Goal: Task Accomplishment & Management: Use online tool/utility

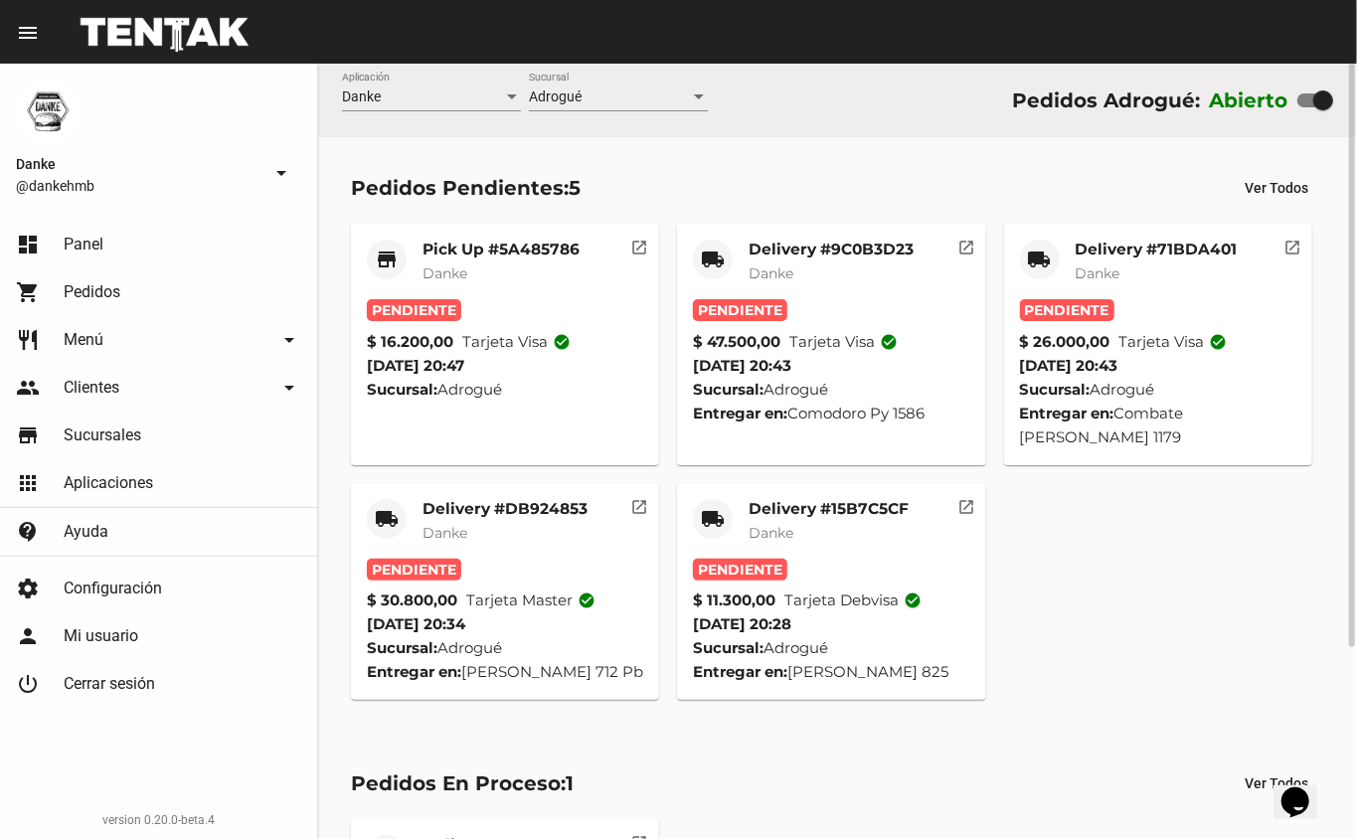
click at [823, 531] on mat-card-subtitle "Danke" at bounding box center [829, 533] width 160 height 20
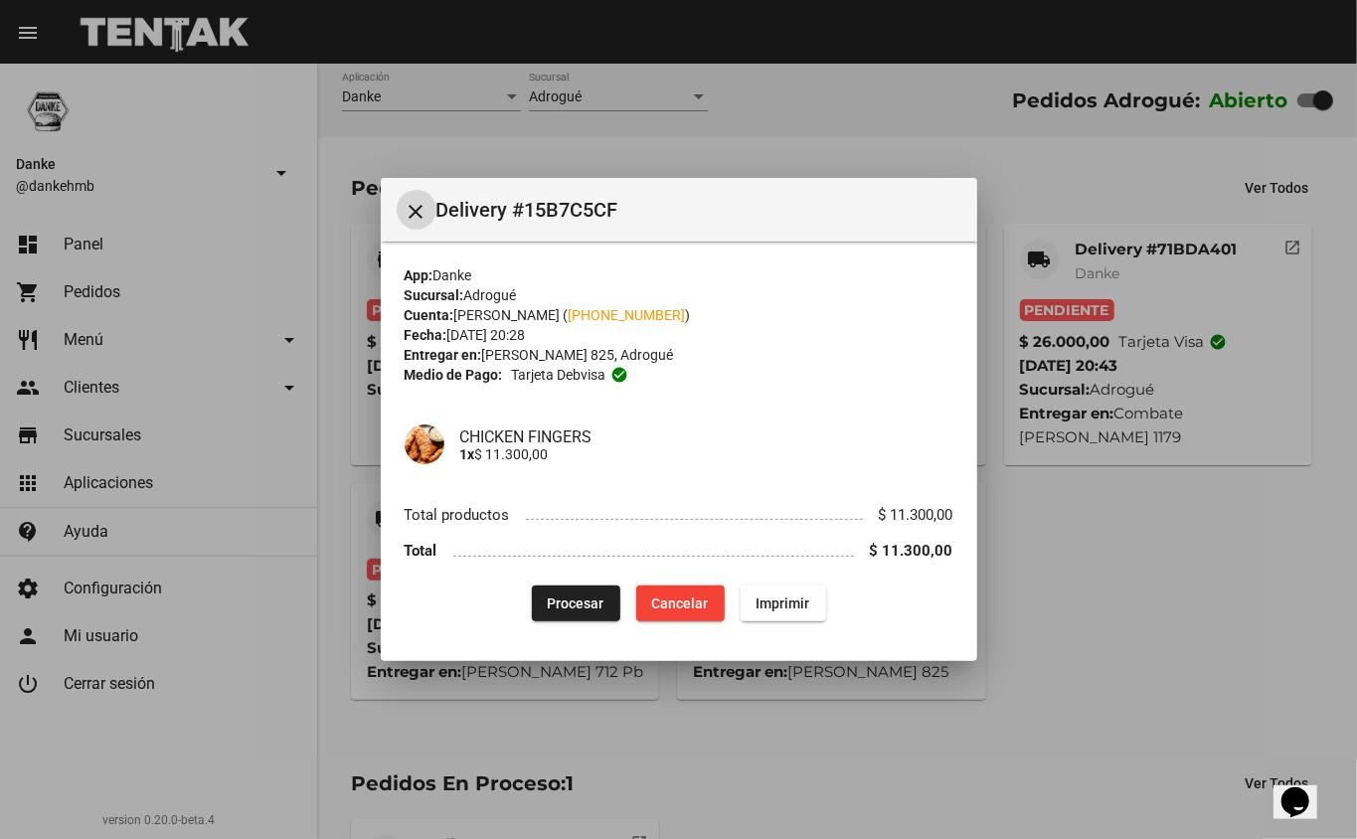
click at [551, 589] on button "Procesar" at bounding box center [576, 604] width 88 height 36
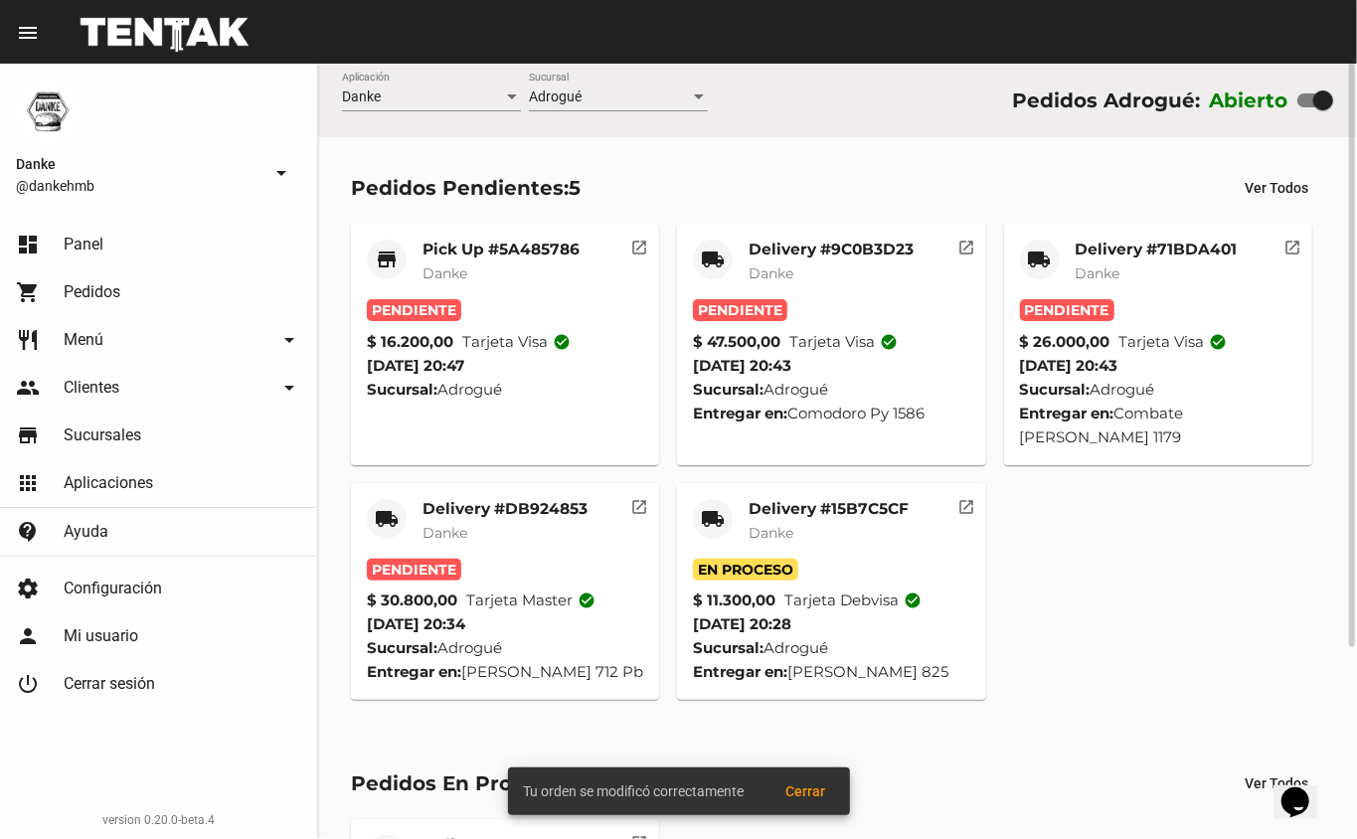
click at [483, 503] on mat-card-title "Delivery #DB924853" at bounding box center [504, 509] width 165 height 20
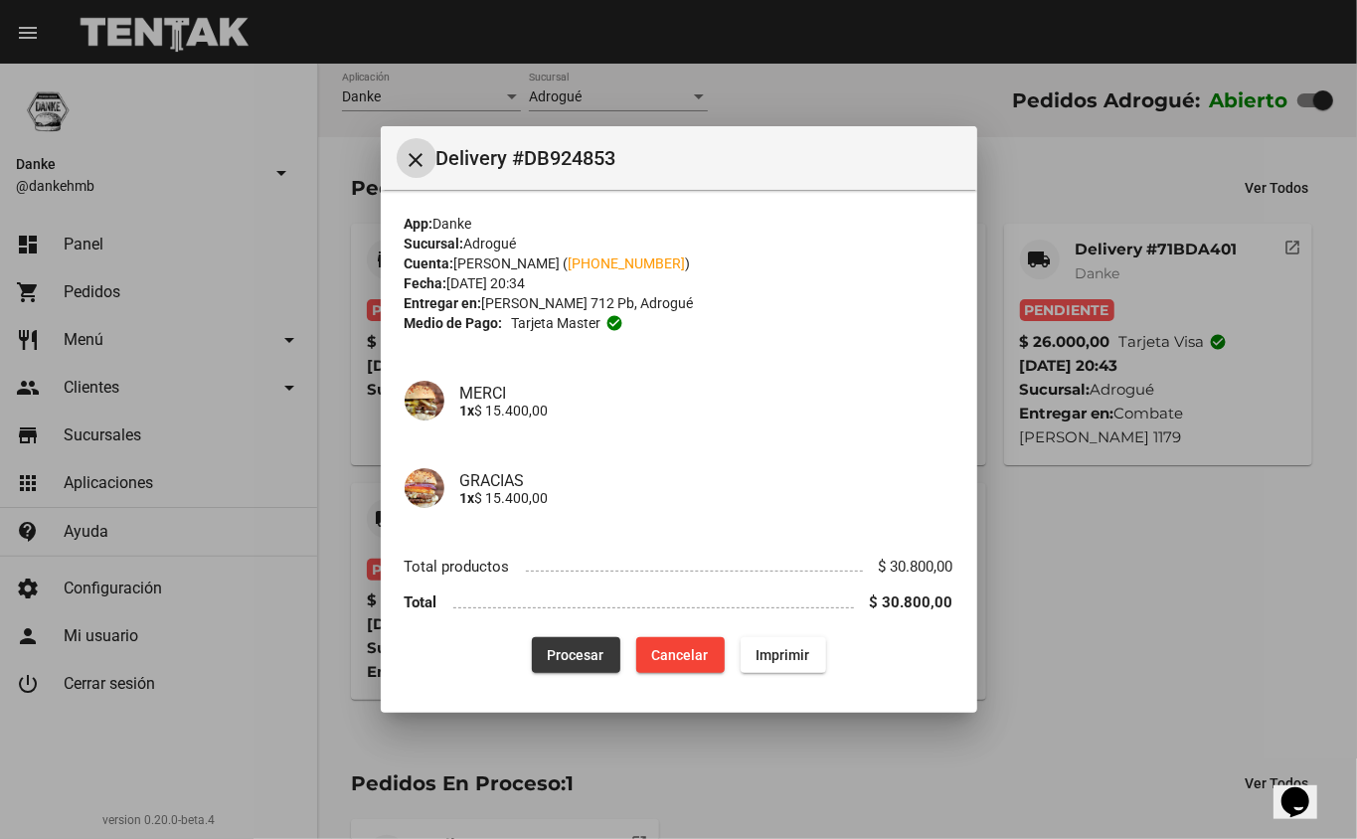
click at [571, 654] on span "Procesar" at bounding box center [576, 655] width 57 height 16
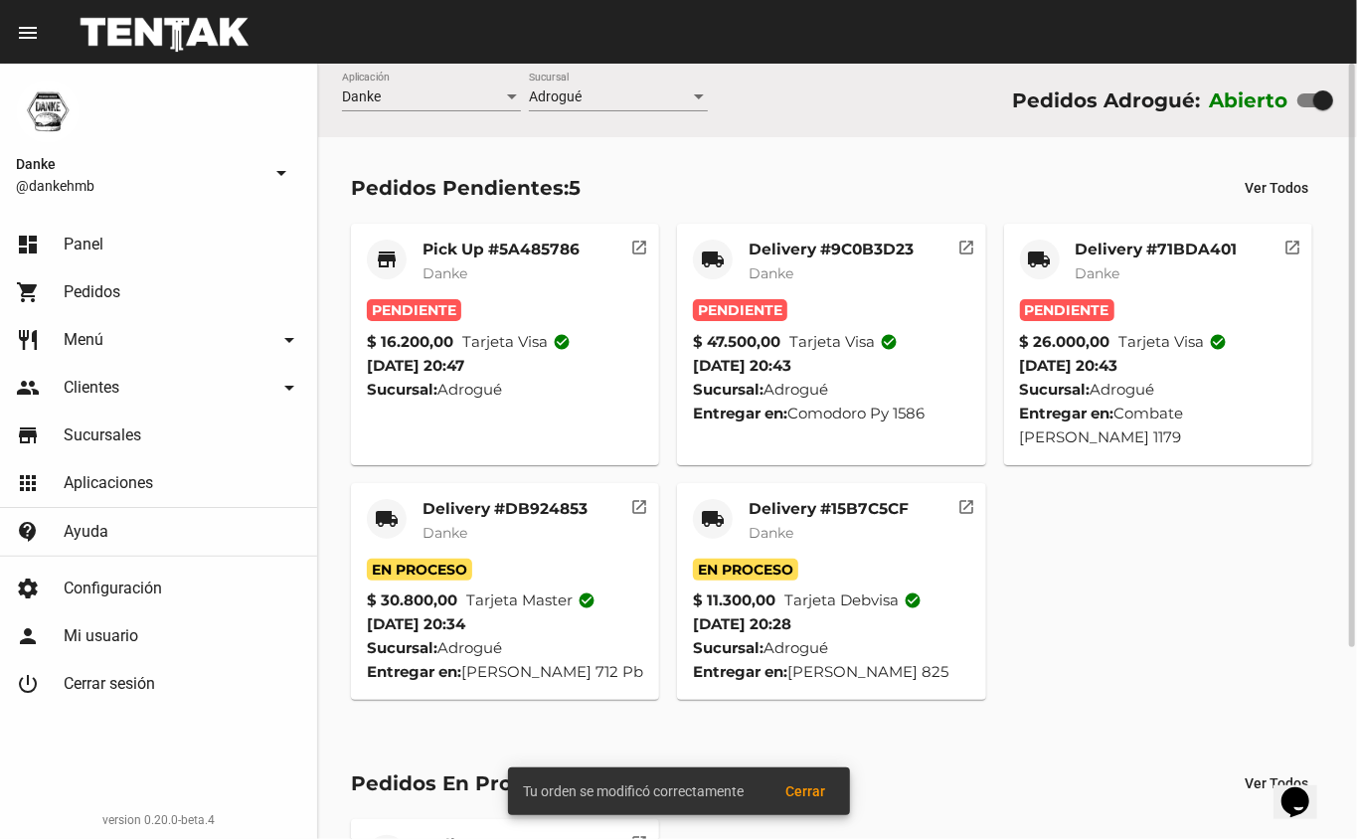
click at [1105, 251] on mat-card-title "Delivery #71BDA401" at bounding box center [1157, 250] width 162 height 20
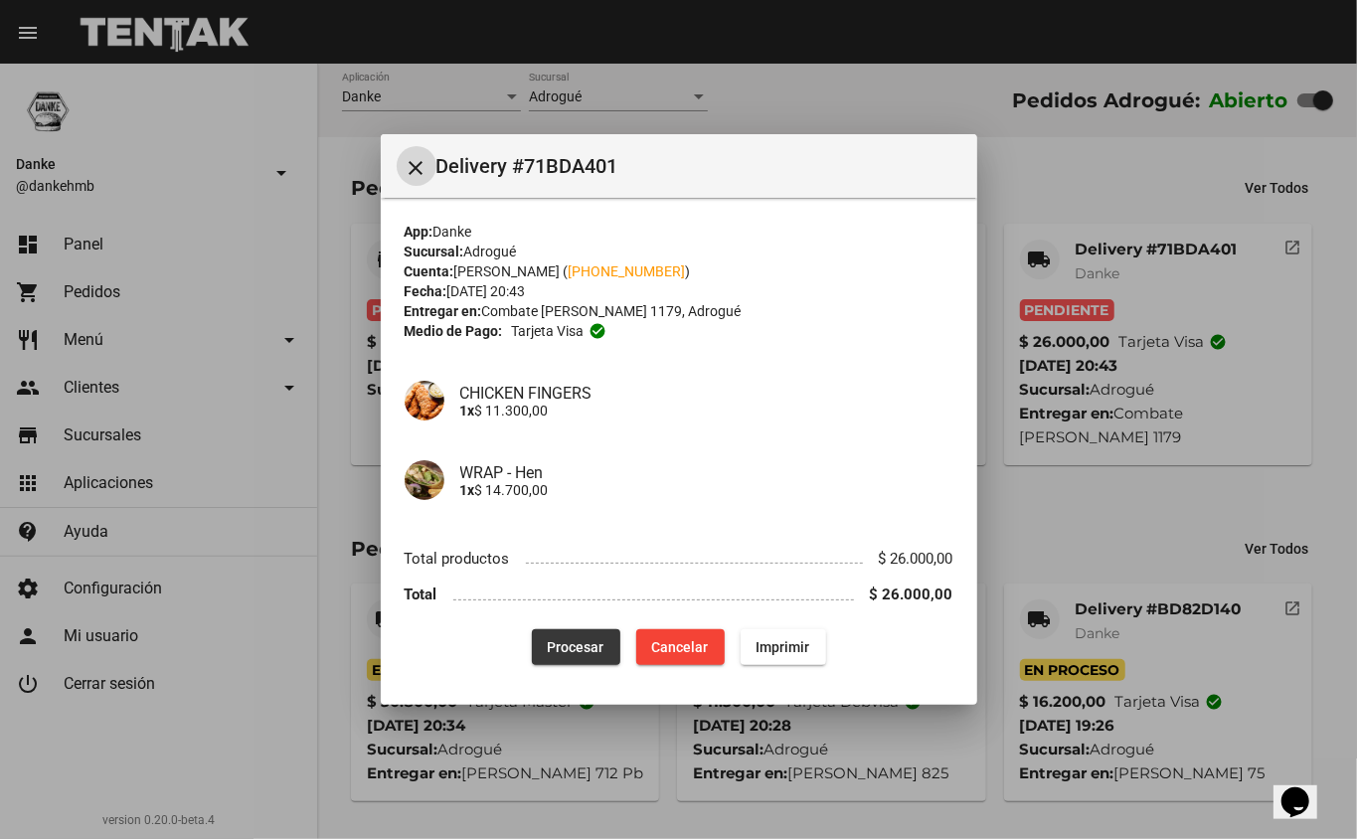
click at [575, 653] on span "Procesar" at bounding box center [576, 647] width 57 height 16
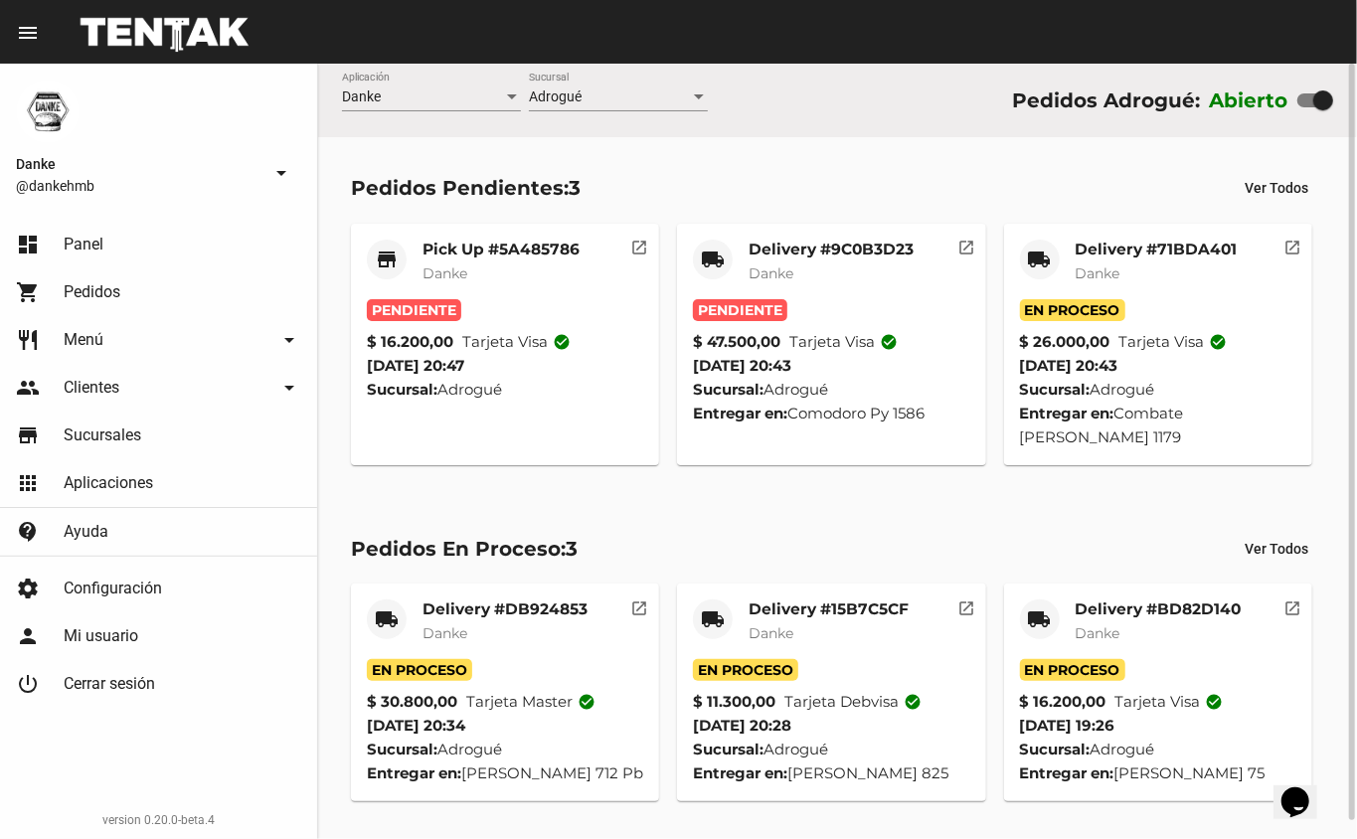
click at [809, 245] on mat-card-title "Delivery #9C0B3D23" at bounding box center [831, 250] width 165 height 20
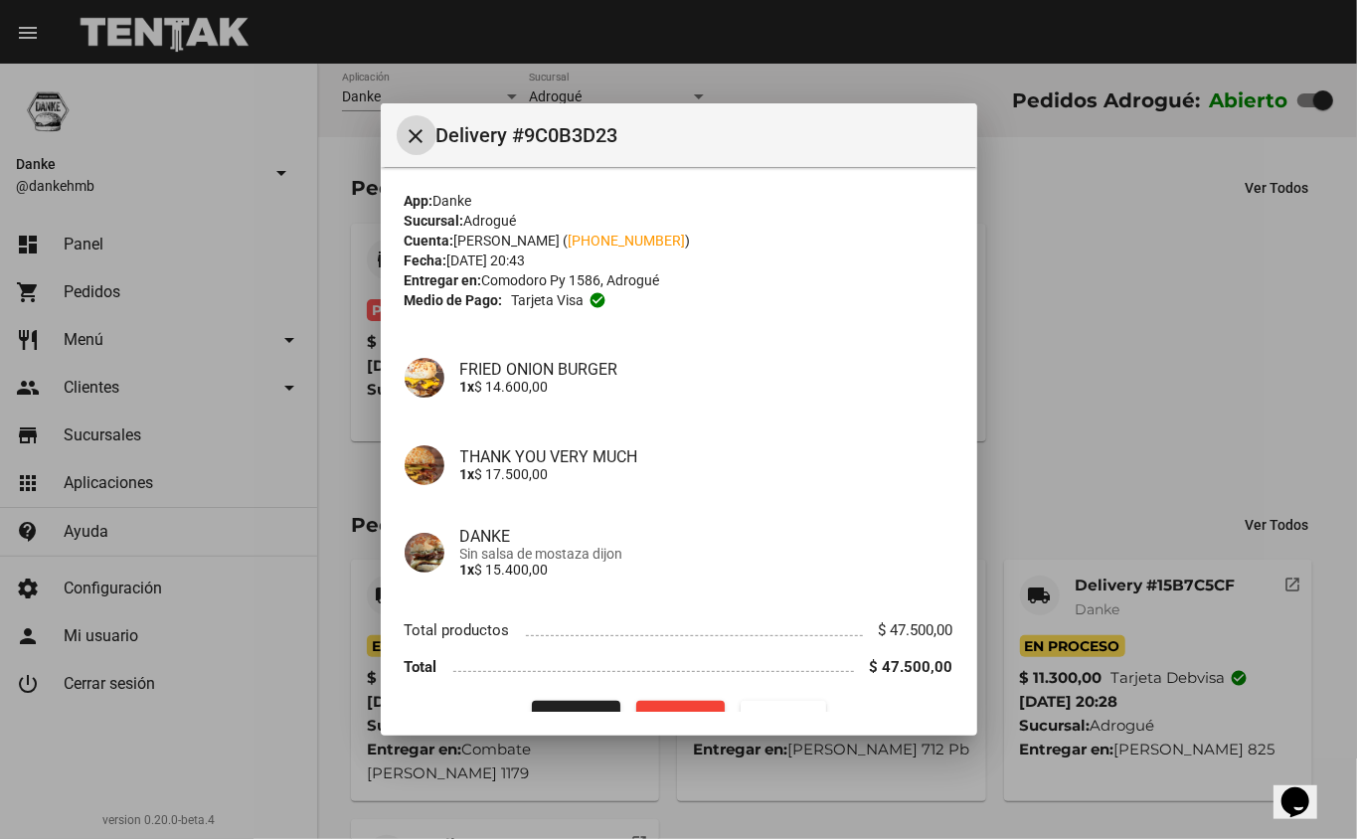
scroll to position [41, 0]
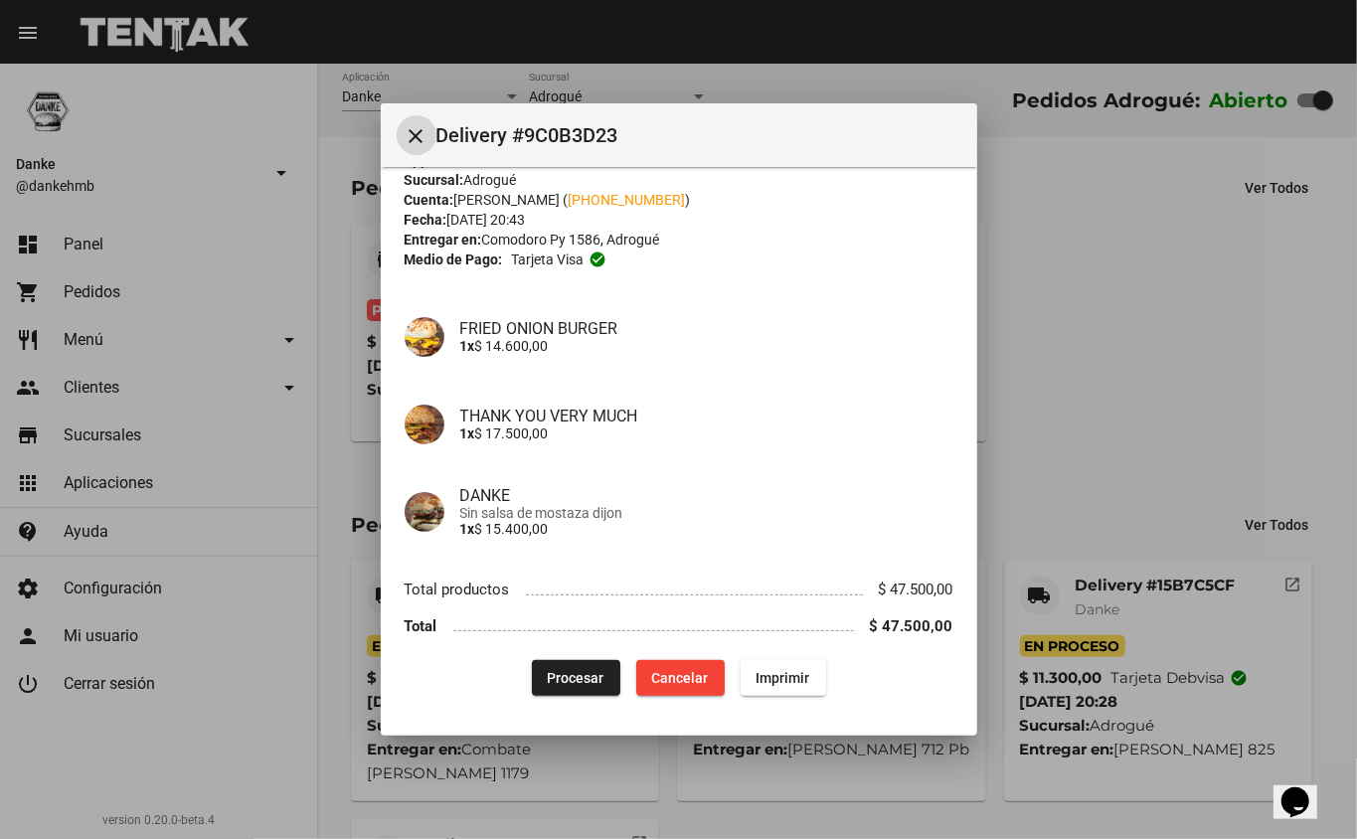
click at [575, 681] on span "Procesar" at bounding box center [576, 678] width 57 height 16
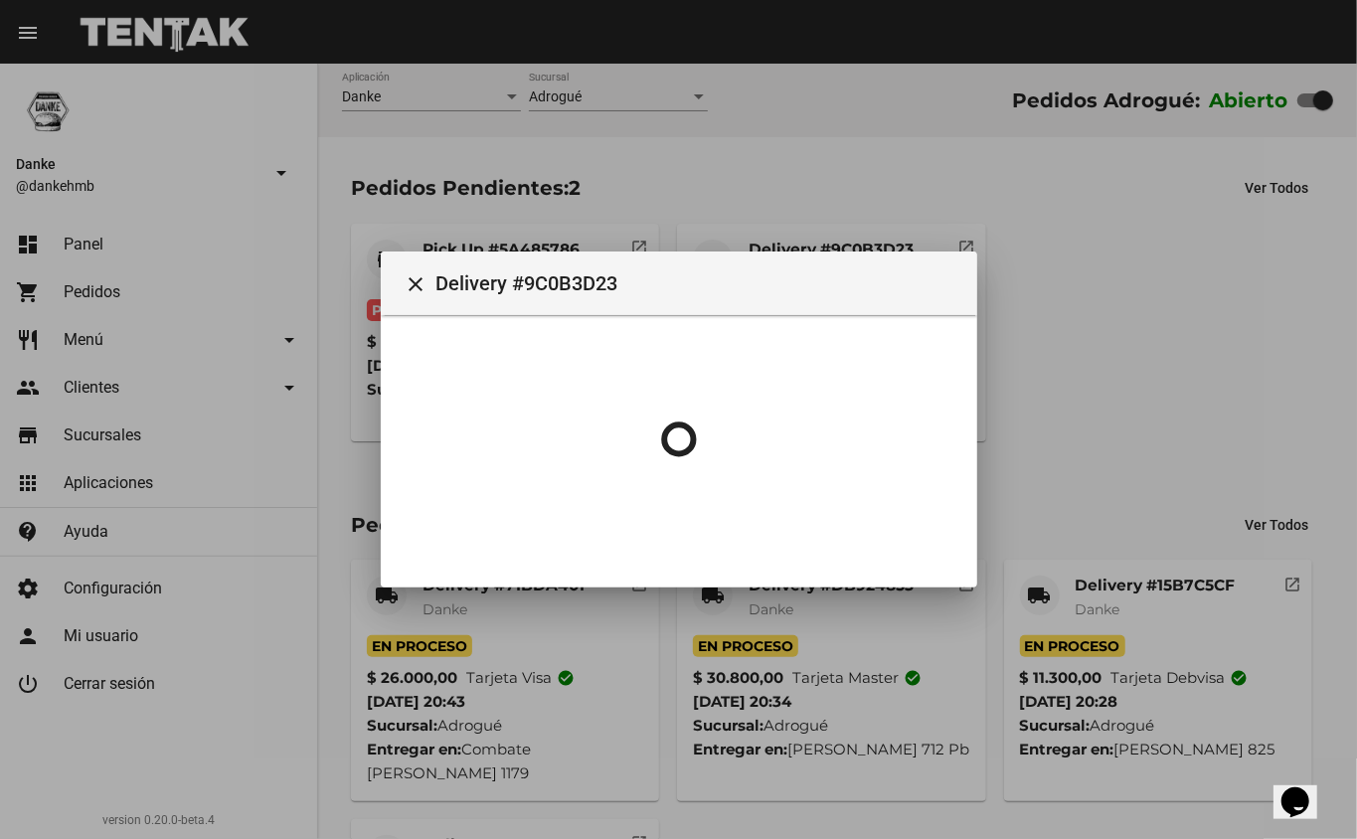
scroll to position [0, 0]
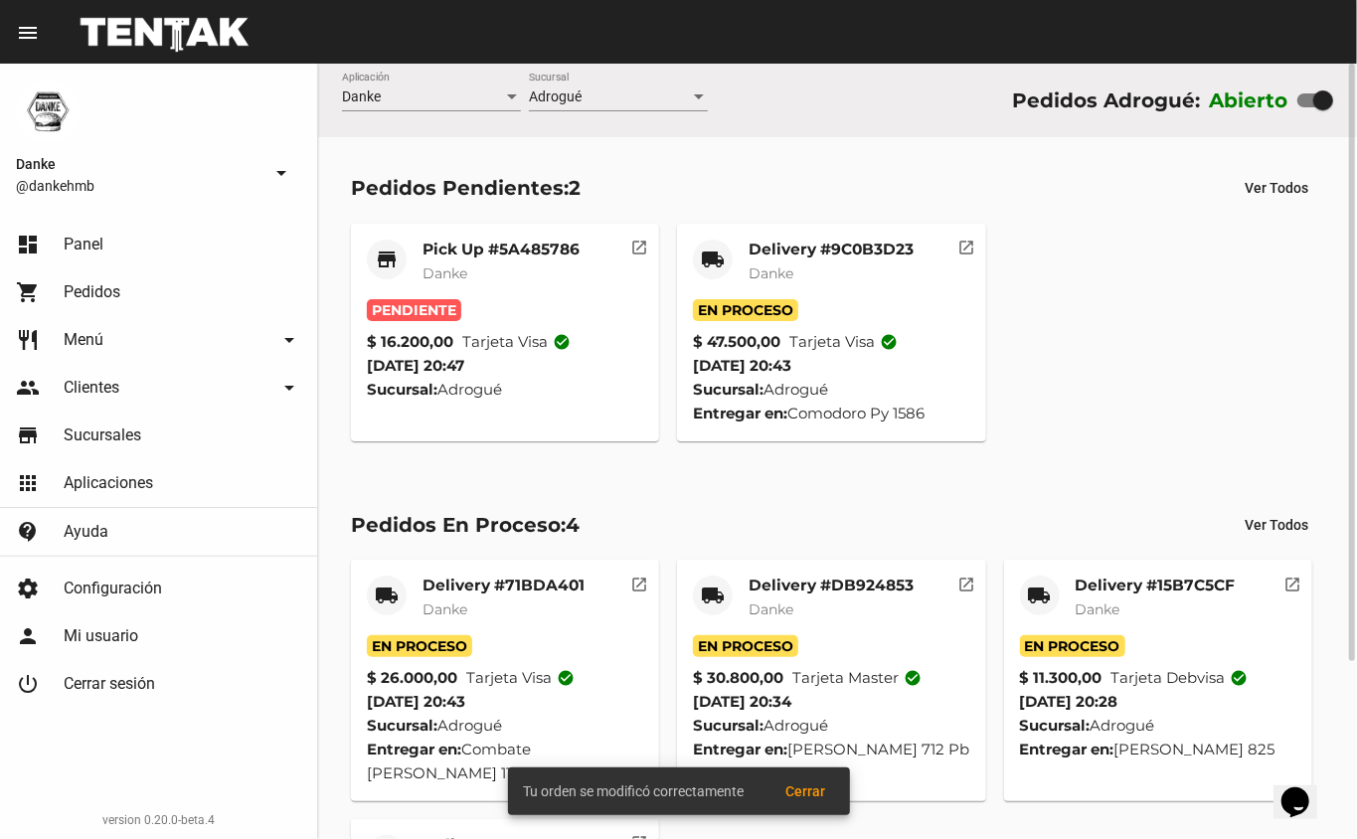
click at [506, 271] on mat-card-subtitle "Danke" at bounding box center [500, 273] width 157 height 20
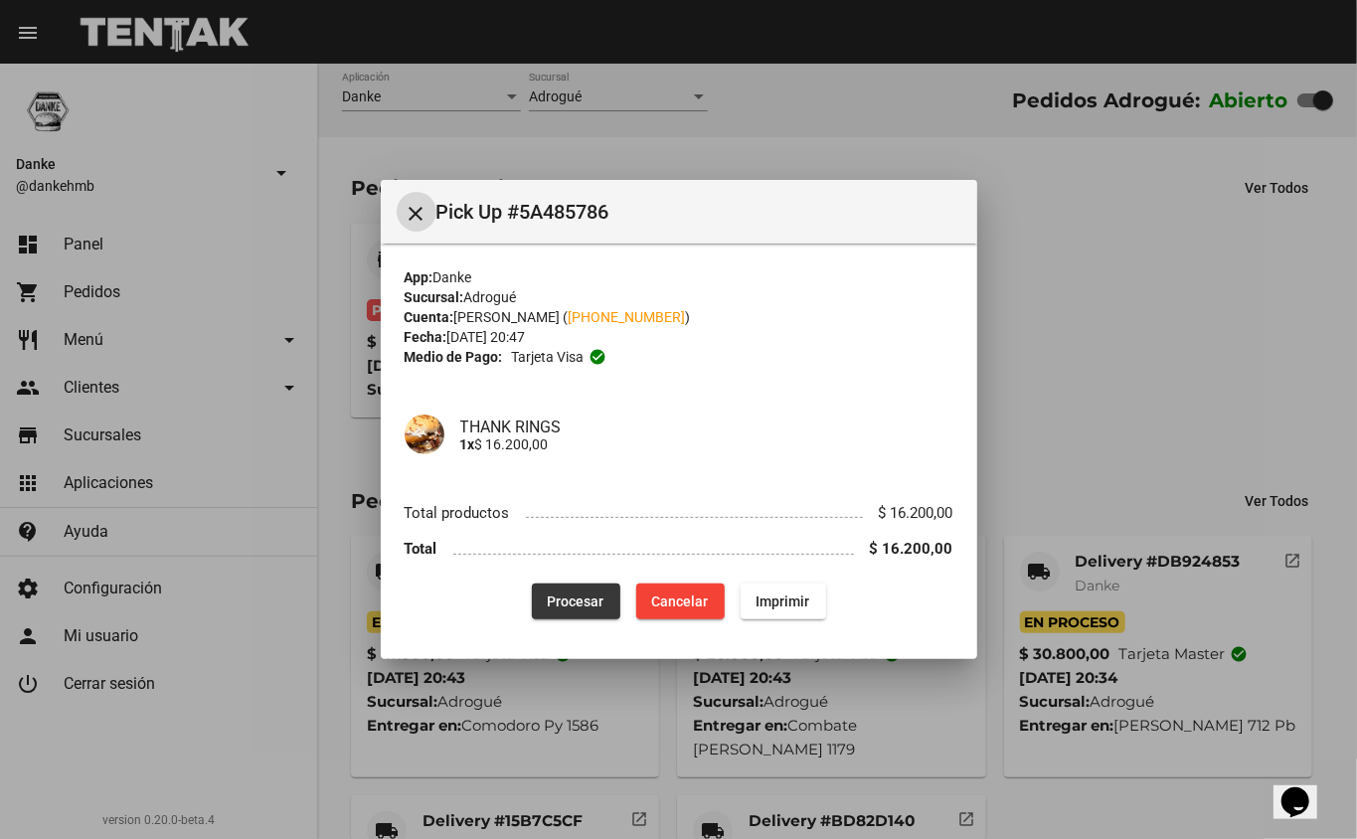
click at [569, 593] on span "Procesar" at bounding box center [576, 601] width 57 height 16
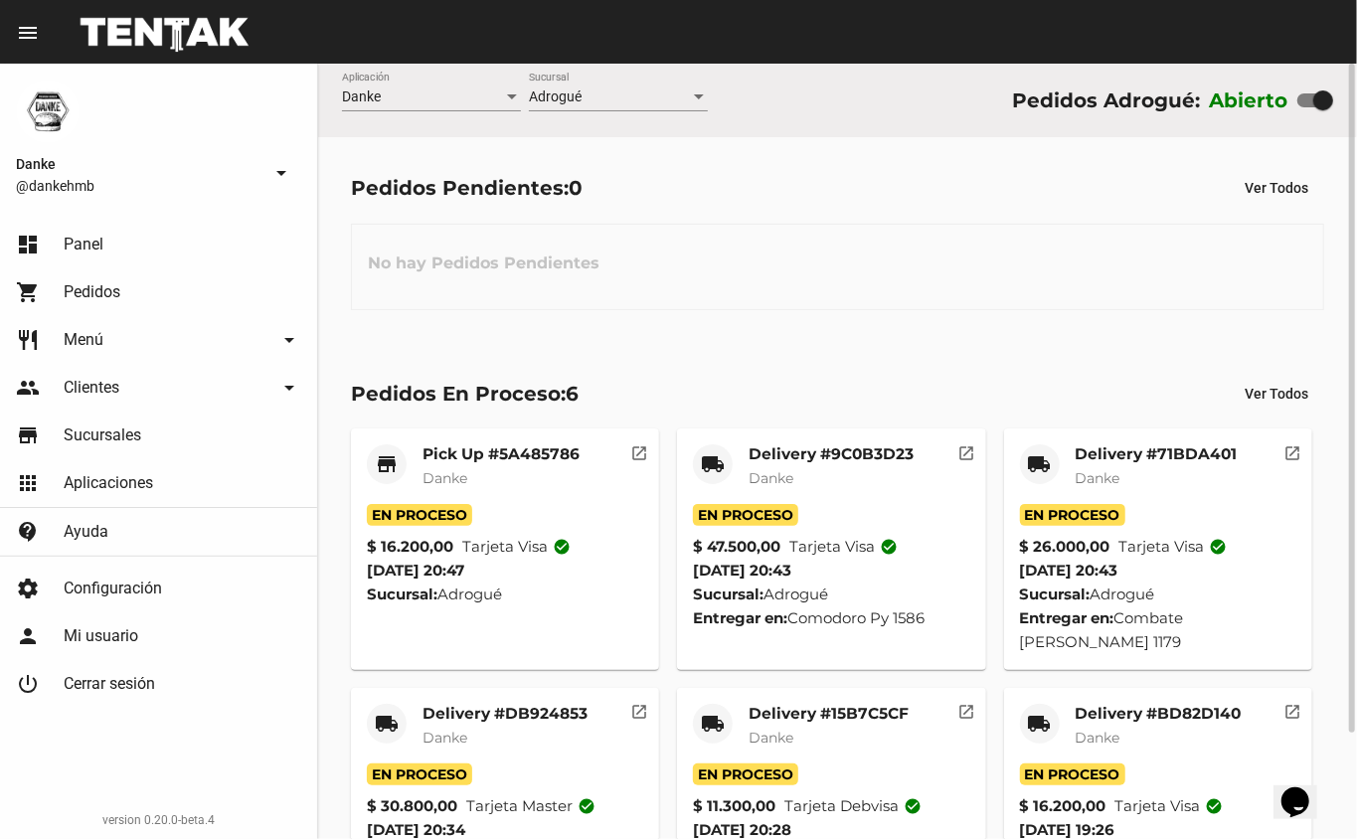
click at [992, 298] on div "No hay Pedidos Pendientes" at bounding box center [837, 267] width 973 height 86
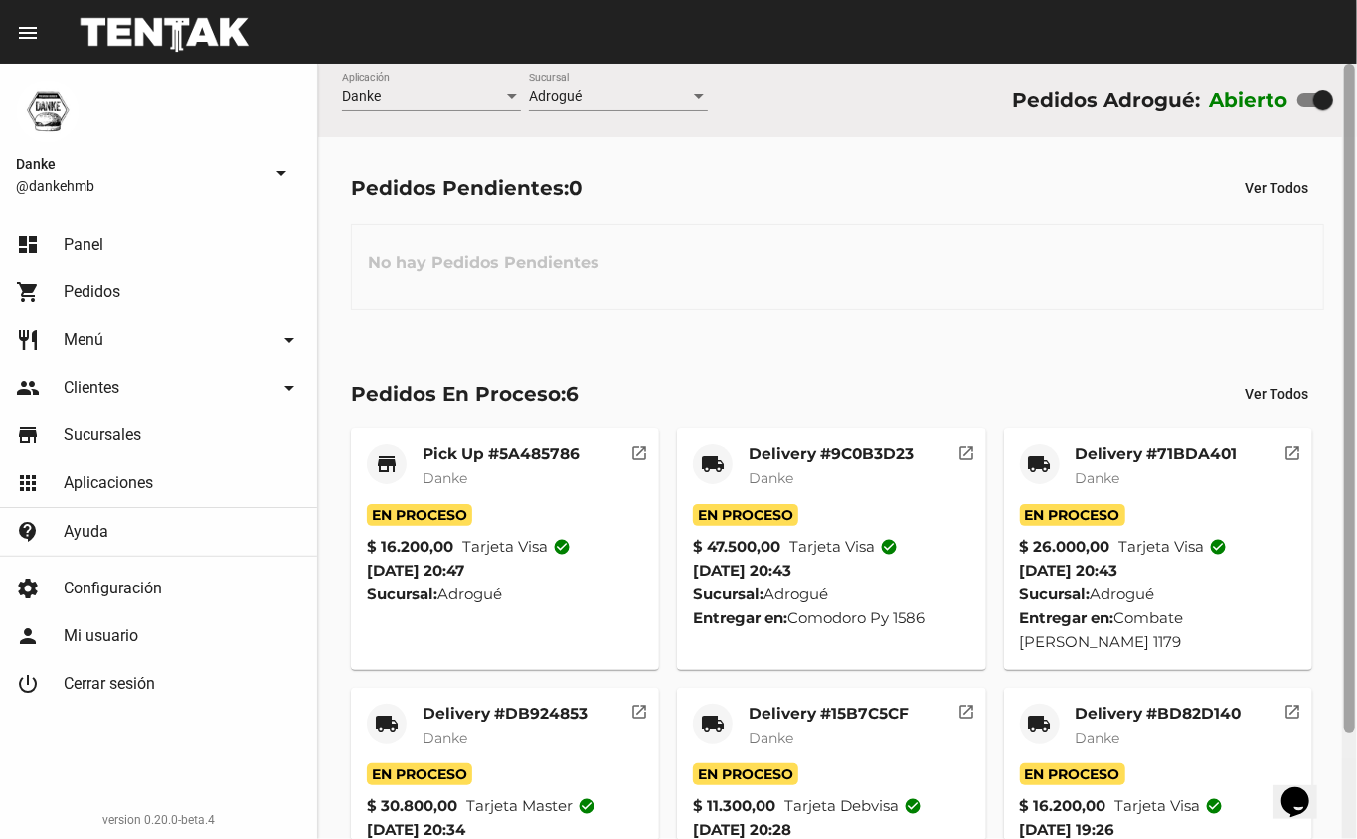
click at [1346, 777] on div at bounding box center [1349, 451] width 15 height 775
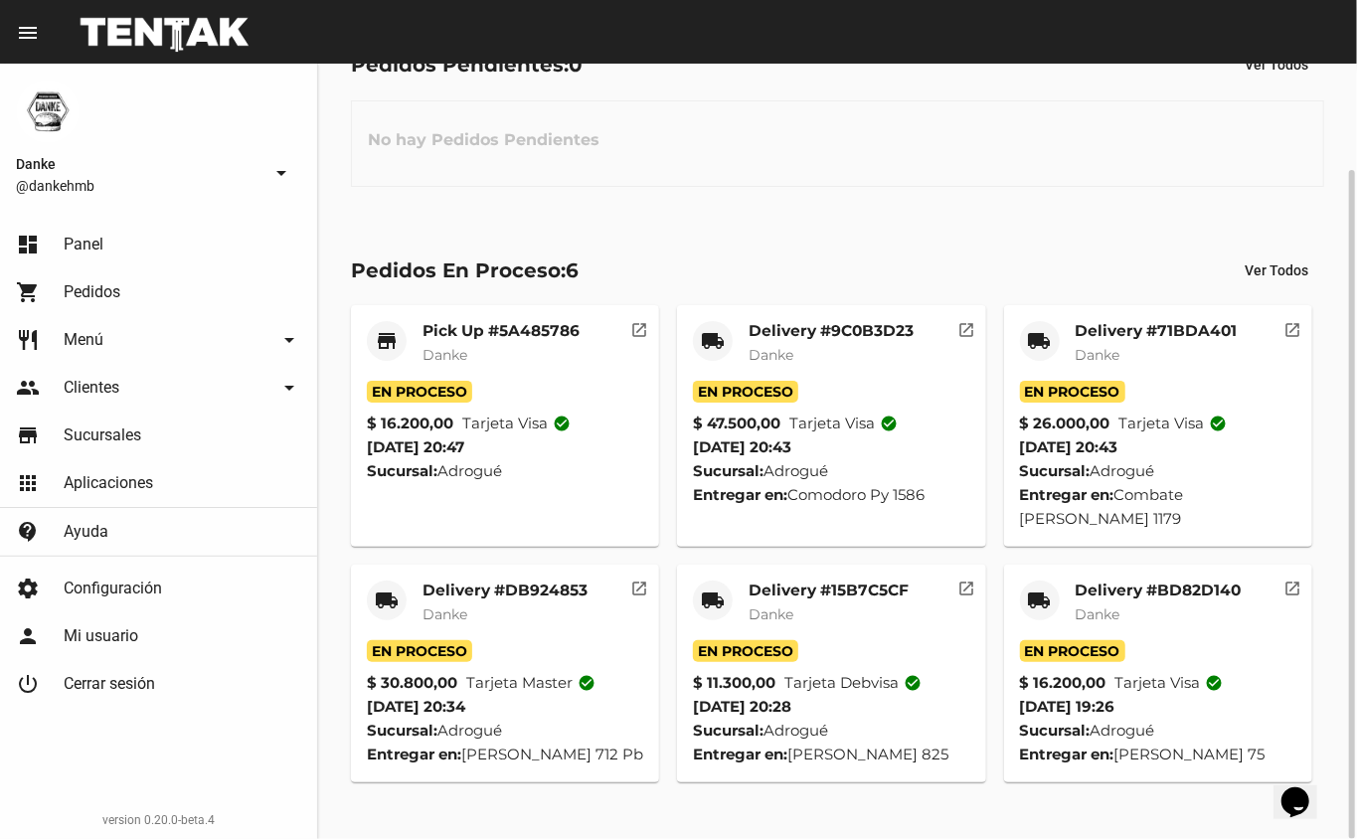
click at [1145, 608] on mat-card-subtitle "Danke" at bounding box center [1159, 614] width 166 height 20
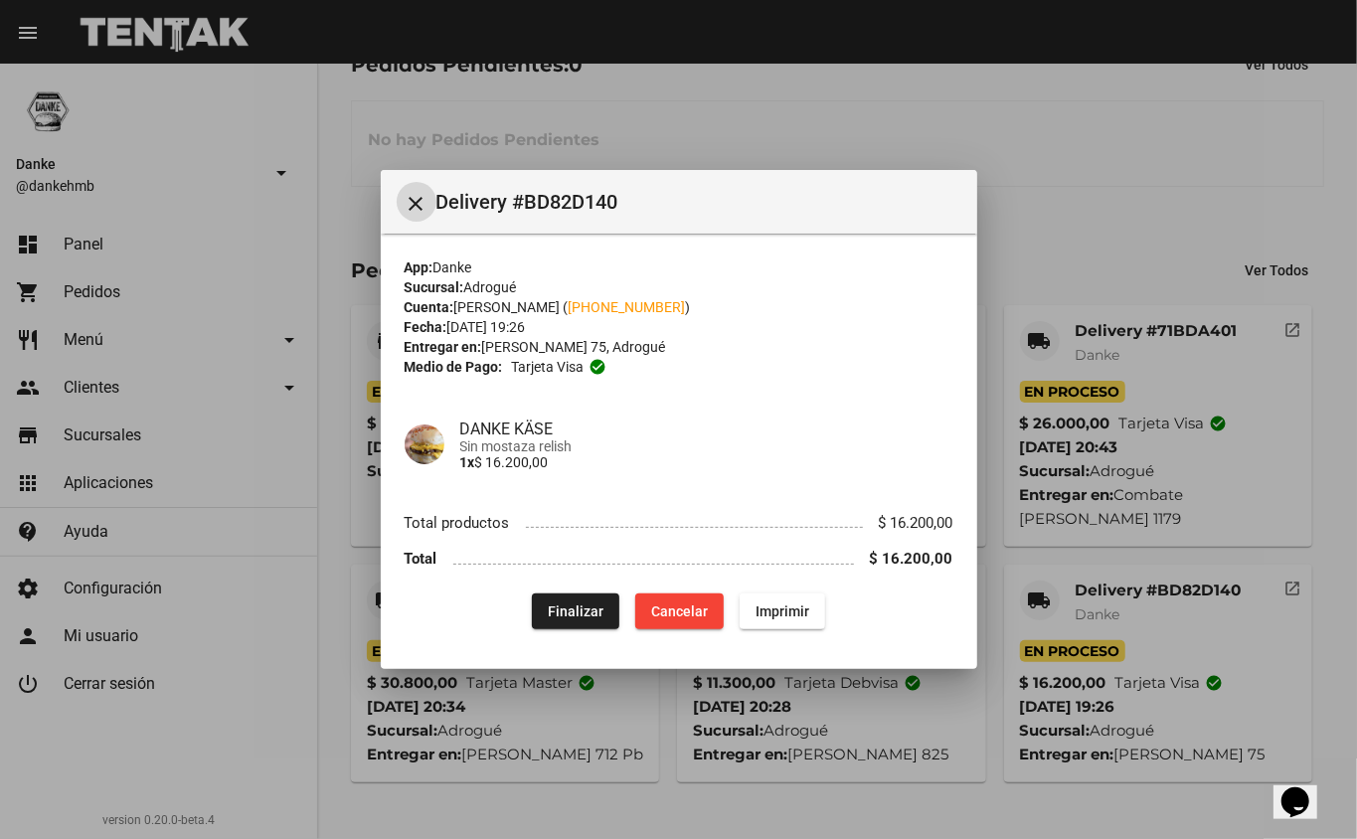
click at [555, 614] on span "Finalizar" at bounding box center [576, 611] width 56 height 16
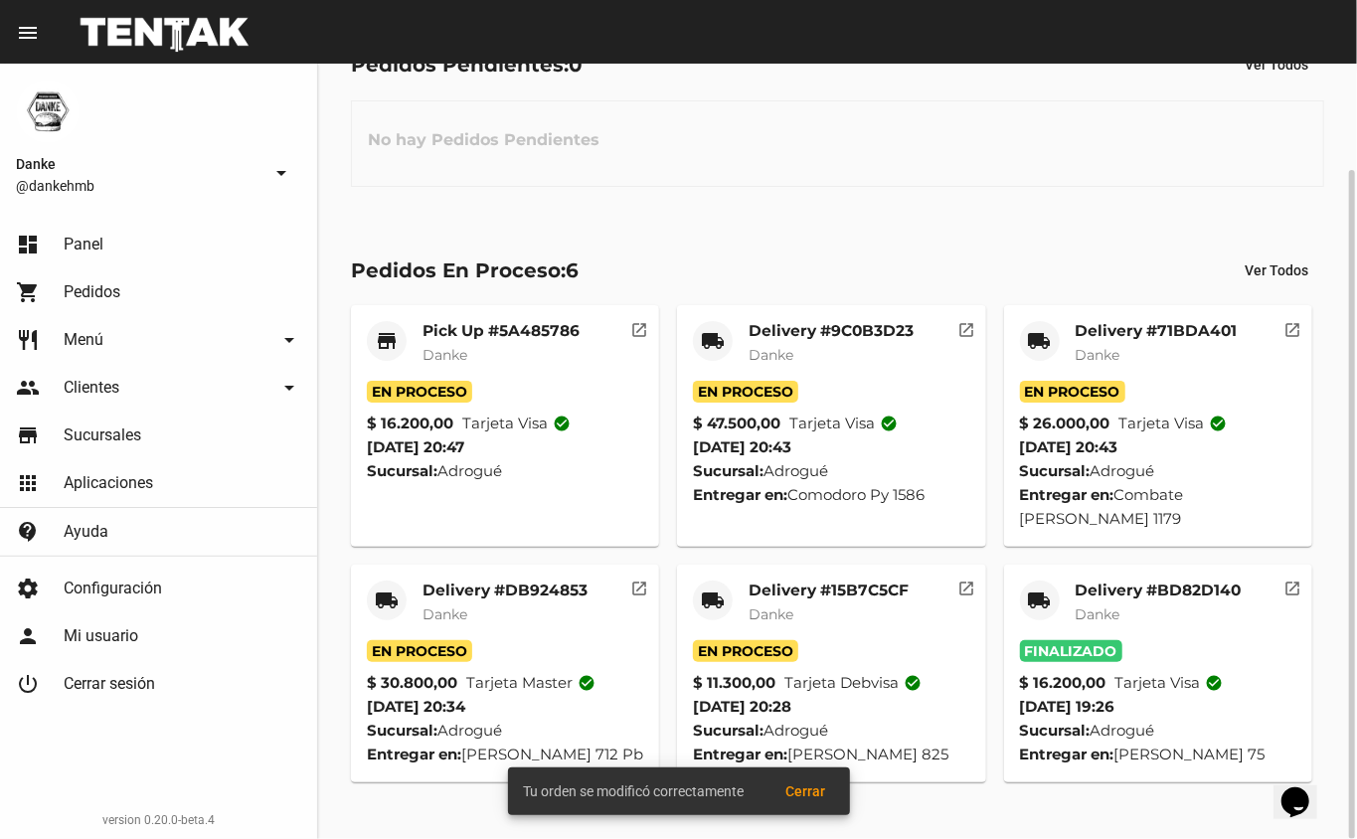
click at [773, 594] on mat-card-title "Delivery #15B7C5CF" at bounding box center [829, 591] width 160 height 20
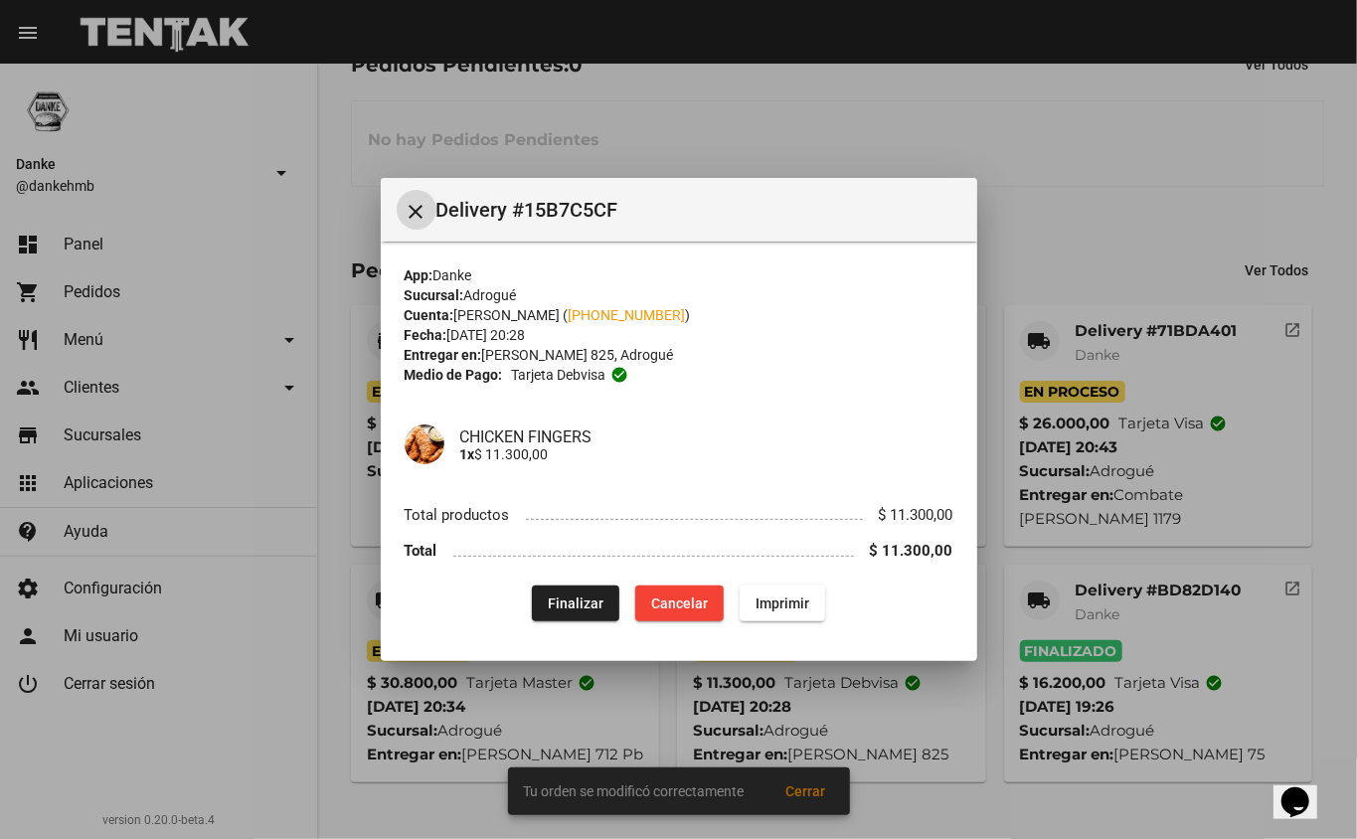
click at [1079, 204] on div at bounding box center [678, 419] width 1357 height 839
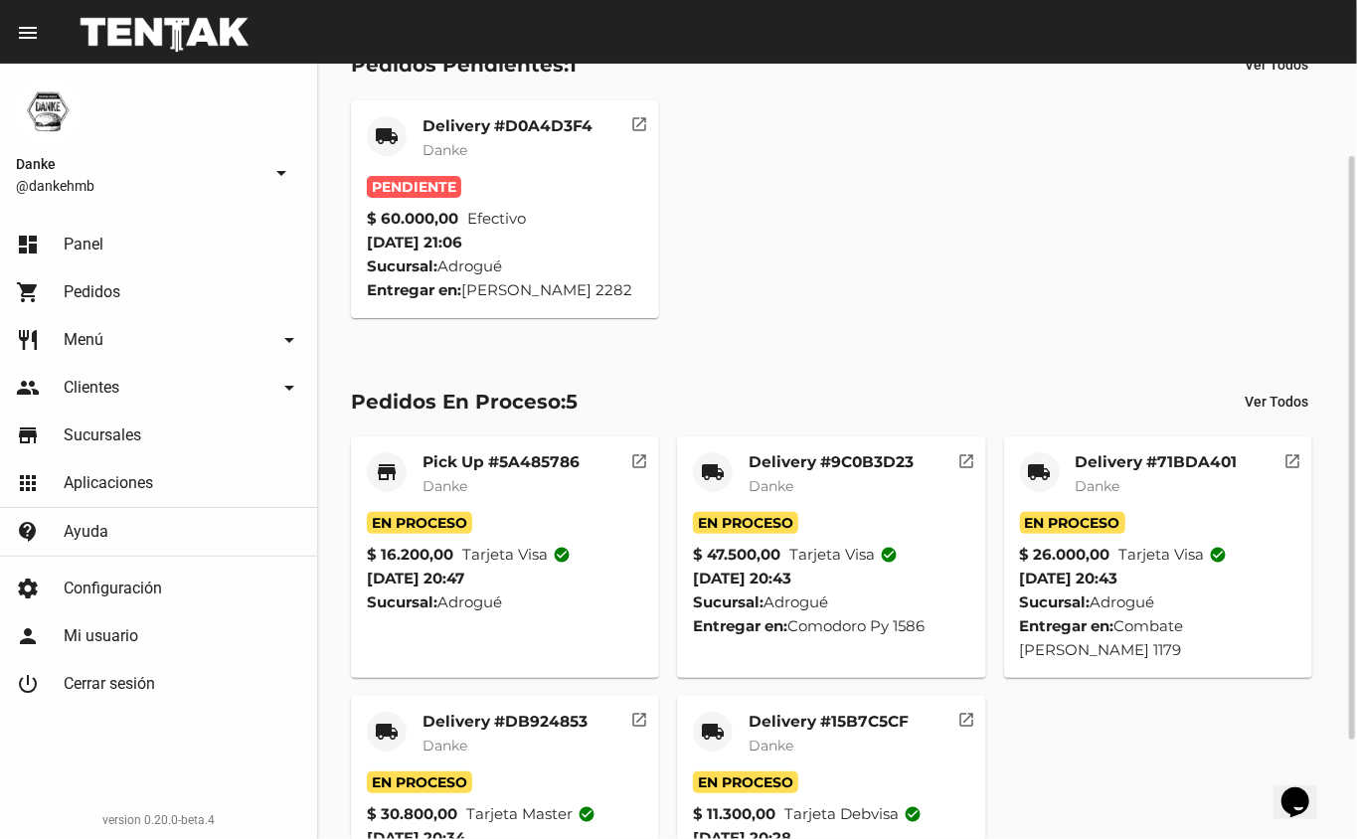
click at [546, 119] on mat-card-title "Delivery #D0A4D3F4" at bounding box center [507, 126] width 170 height 20
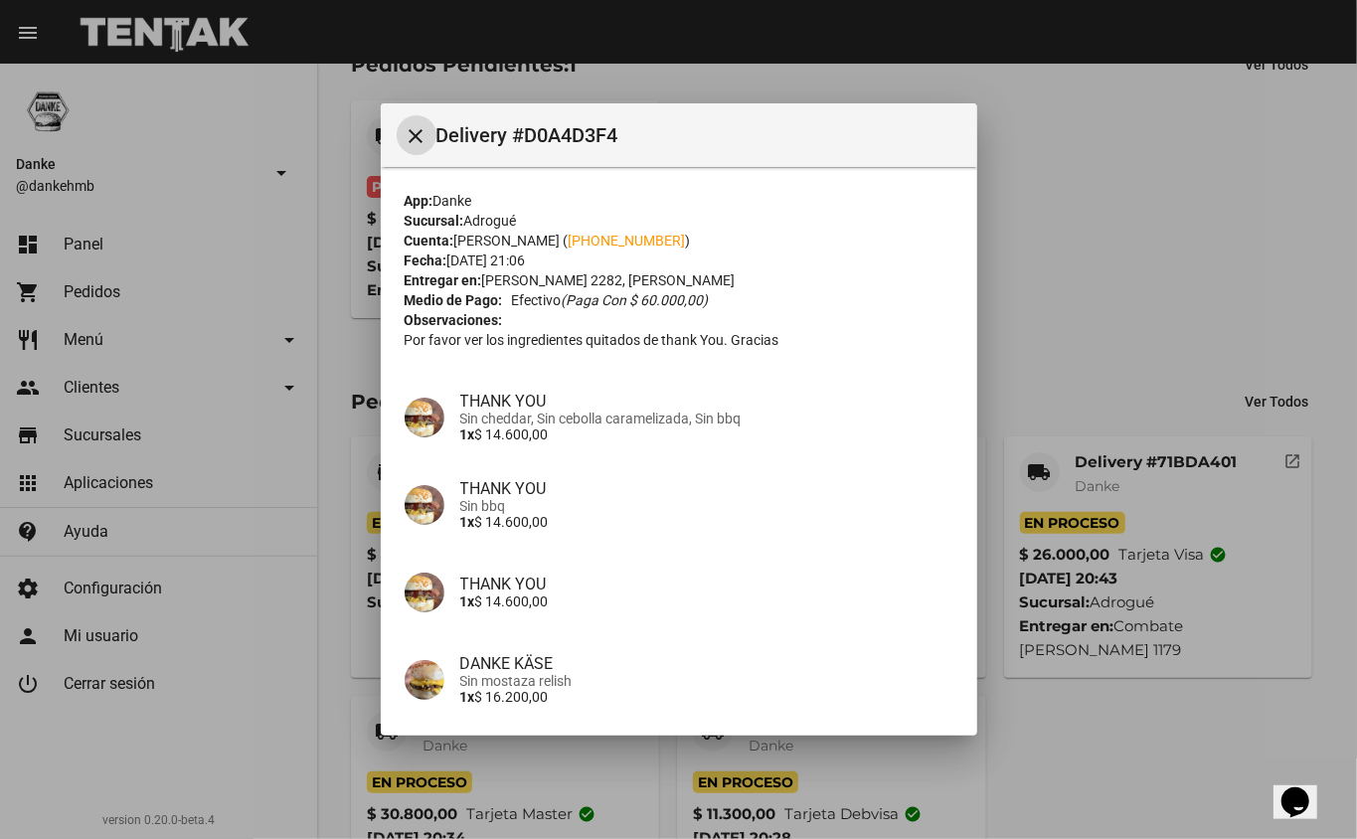
click at [1055, 296] on div at bounding box center [678, 419] width 1357 height 839
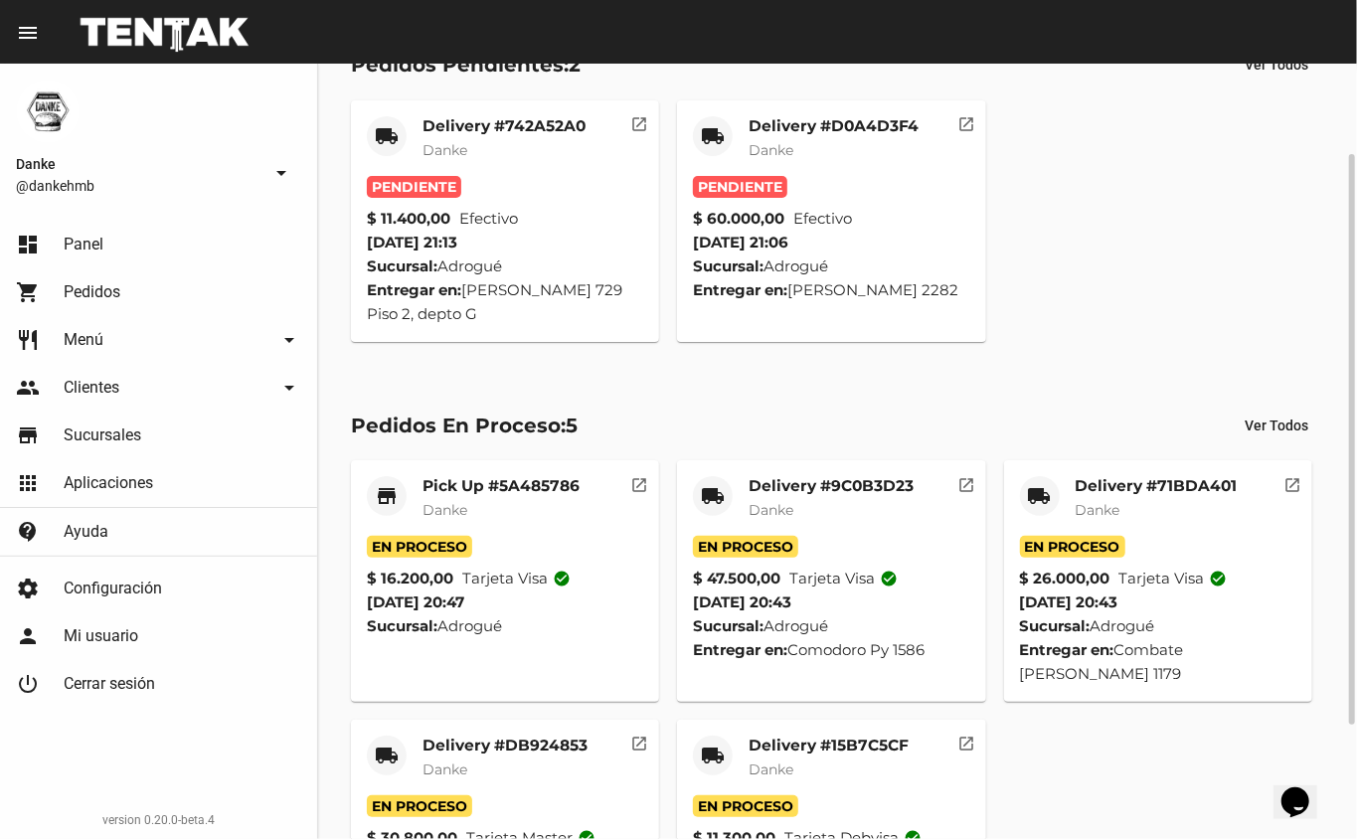
click at [803, 140] on mat-card-subtitle "Danke" at bounding box center [834, 150] width 170 height 20
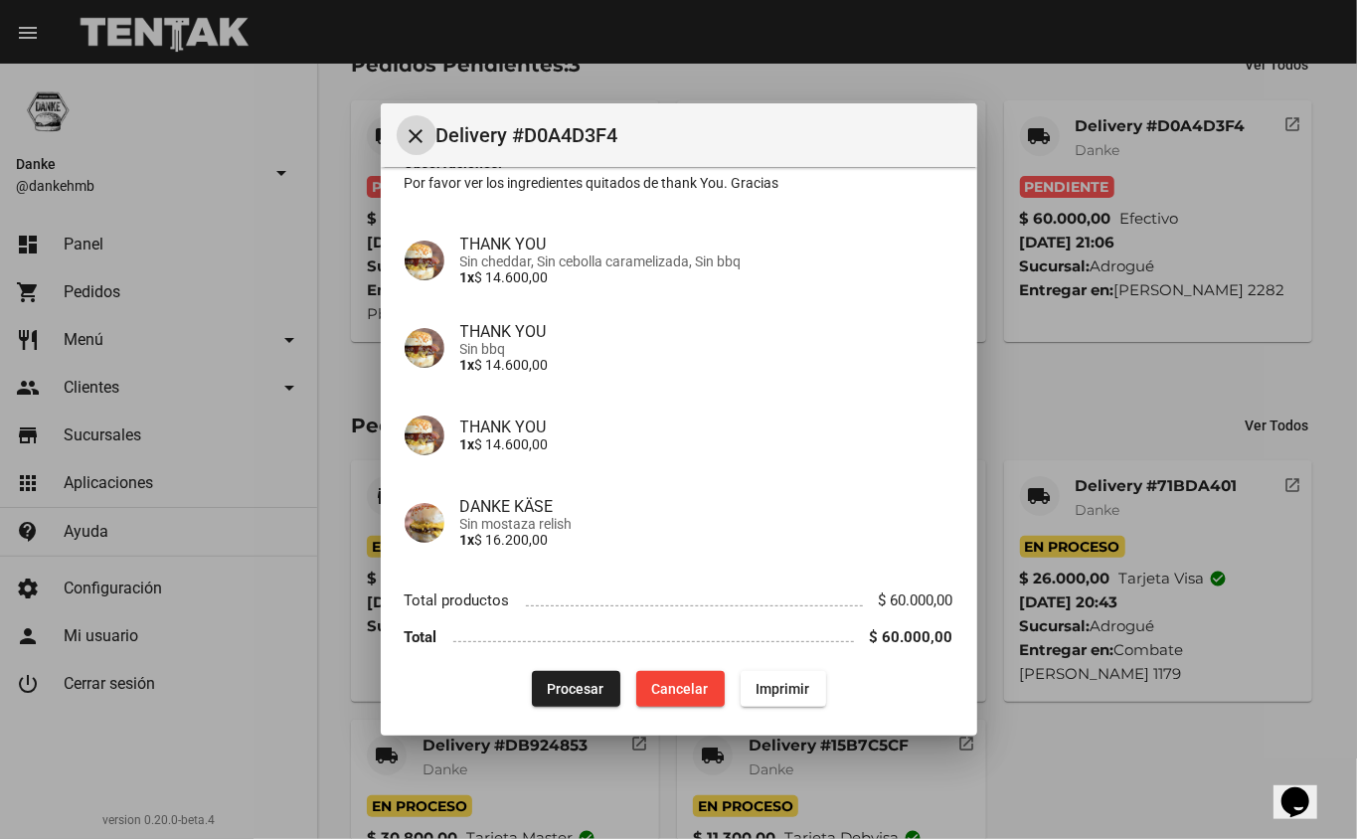
scroll to position [168, 0]
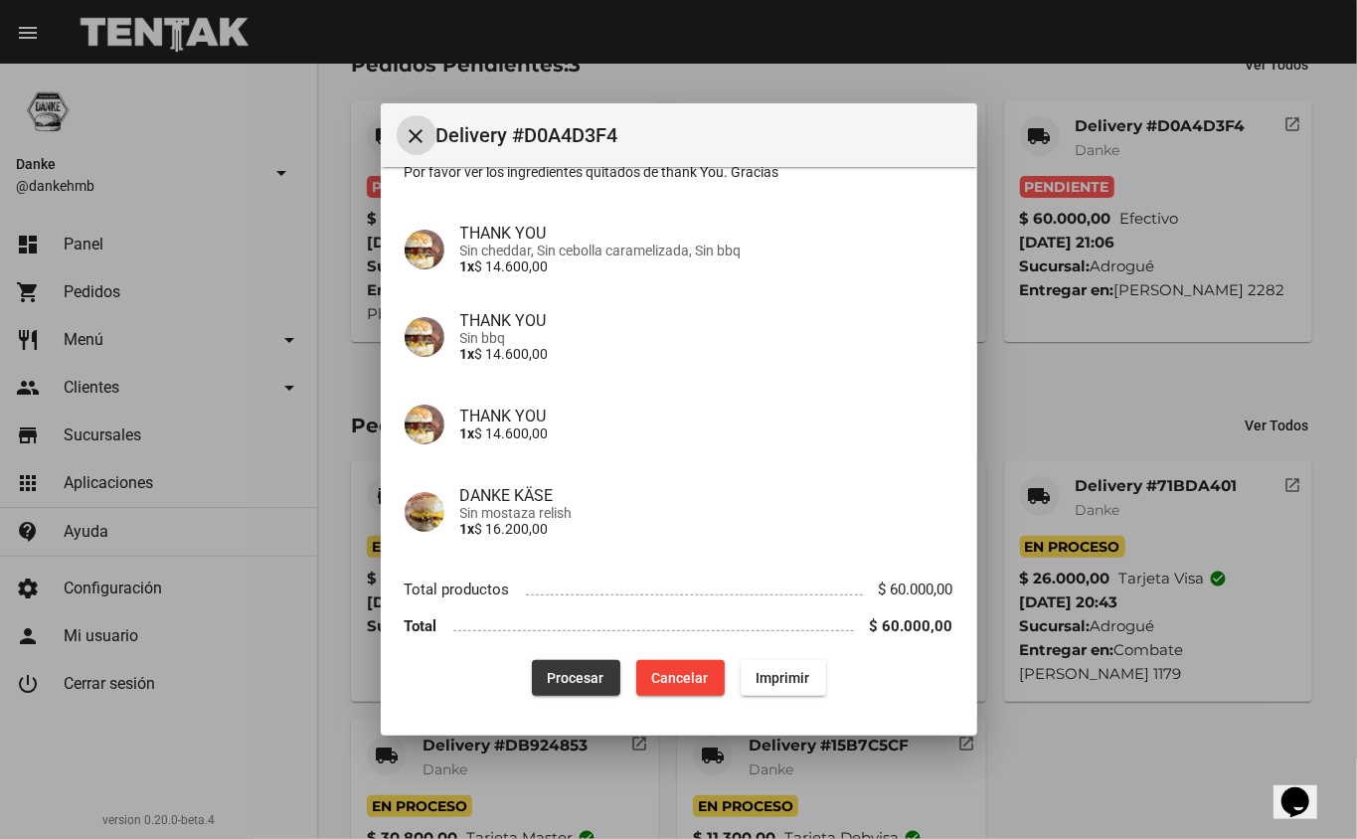
click at [557, 677] on span "Procesar" at bounding box center [576, 678] width 57 height 16
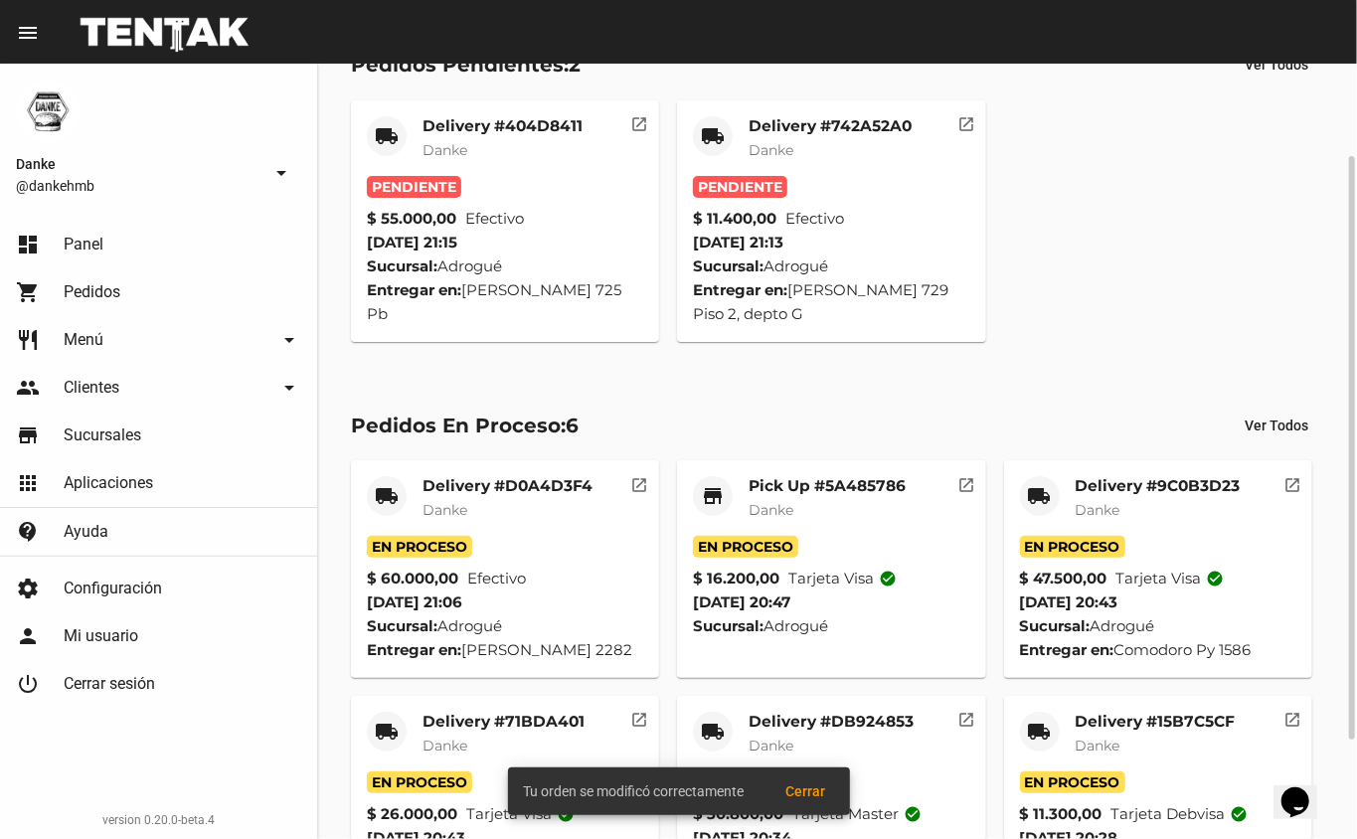
click at [848, 128] on mat-card-title "Delivery #742A52A0" at bounding box center [830, 126] width 163 height 20
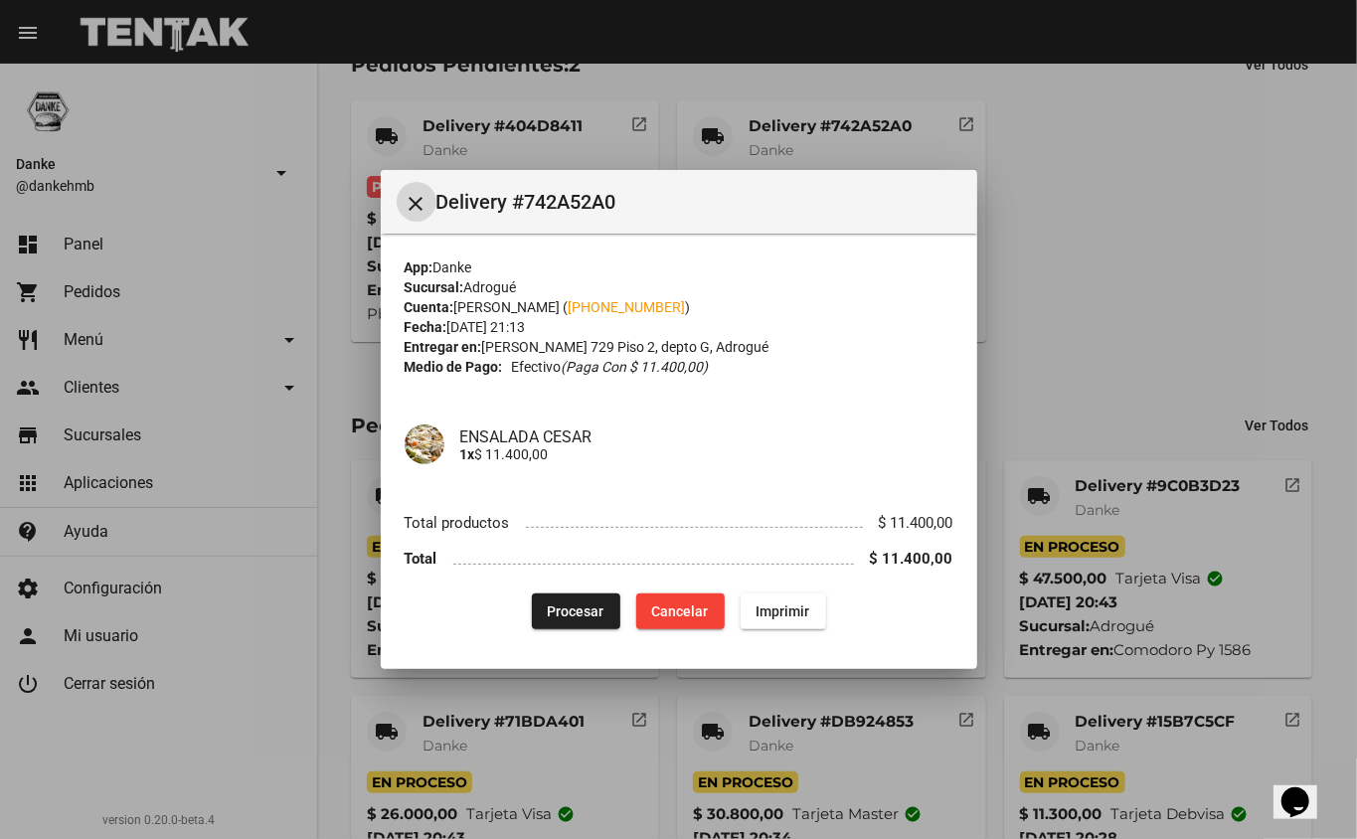
click at [590, 603] on span "Procesar" at bounding box center [576, 611] width 57 height 16
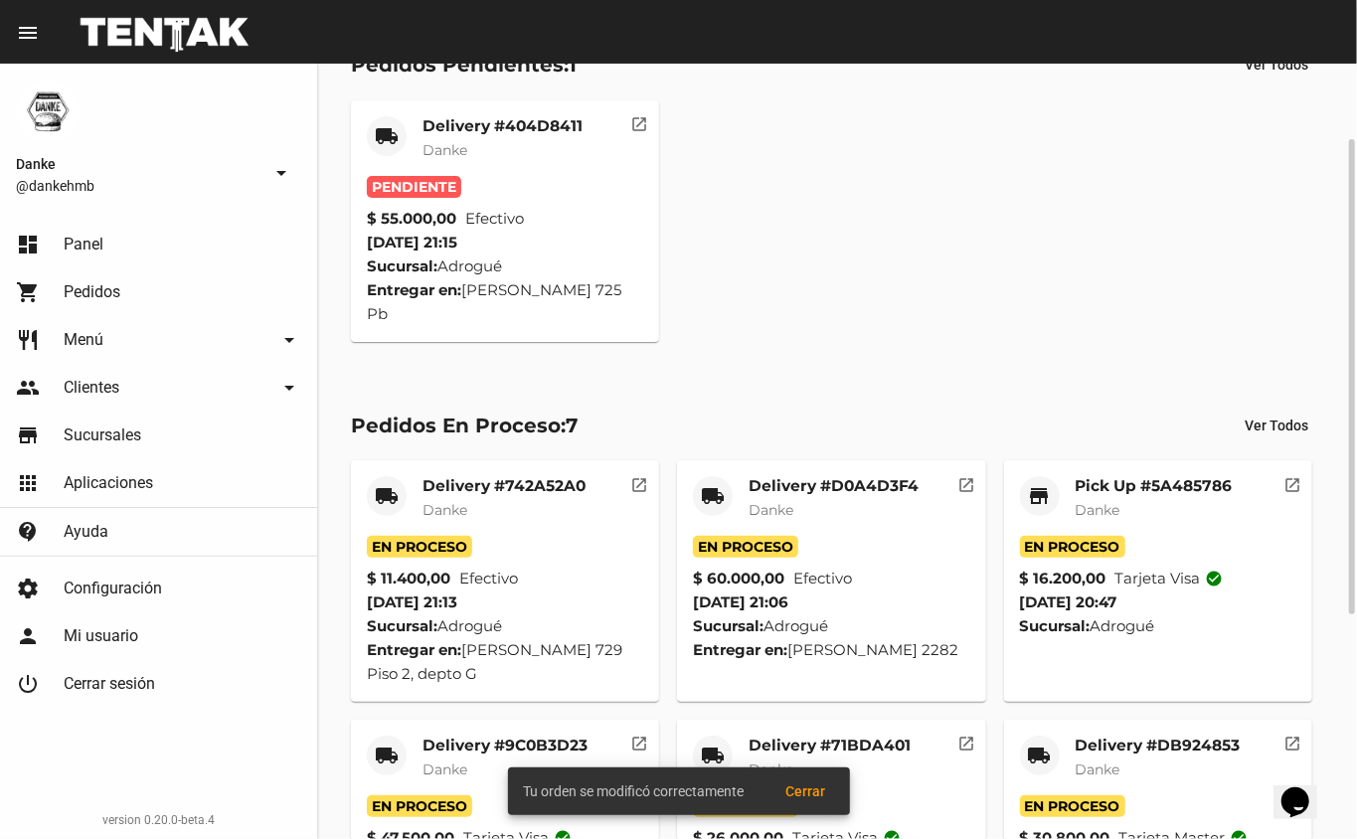
click at [545, 123] on mat-card-title "Delivery #404D8411" at bounding box center [502, 126] width 160 height 20
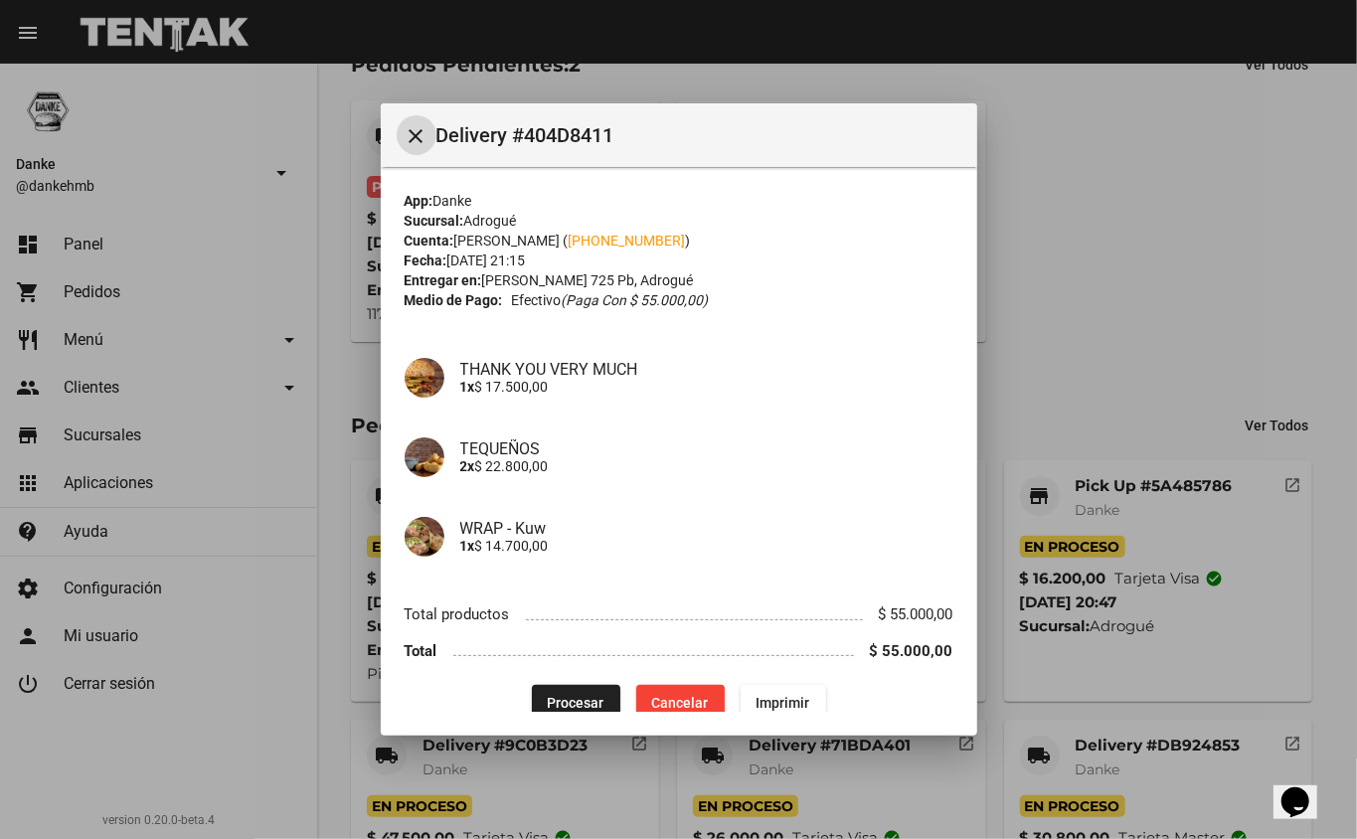
click at [583, 700] on span "Procesar" at bounding box center [576, 703] width 57 height 16
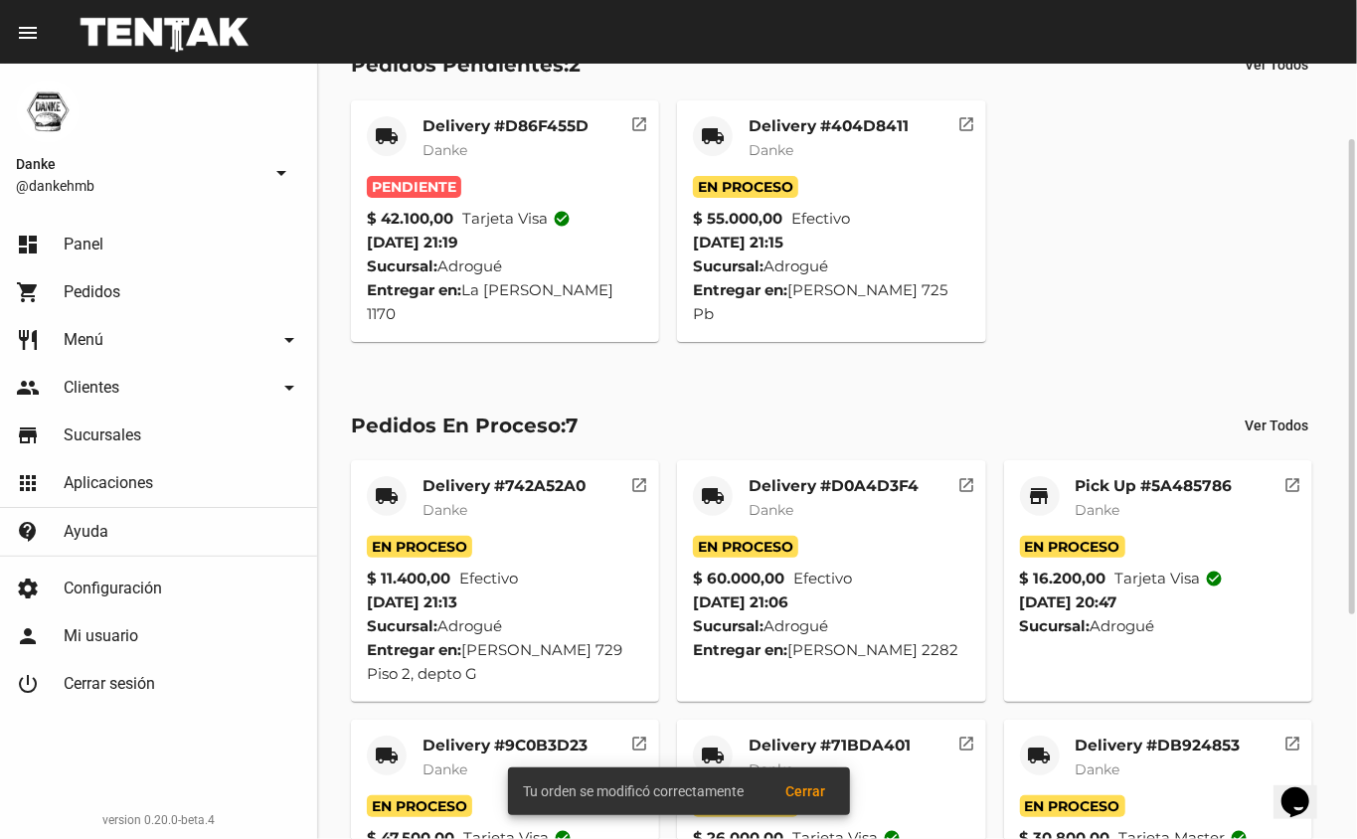
click at [474, 127] on mat-card-title "Delivery #D86F455D" at bounding box center [505, 126] width 166 height 20
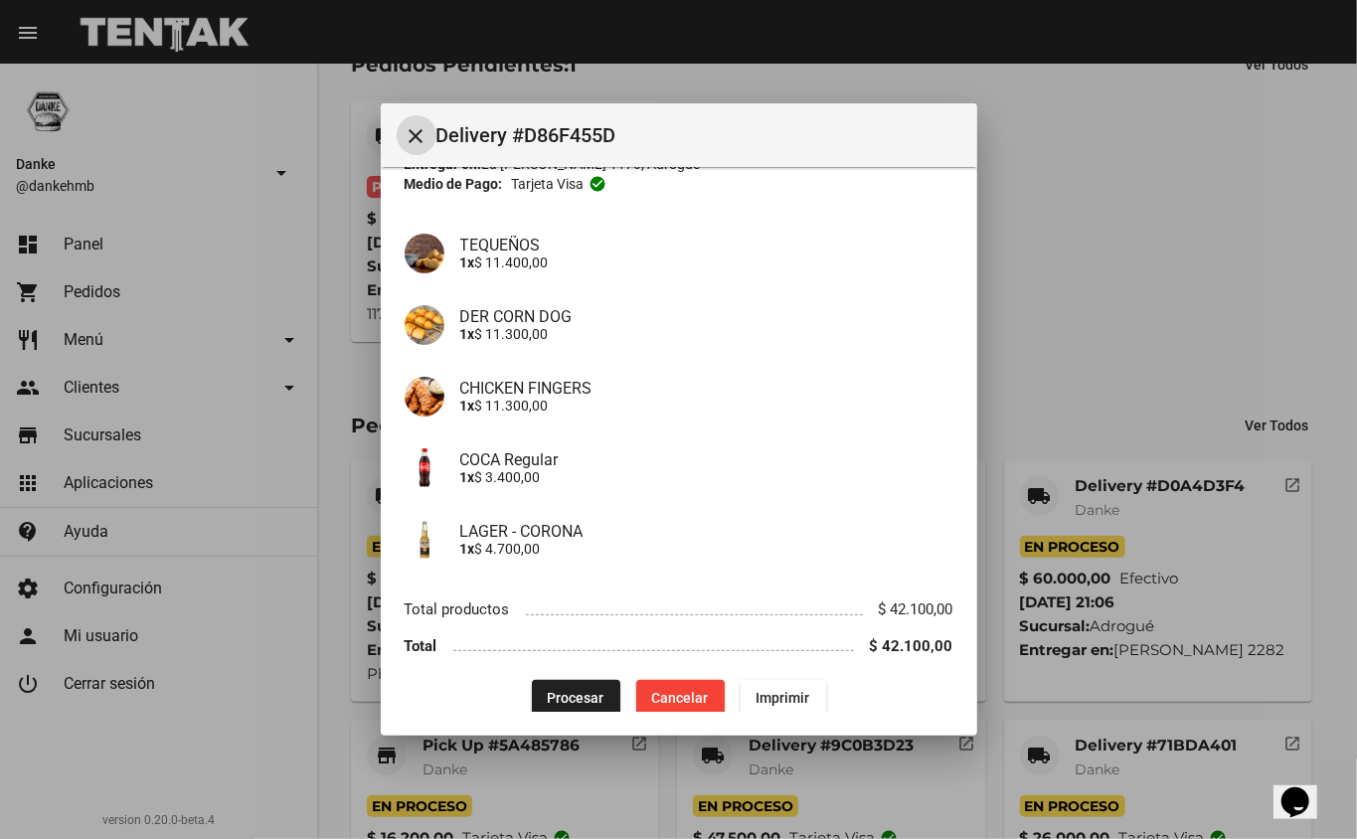
scroll to position [136, 0]
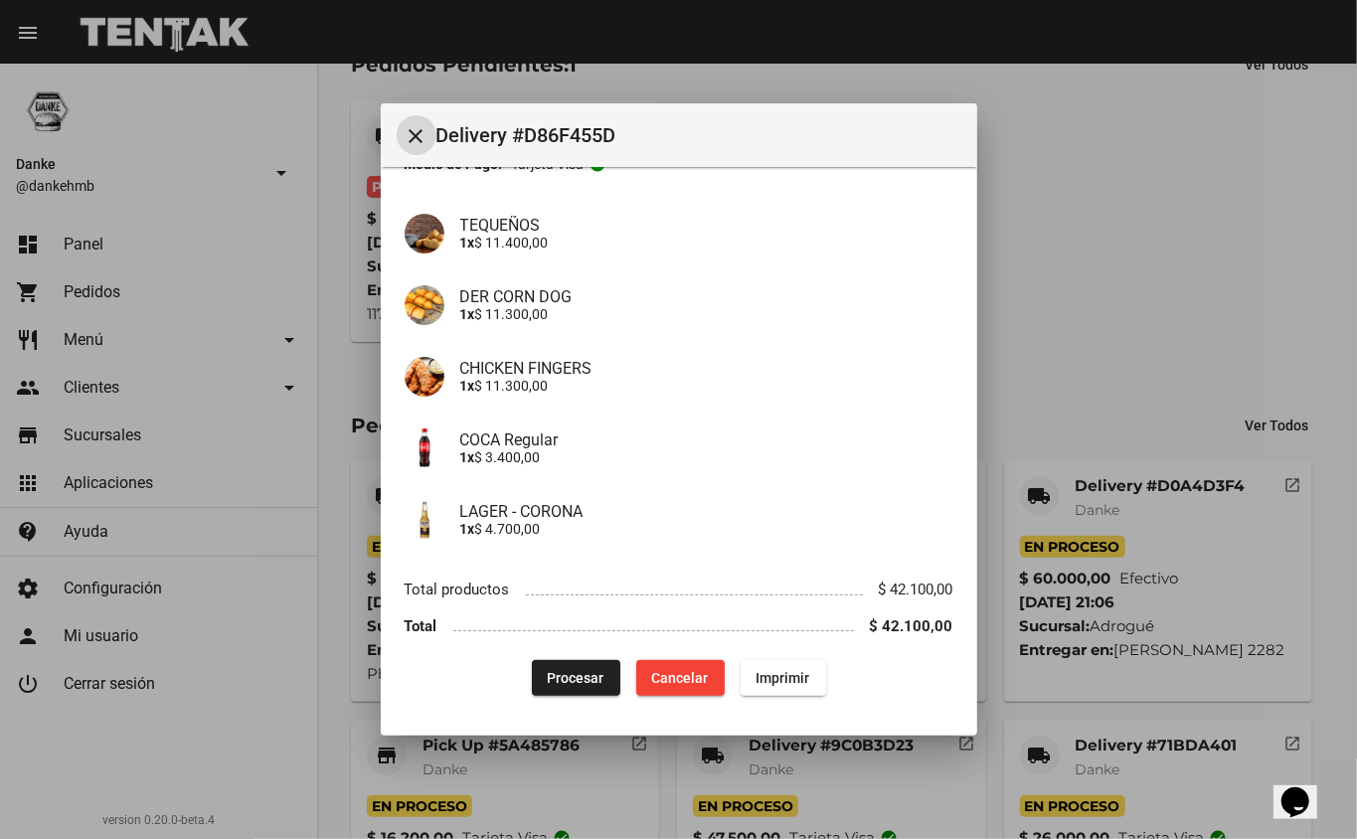
click at [567, 666] on button "Procesar" at bounding box center [576, 678] width 88 height 36
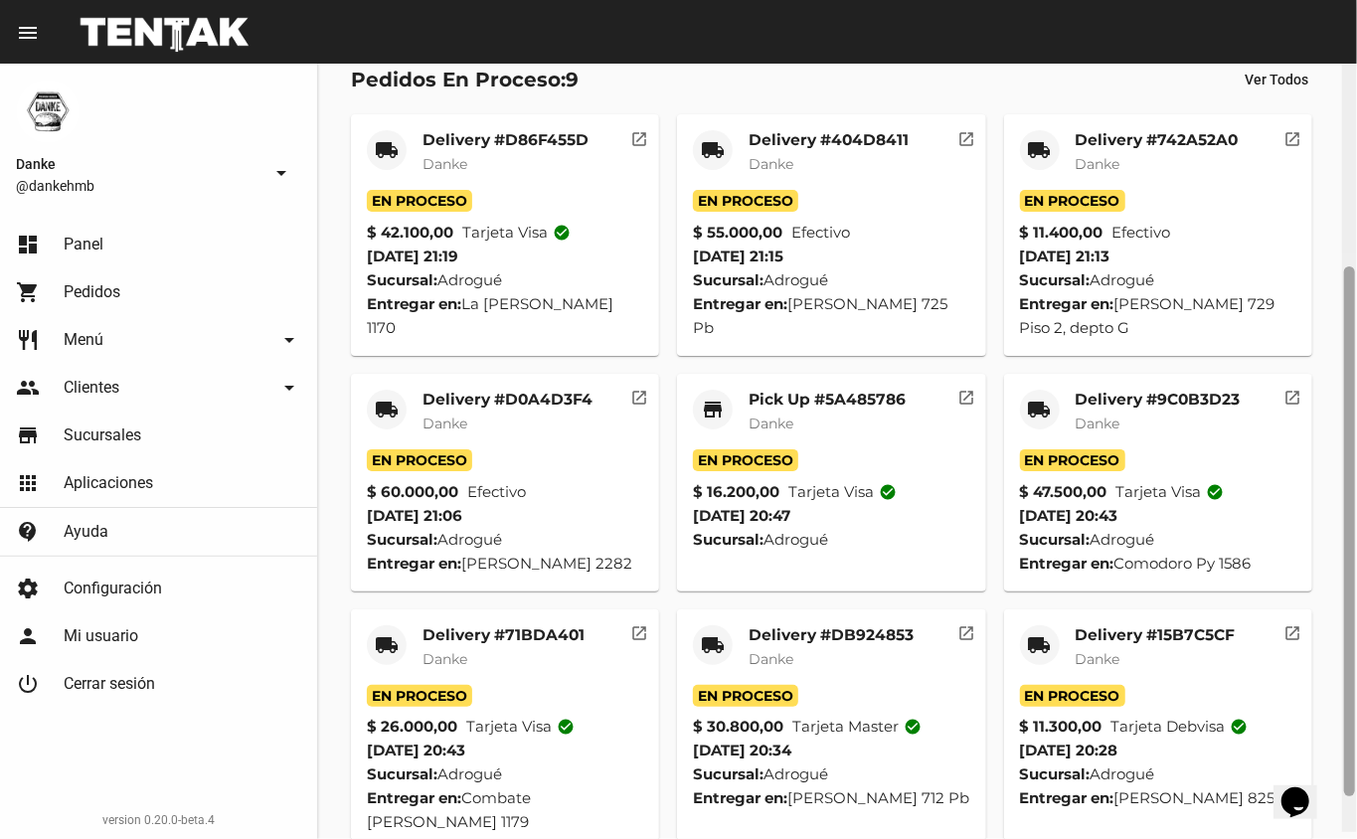
scroll to position [358, 0]
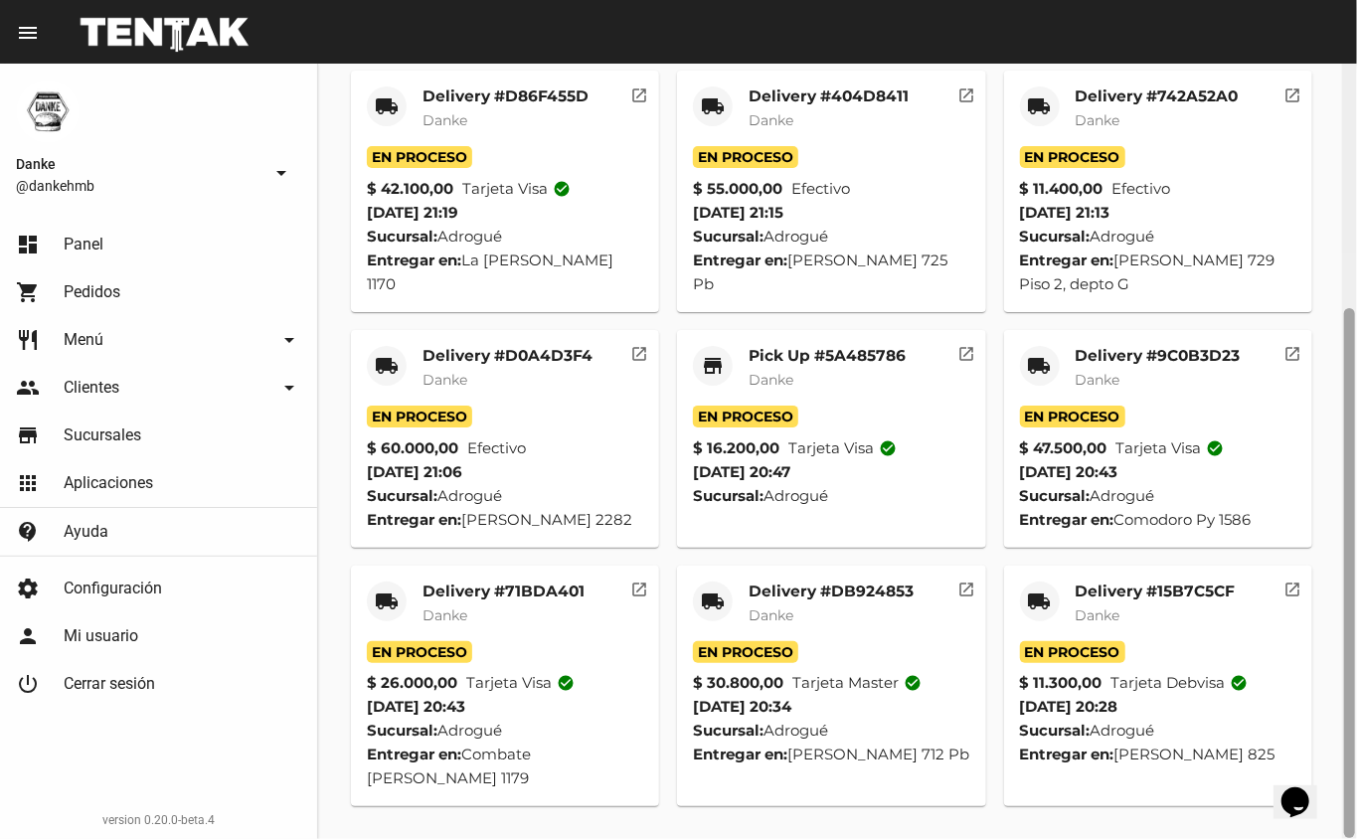
drag, startPoint x: 1353, startPoint y: 431, endPoint x: 1353, endPoint y: 681, distance: 249.5
click at [1353, 681] on div at bounding box center [1349, 573] width 11 height 530
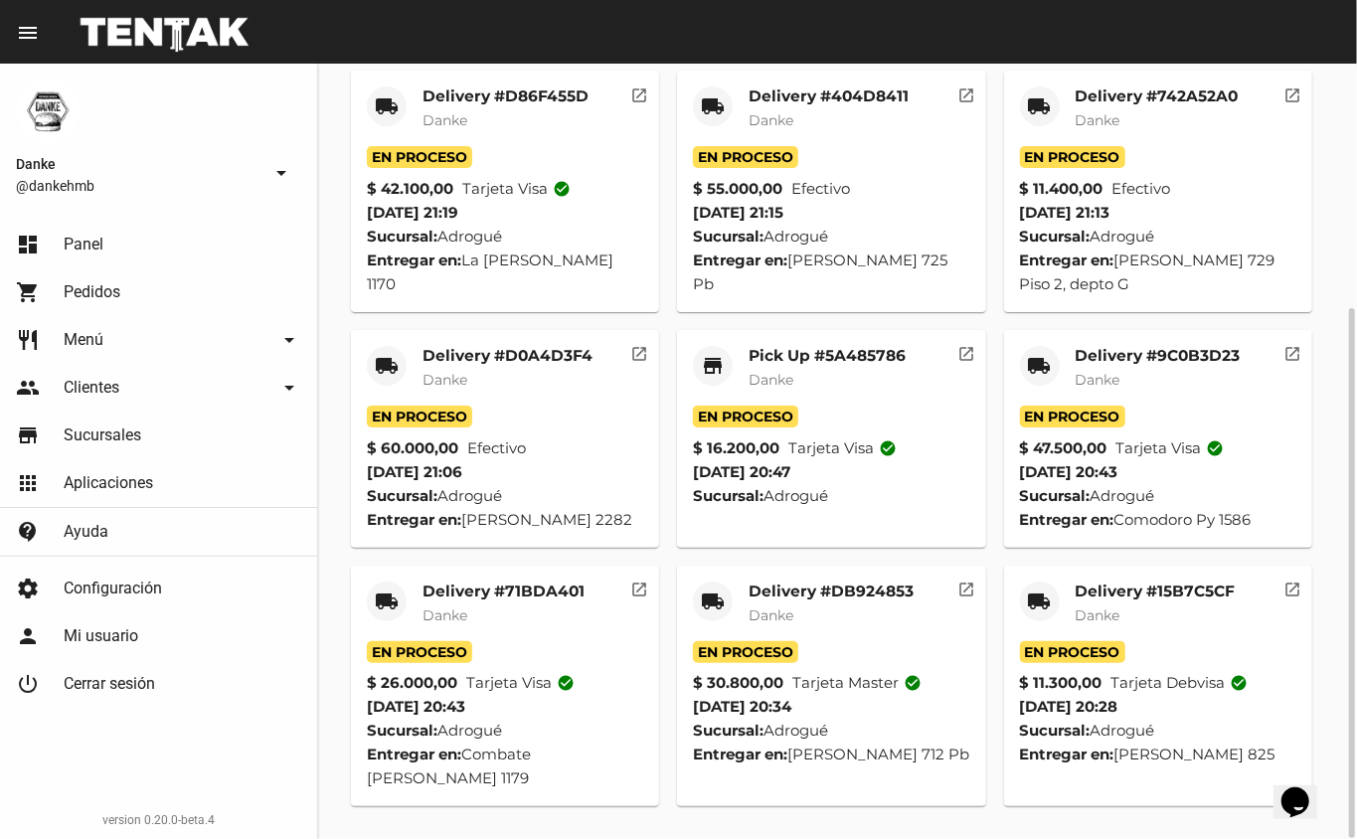
click at [1174, 617] on mat-card-subtitle "Danke" at bounding box center [1156, 615] width 160 height 20
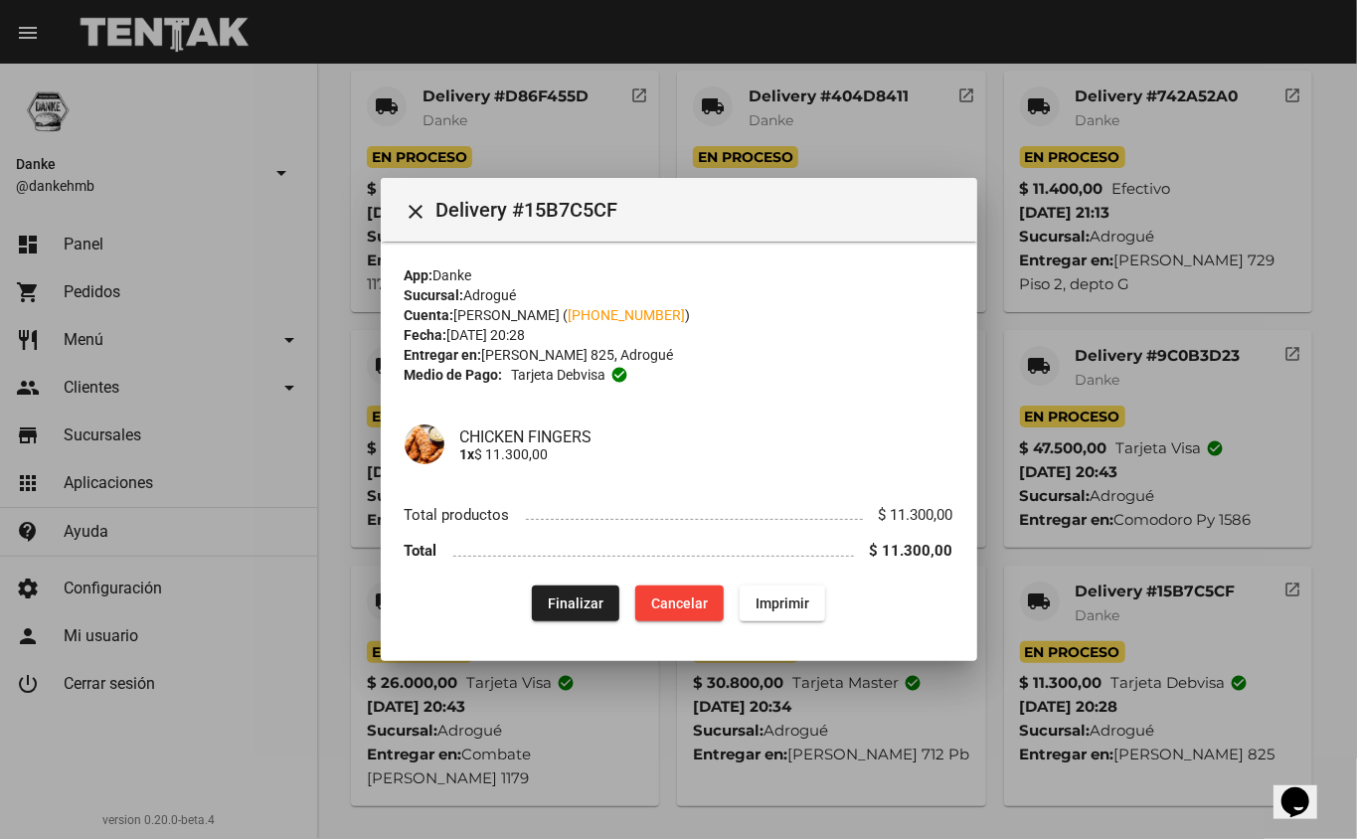
click at [1266, 296] on div at bounding box center [678, 419] width 1357 height 839
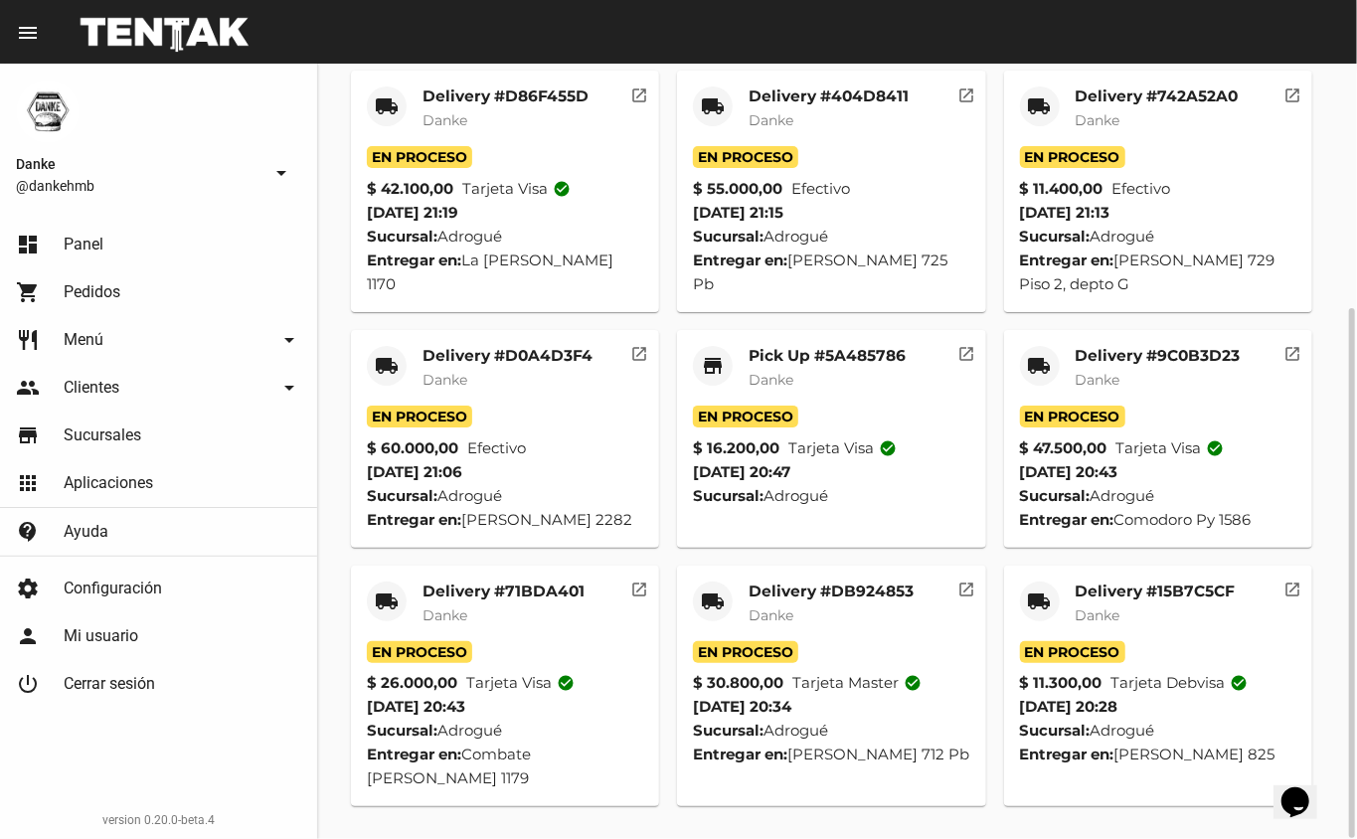
click at [851, 596] on mat-card-title "Delivery #DB924853" at bounding box center [831, 592] width 165 height 20
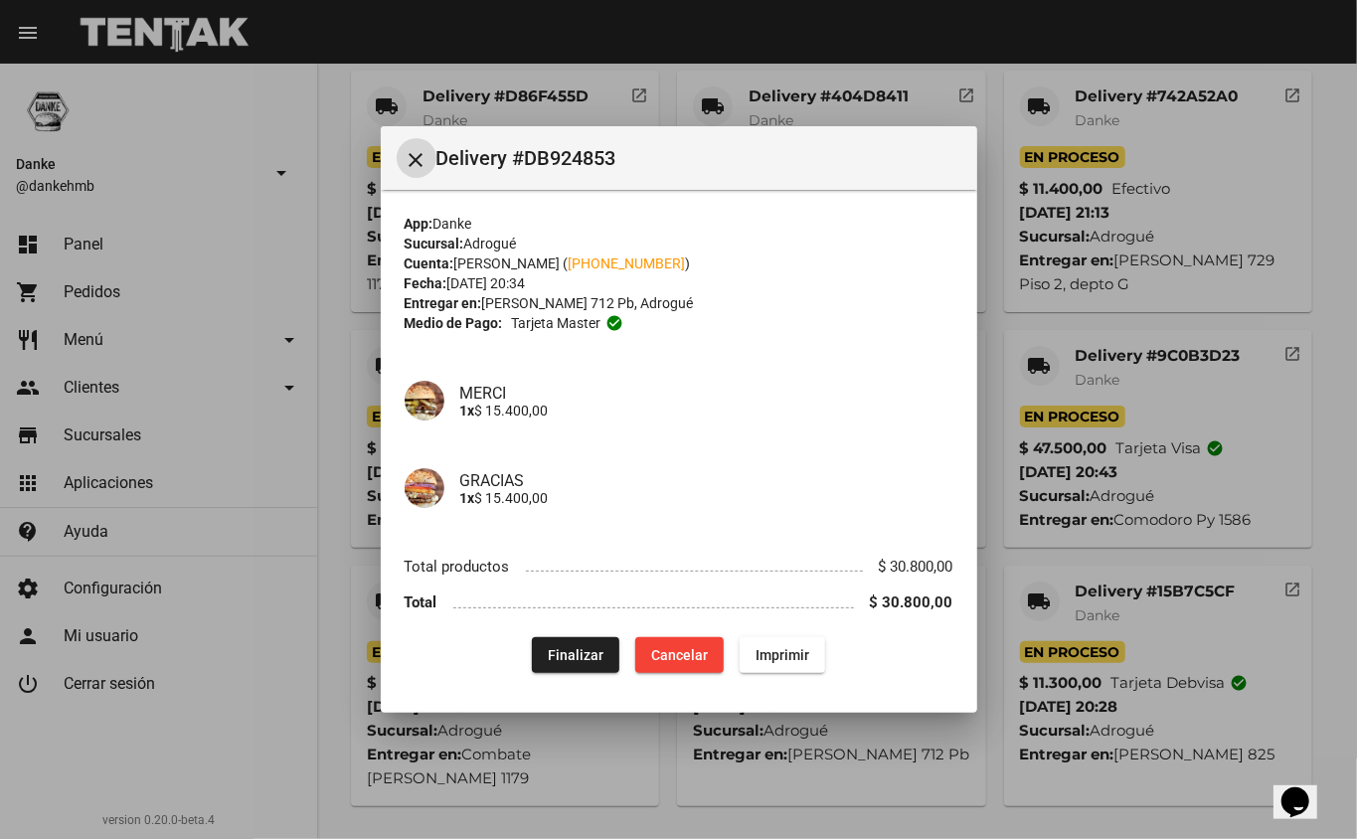
click at [1187, 447] on div at bounding box center [678, 419] width 1357 height 839
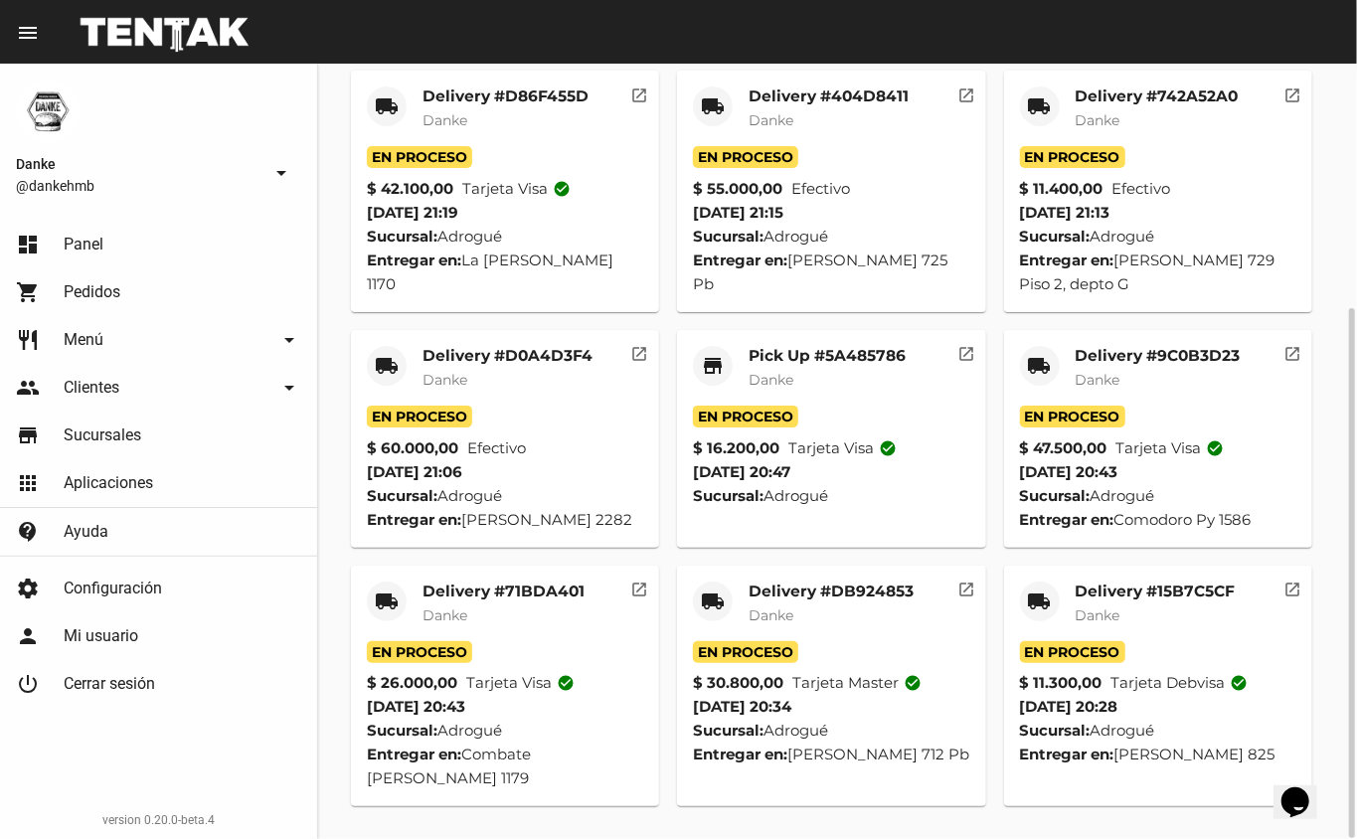
click at [884, 343] on mat-card "store Pick Up #5A485786 Danke En Proceso $ 16.200,00 Tarjeta visa check_circle …" at bounding box center [831, 439] width 309 height 218
click at [873, 348] on mat-card-title "Pick Up #5A485786" at bounding box center [827, 356] width 157 height 20
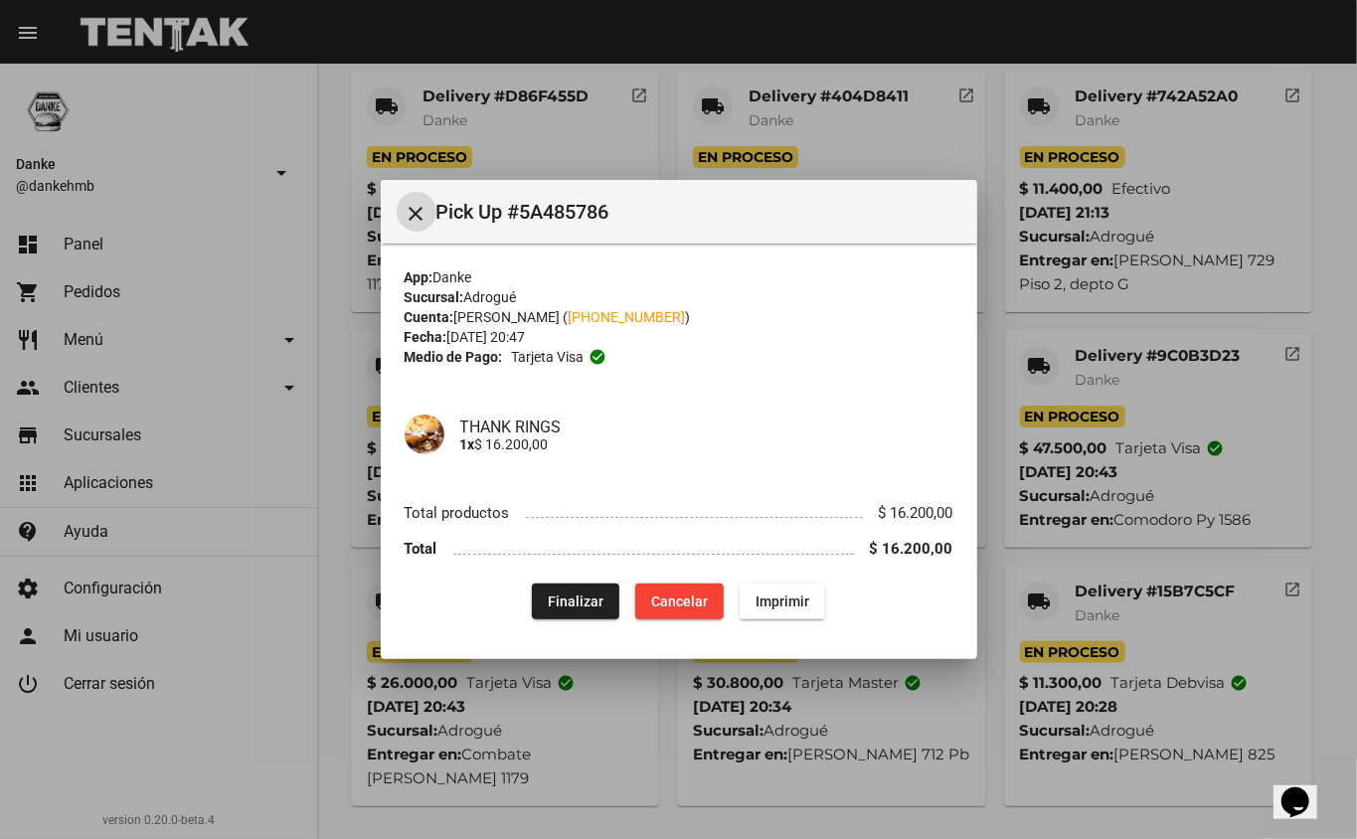
click at [1097, 366] on div at bounding box center [678, 419] width 1357 height 839
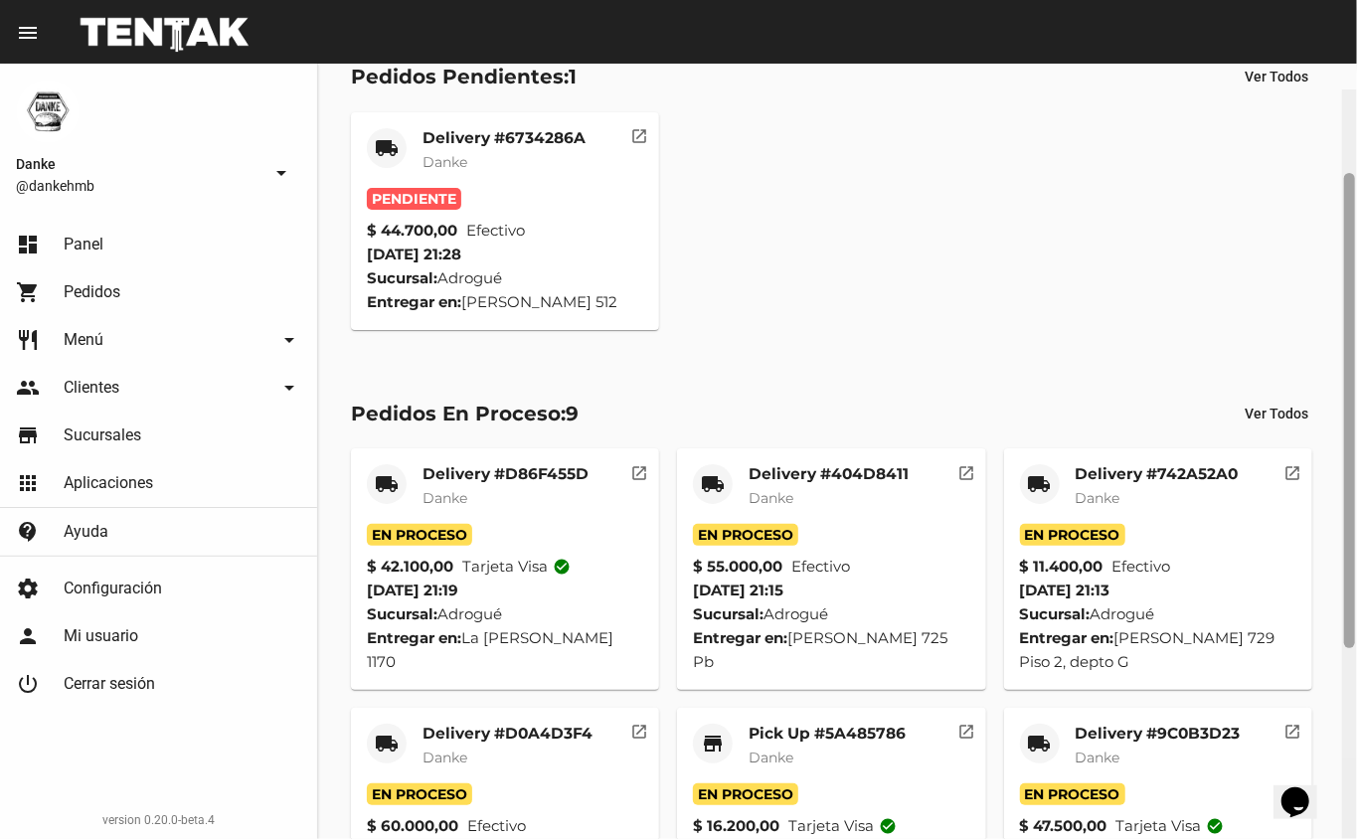
drag, startPoint x: 1354, startPoint y: 342, endPoint x: 1345, endPoint y: 189, distance: 153.4
click at [1345, 189] on div at bounding box center [1349, 410] width 11 height 475
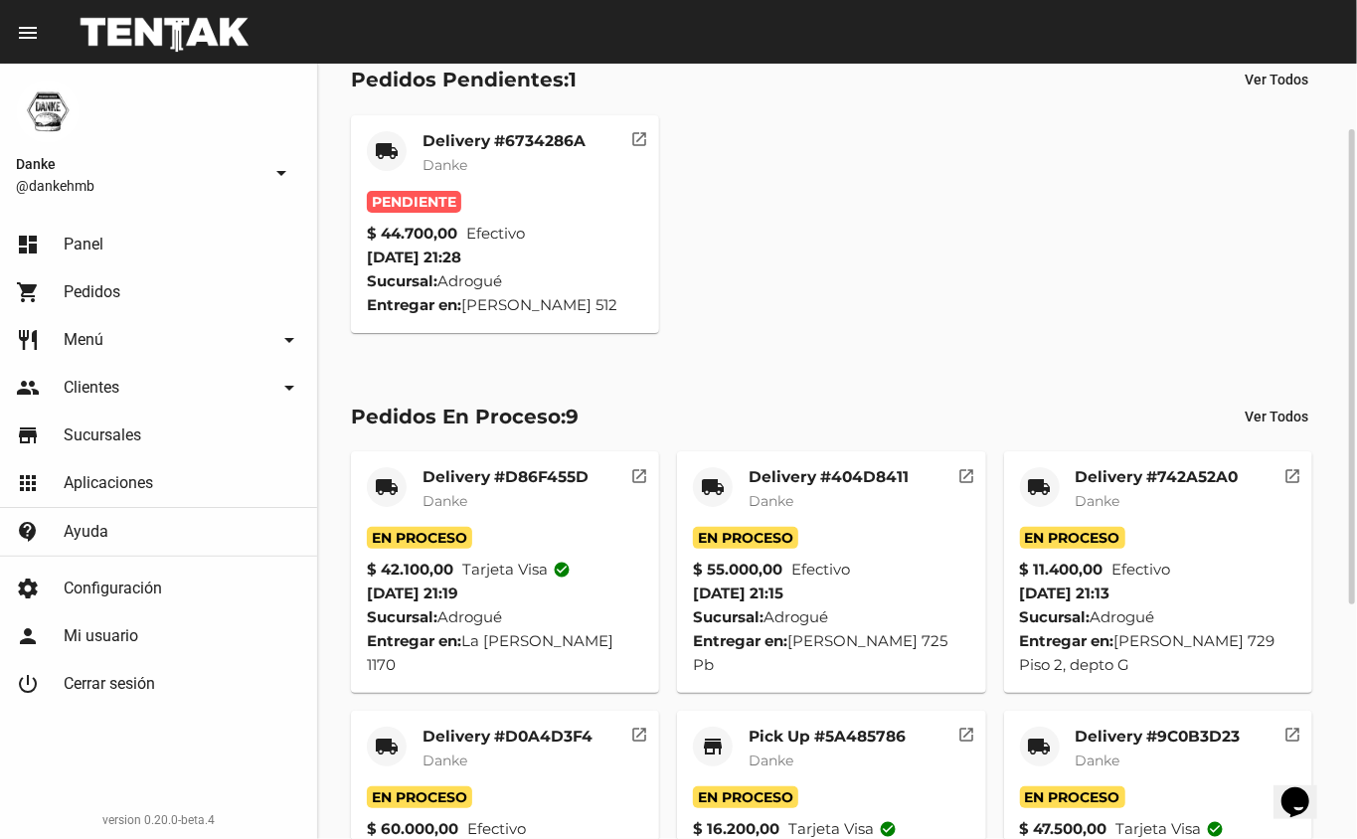
click at [549, 127] on mat-card "local_shipping Delivery #6734286A Danke Pendiente $ 44.700,00 Efectivo [DATE] 2…" at bounding box center [505, 224] width 309 height 218
click at [547, 131] on mat-card-title "Delivery #6734286A" at bounding box center [503, 141] width 163 height 20
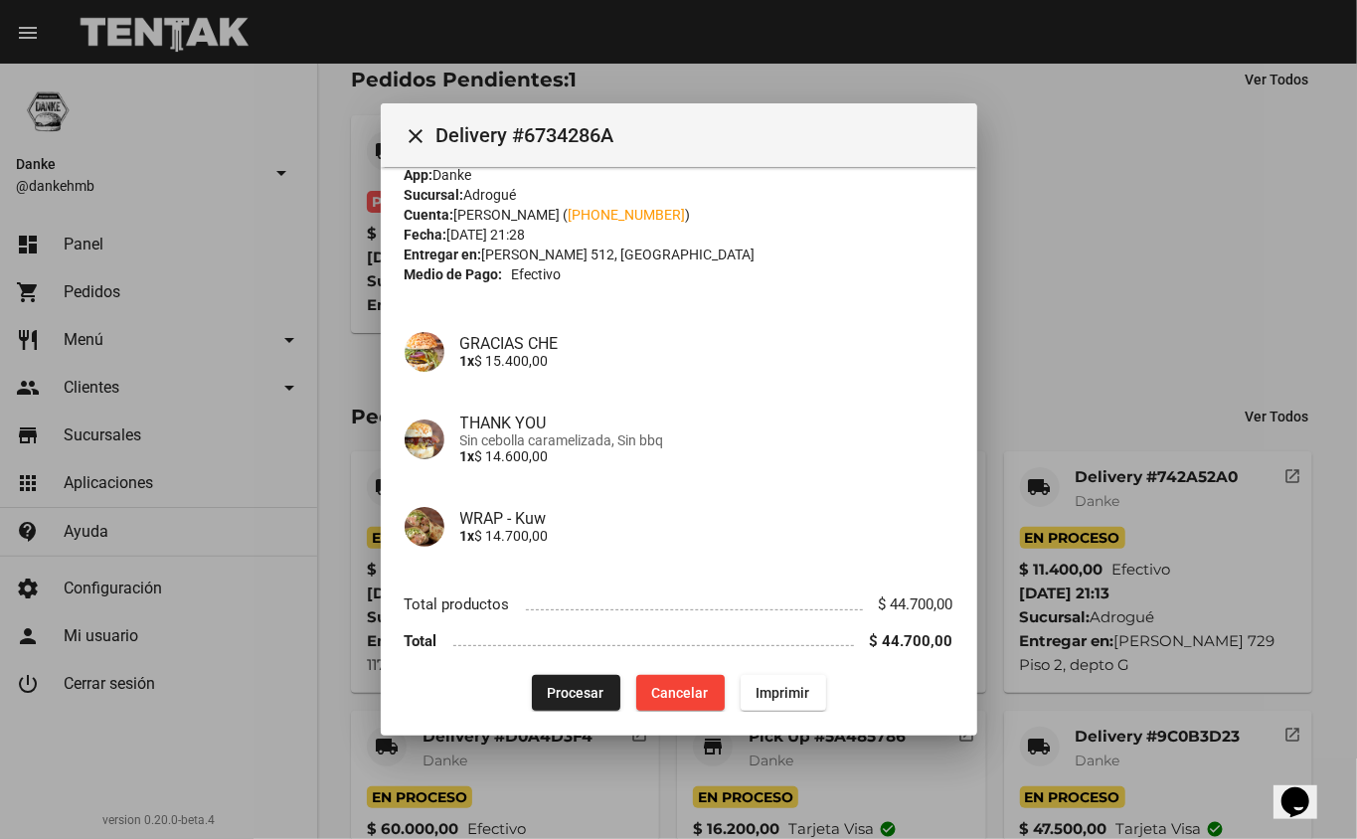
scroll to position [28, 0]
click at [557, 690] on span "Procesar" at bounding box center [576, 691] width 57 height 16
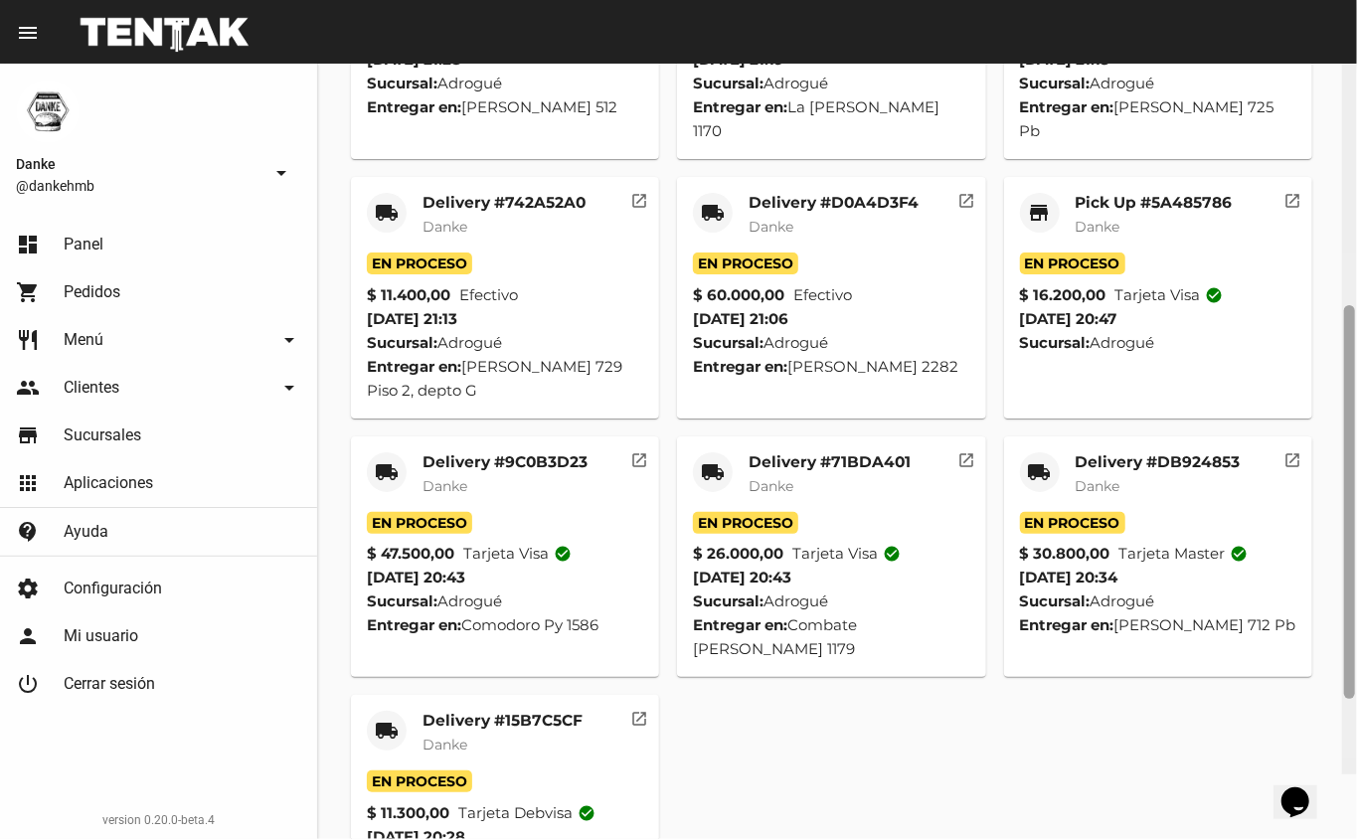
scroll to position [748, 0]
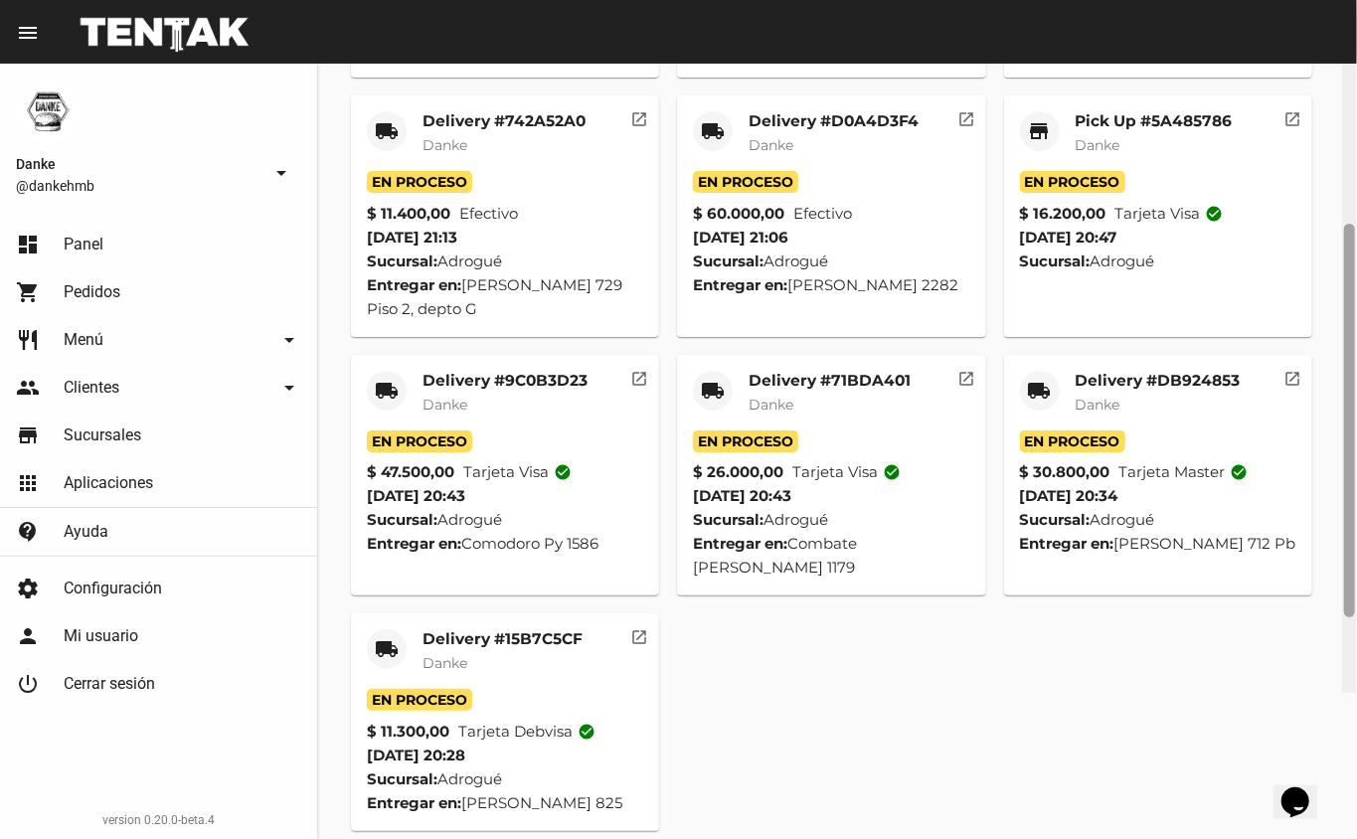
drag, startPoint x: 1354, startPoint y: 286, endPoint x: 1325, endPoint y: 642, distance: 357.1
click at [1325, 642] on div "Danke Aplicación Adrogué Sucursal Pedidos Adrogué: Abierto Pedidos Pendientes: …" at bounding box center [837, 451] width 1039 height 775
click at [527, 629] on div "Delivery #15B7C5CF Danke" at bounding box center [502, 659] width 160 height 60
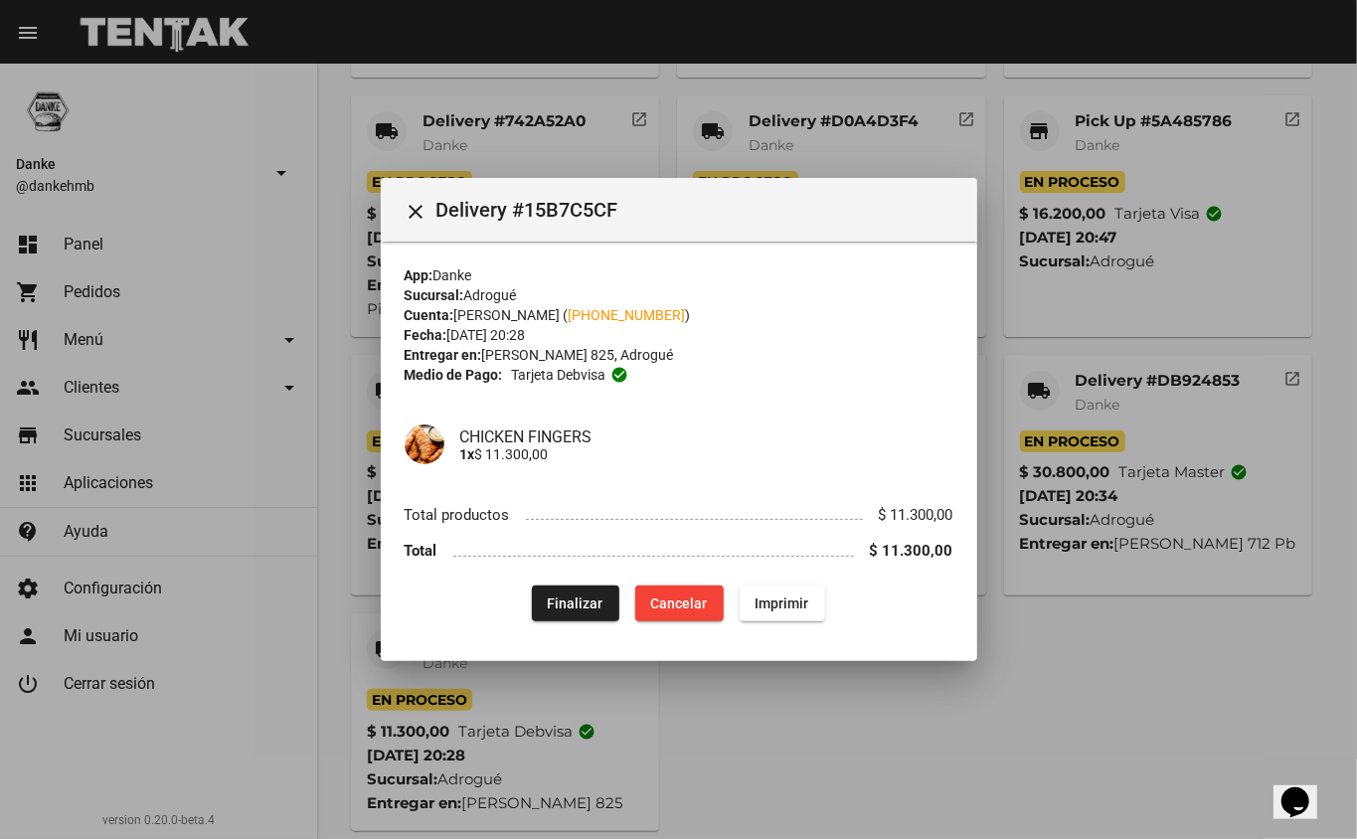
click at [573, 622] on mat-dialog-content "App: [PERSON_NAME]: Adrogué Cuenta: [PERSON_NAME] ( [PHONE_NUMBER] ) Fecha: [DA…" at bounding box center [679, 440] width 596 height 396
click at [571, 616] on button "Finalizar" at bounding box center [575, 604] width 87 height 36
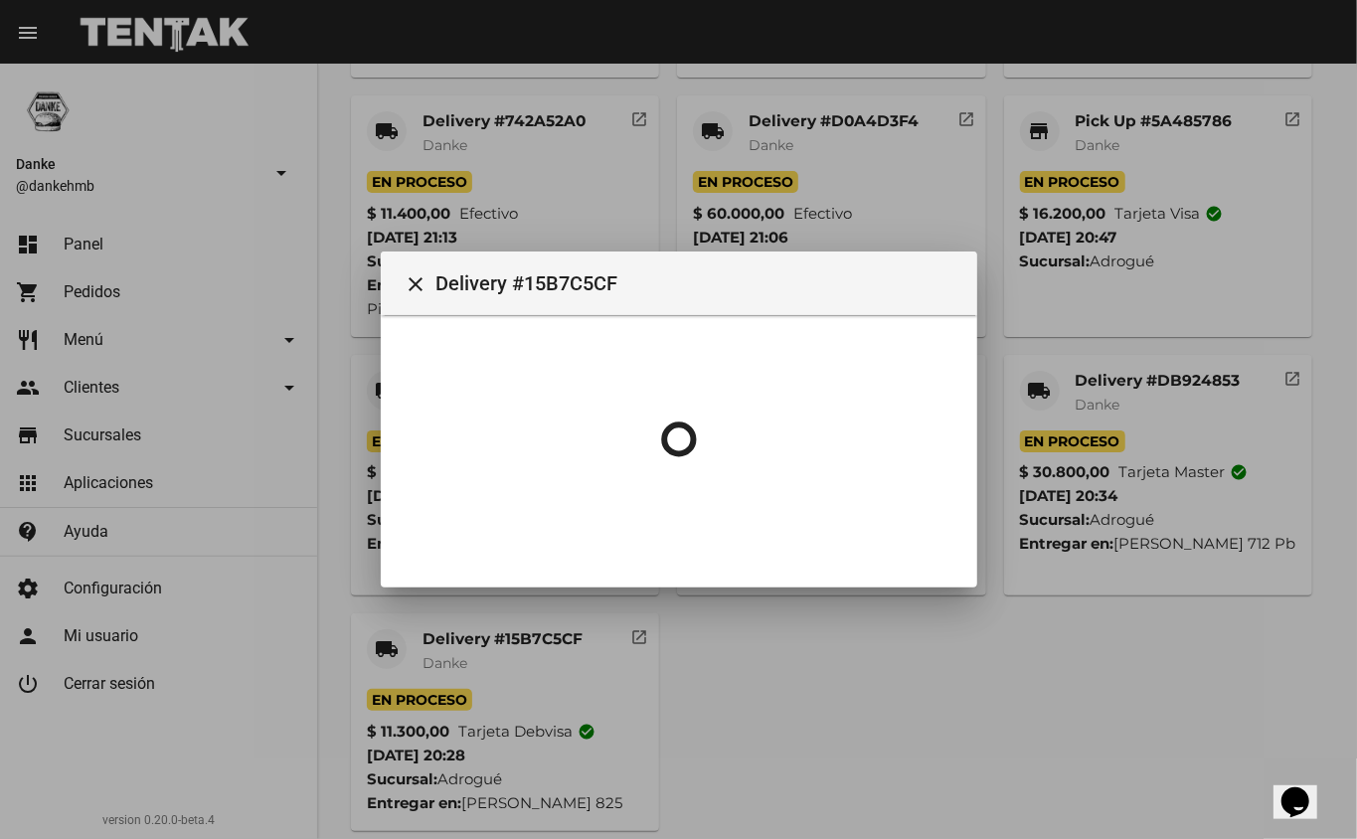
click at [1097, 378] on div at bounding box center [678, 419] width 1357 height 839
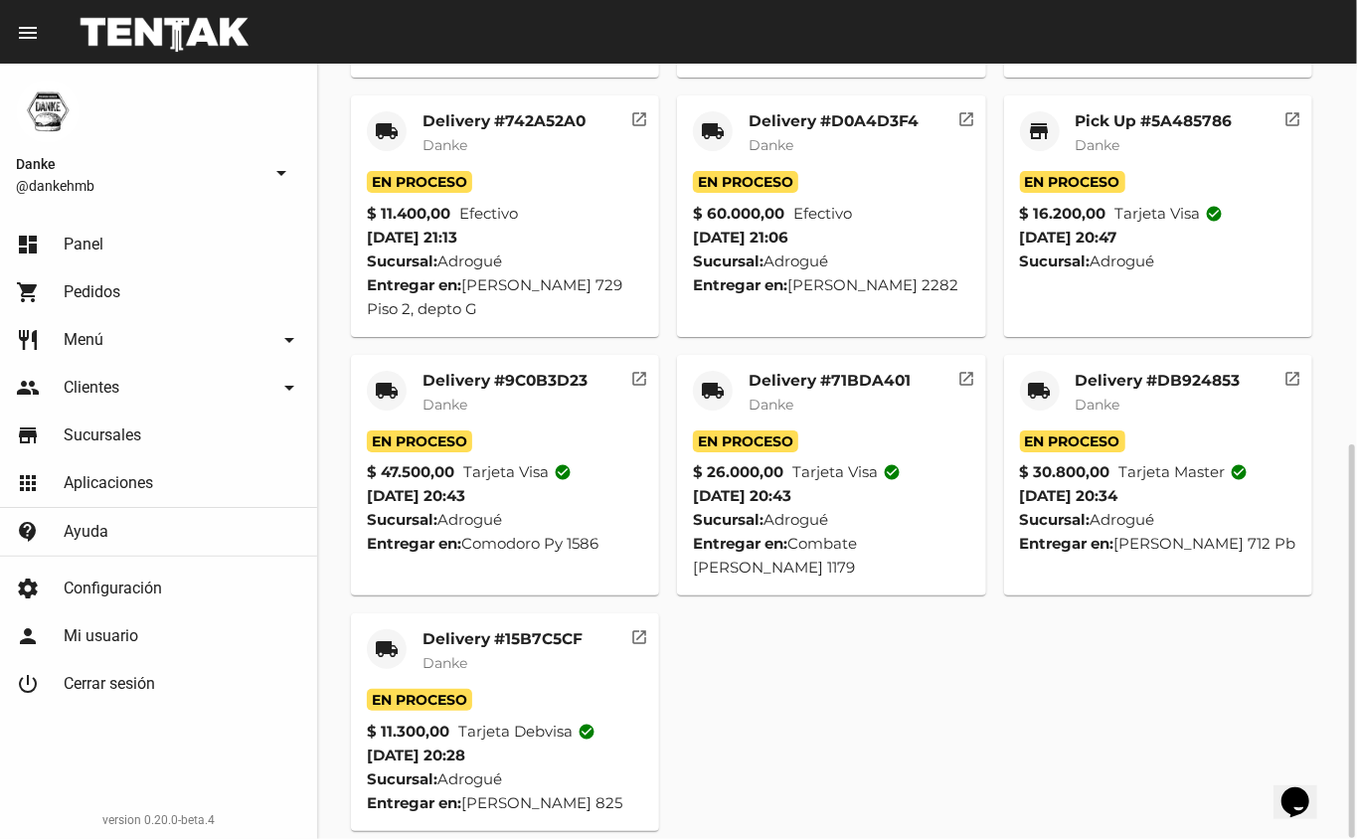
click at [1097, 371] on mat-card-title "Delivery #DB924853" at bounding box center [1158, 381] width 165 height 20
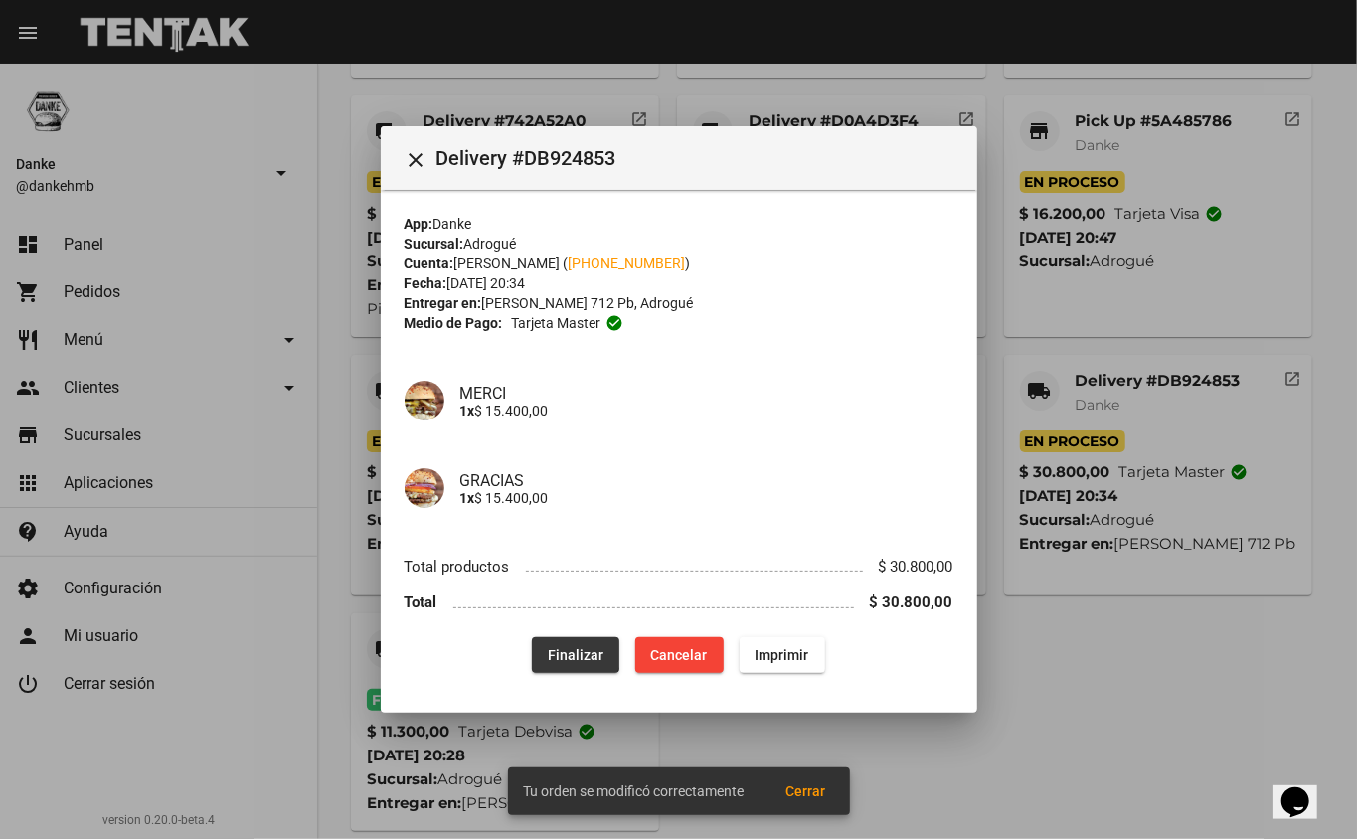
click at [561, 647] on span "Finalizar" at bounding box center [576, 655] width 56 height 16
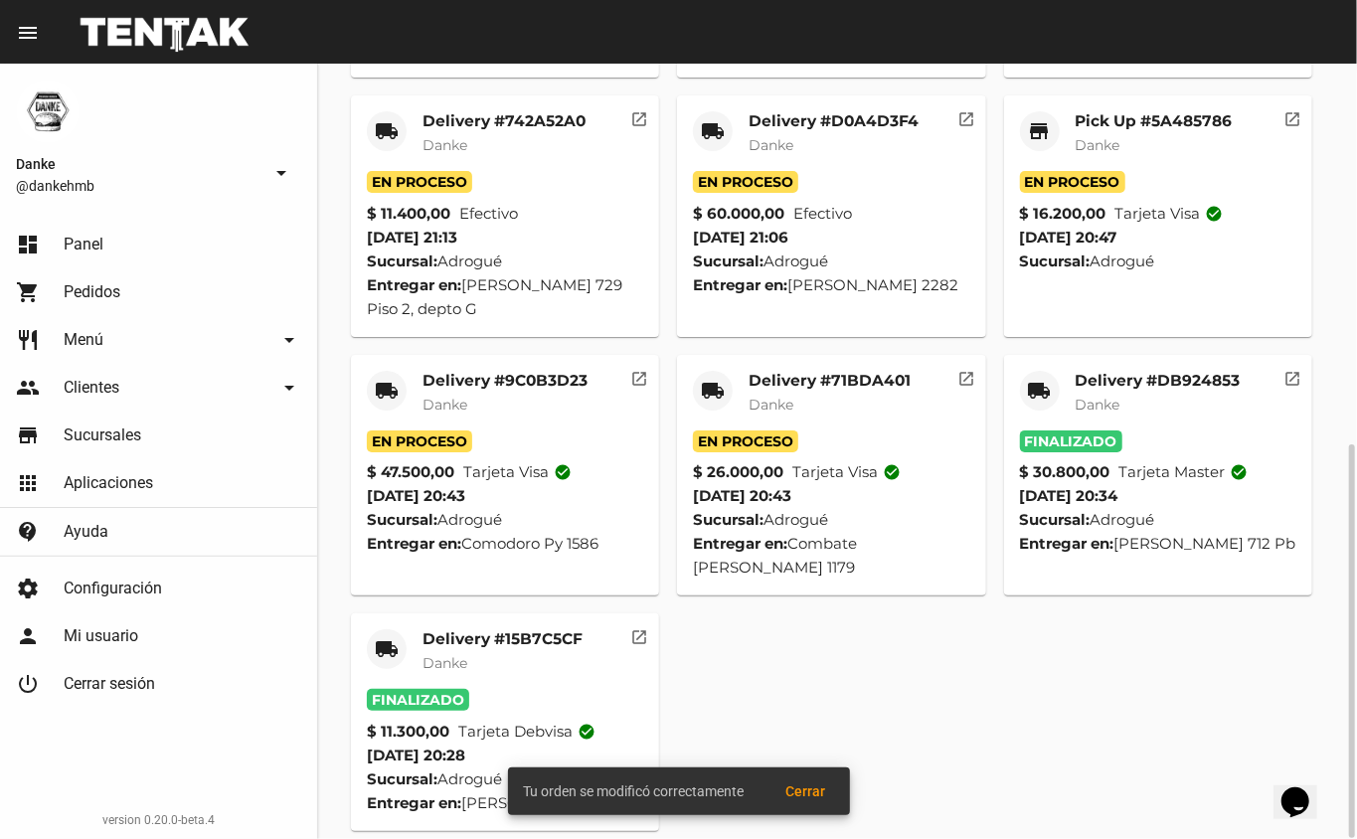
click at [852, 371] on mat-card-title "Delivery #71BDA401" at bounding box center [830, 381] width 162 height 20
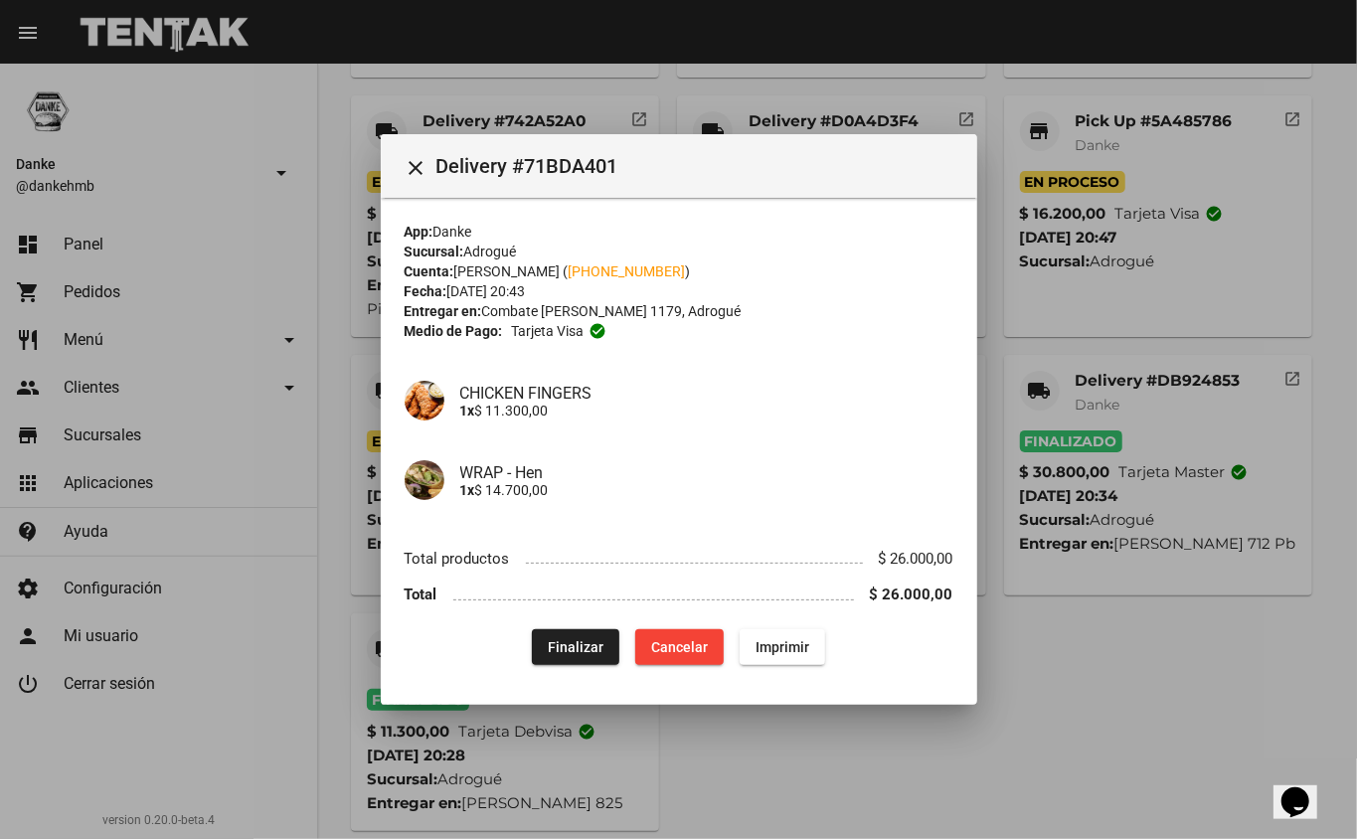
click at [1163, 613] on div at bounding box center [678, 419] width 1357 height 839
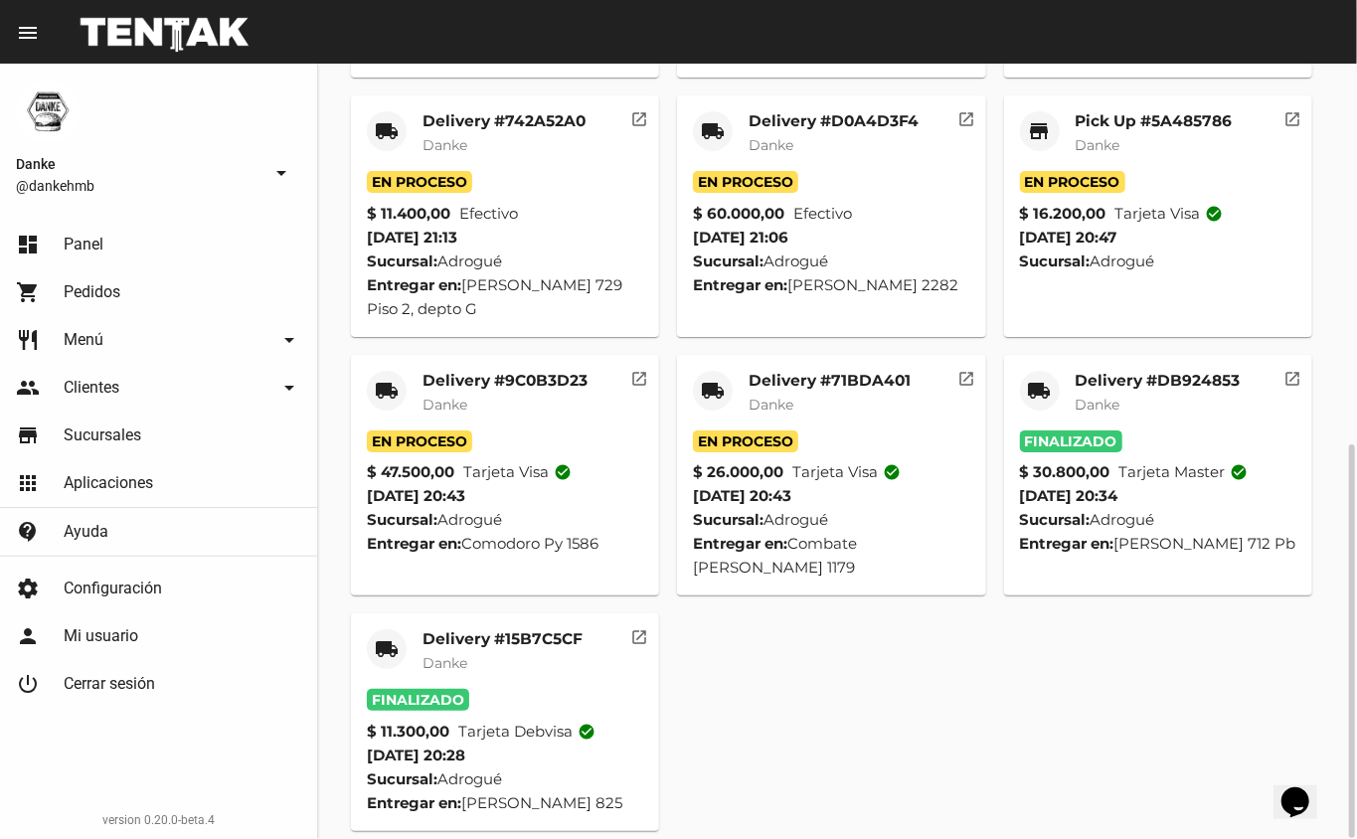
click at [550, 355] on mat-card "local_shipping Delivery #9C0B3D23 Danke En Proceso $ 47.500,00 Tarjeta visa che…" at bounding box center [505, 476] width 309 height 242
click at [554, 371] on div "Delivery #9C0B3D23 Danke" at bounding box center [504, 401] width 165 height 60
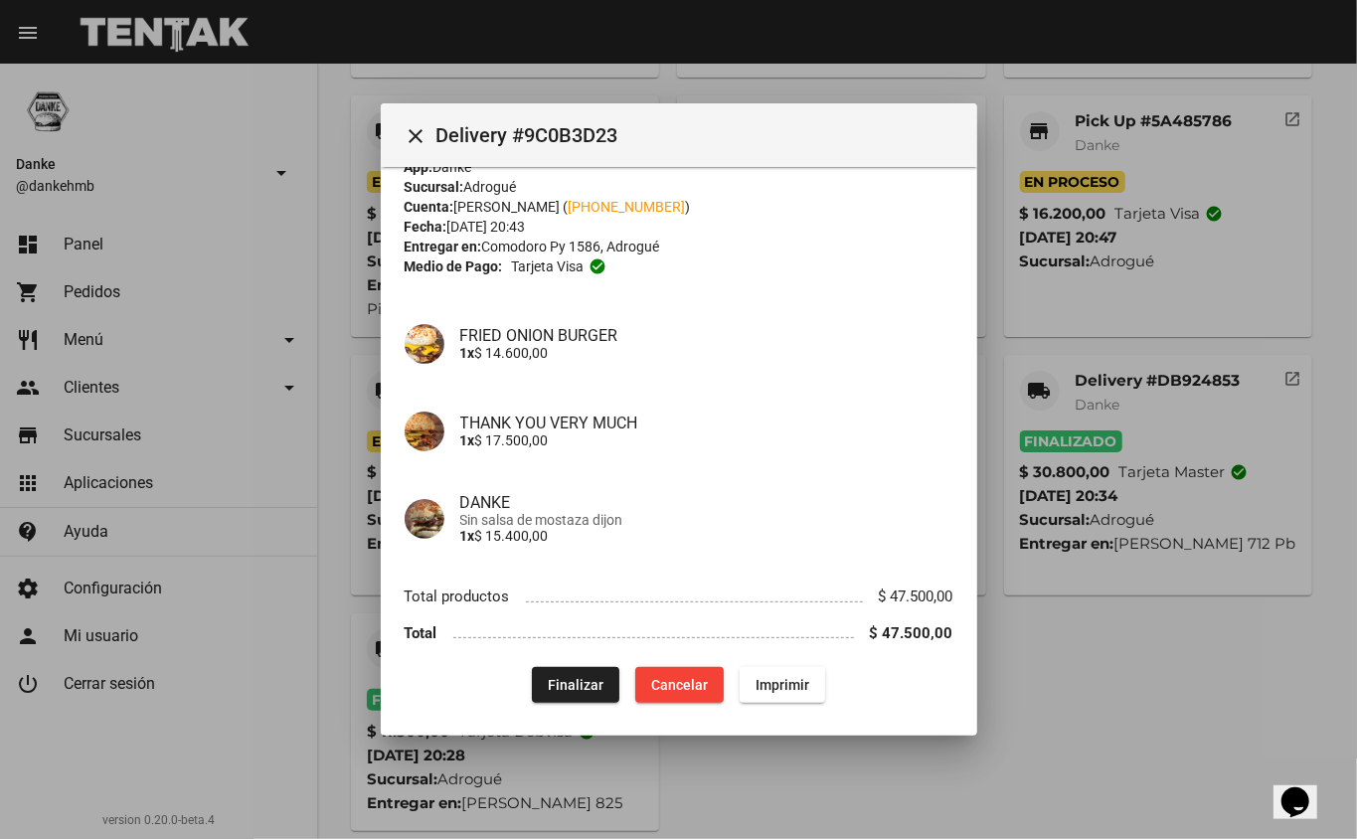
scroll to position [41, 0]
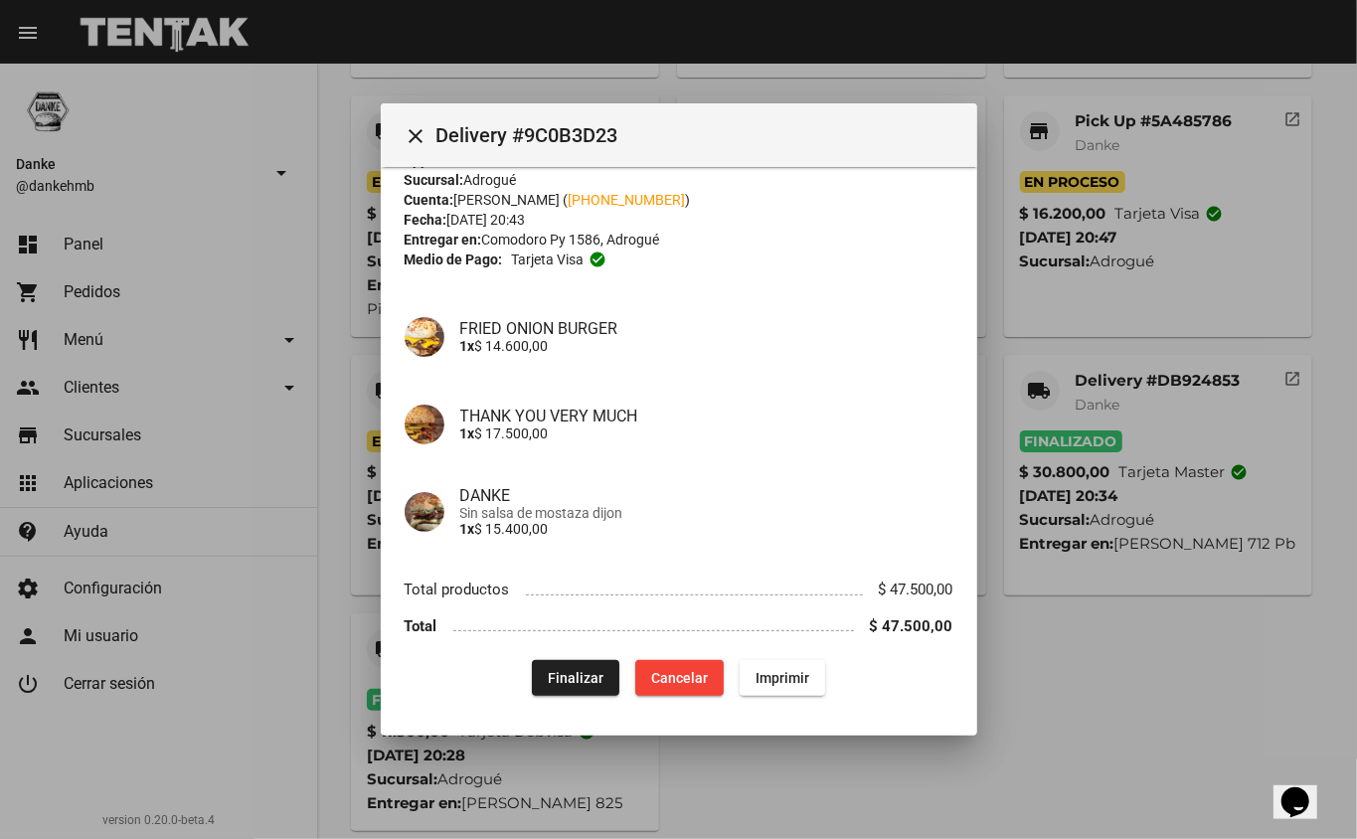
click at [575, 670] on span "Finalizar" at bounding box center [576, 678] width 56 height 16
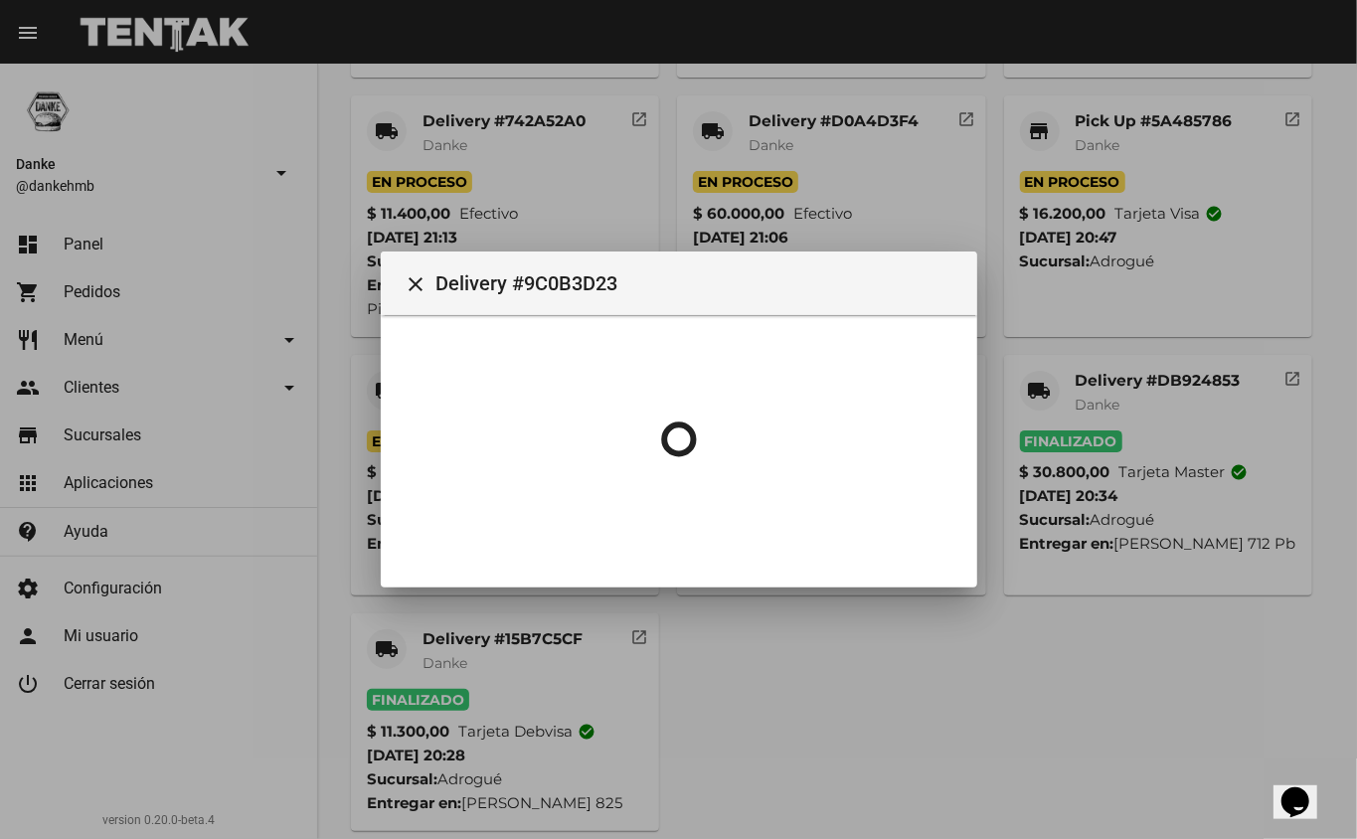
scroll to position [0, 0]
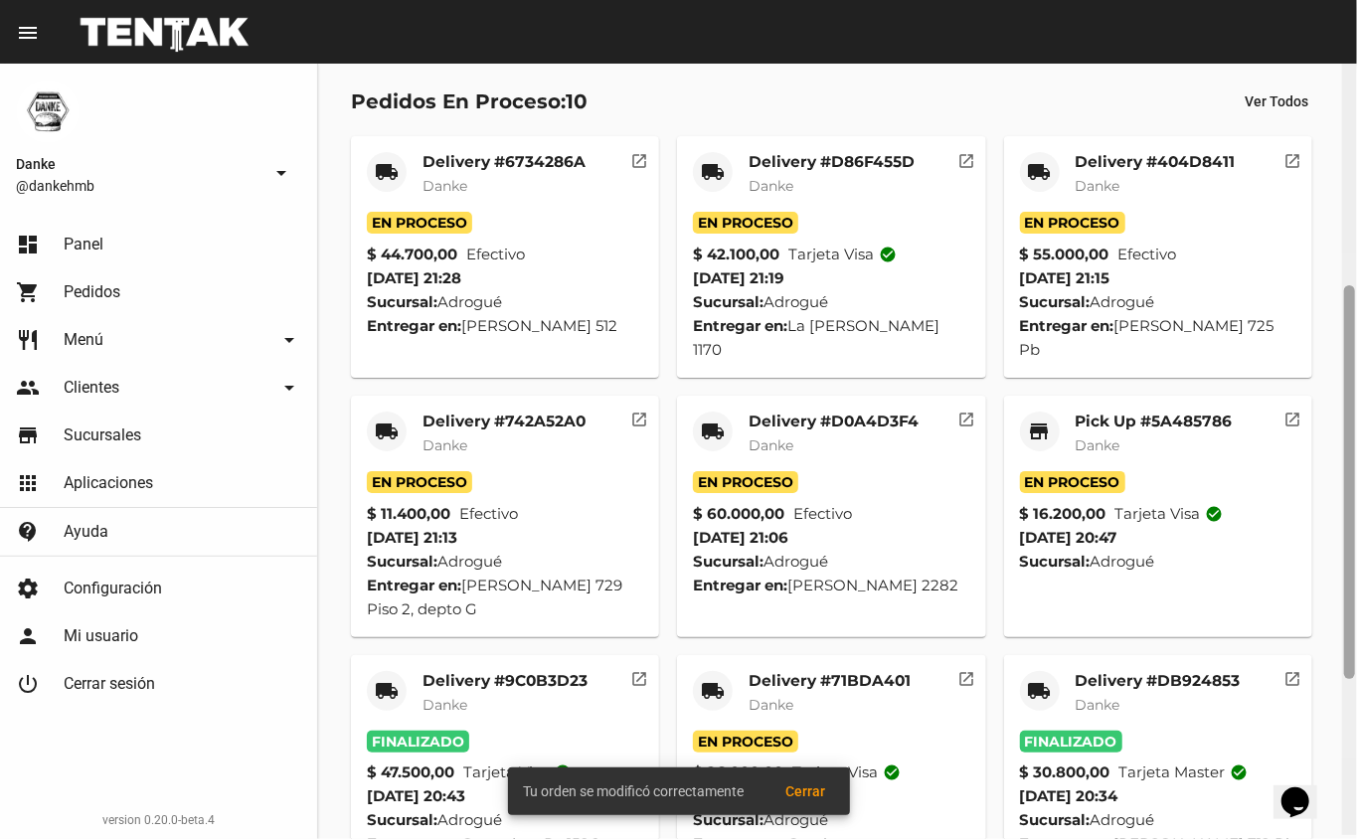
drag, startPoint x: 1354, startPoint y: 486, endPoint x: 1356, endPoint y: 330, distance: 156.1
click at [1356, 330] on div at bounding box center [1349, 447] width 15 height 775
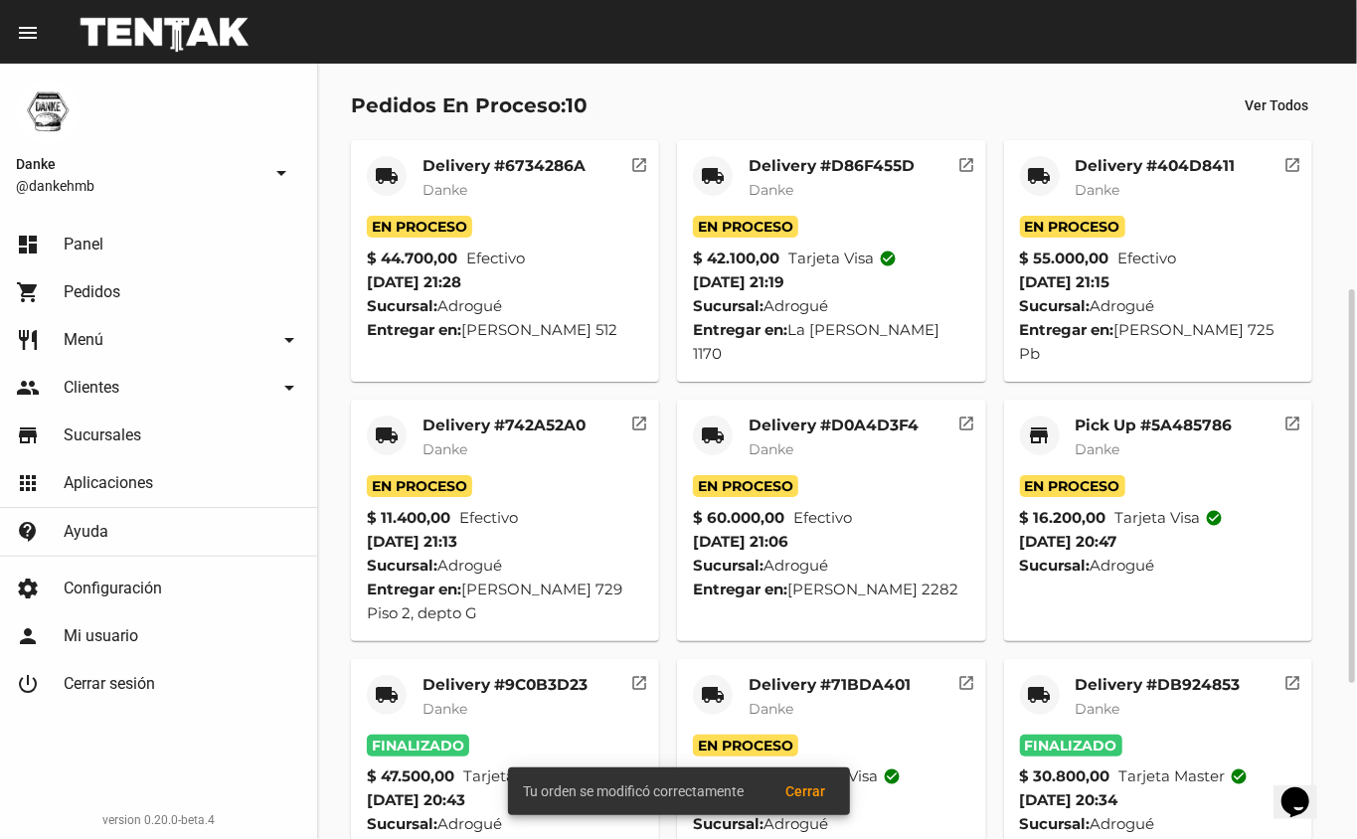
click at [1126, 416] on div "Pick Up #5A485786 Danke" at bounding box center [1154, 446] width 157 height 60
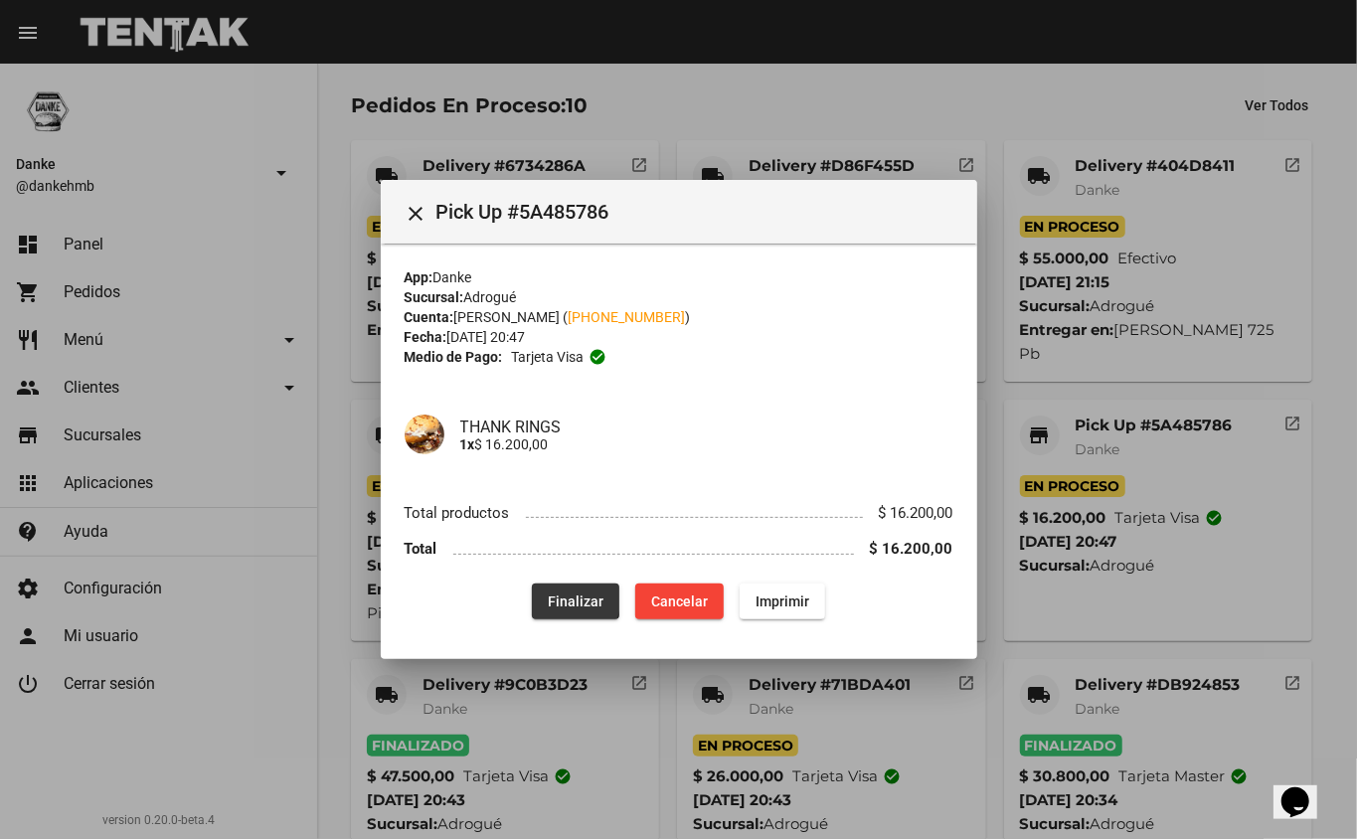
click at [554, 594] on span "Finalizar" at bounding box center [576, 601] width 56 height 16
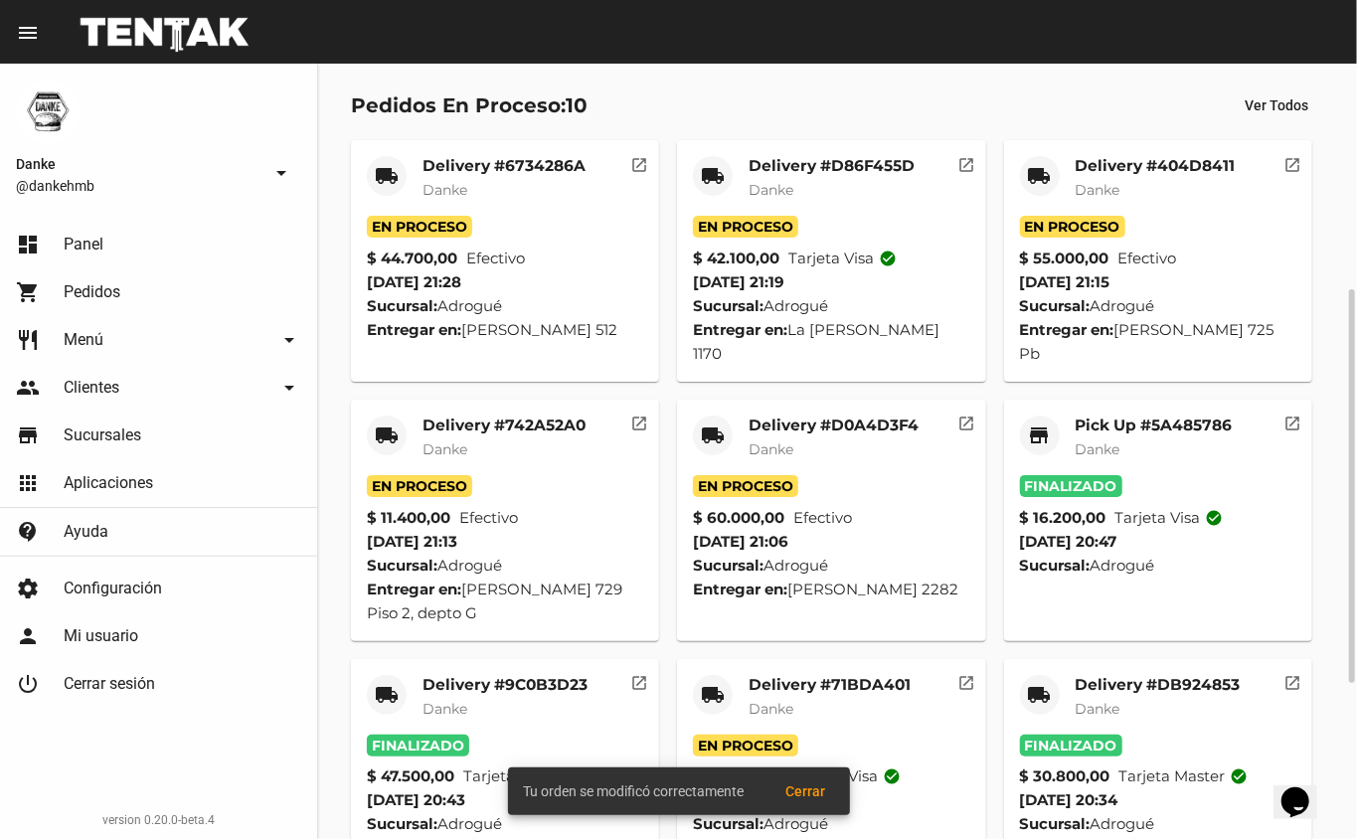
click at [781, 416] on div "Delivery #D0A4D3F4 Danke" at bounding box center [834, 446] width 170 height 60
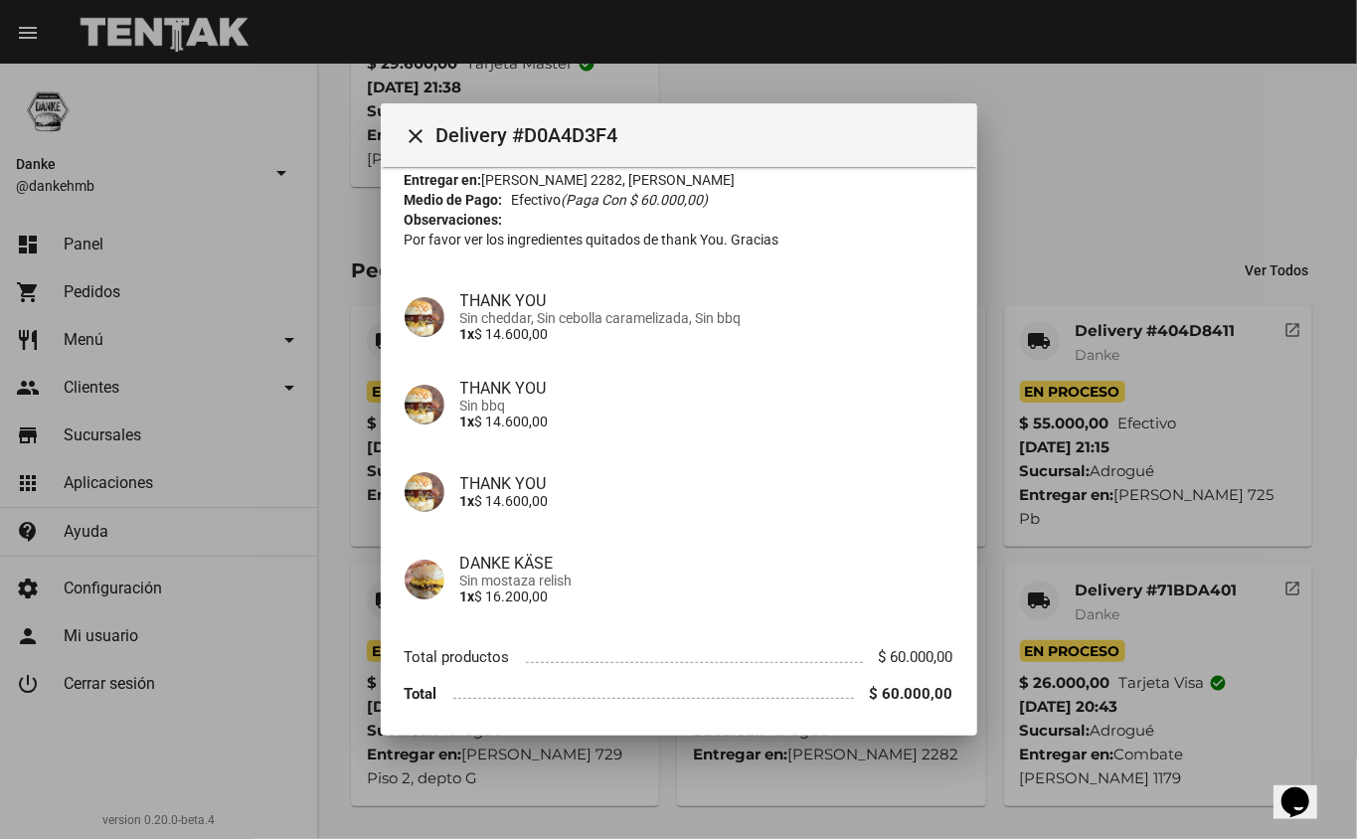
scroll to position [253, 0]
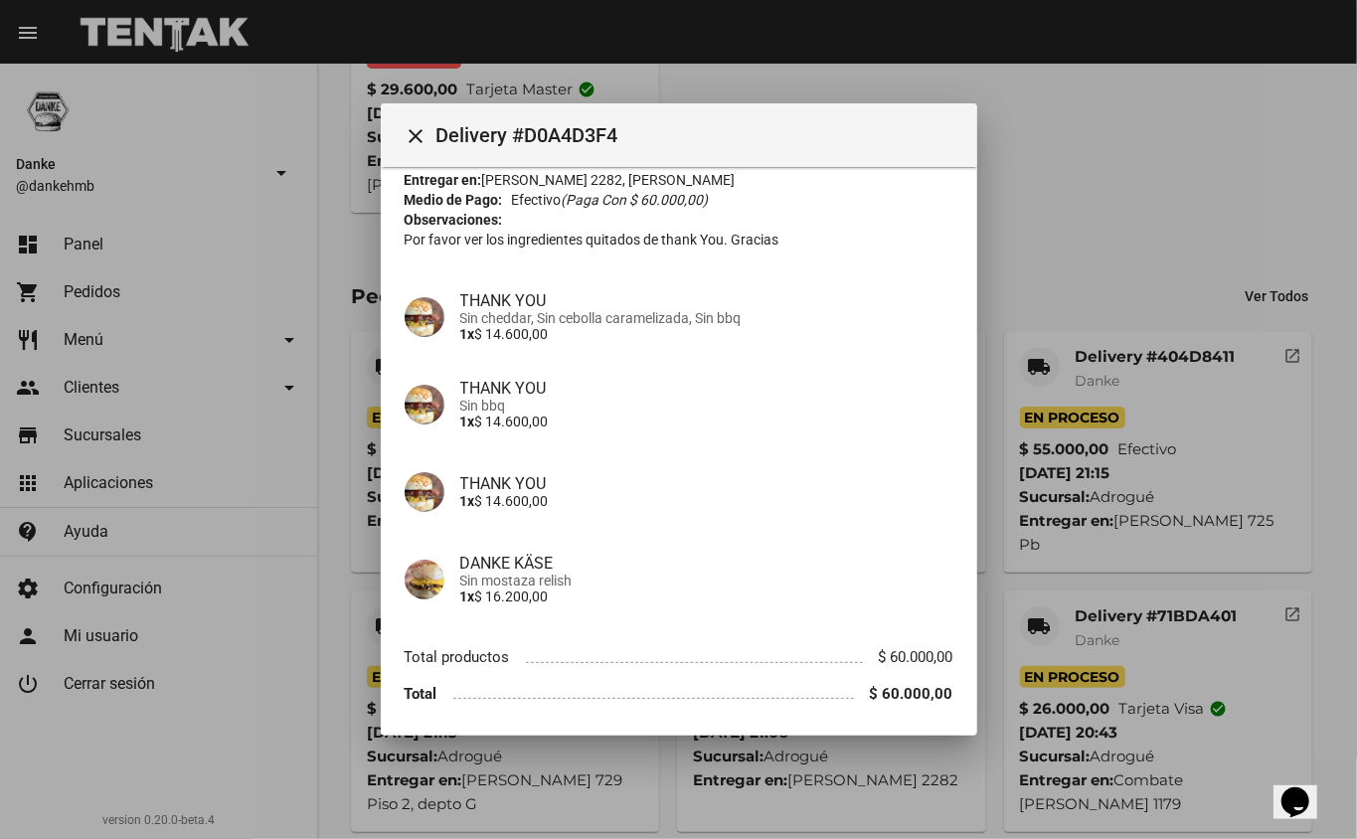
click at [1292, 235] on div at bounding box center [678, 419] width 1357 height 839
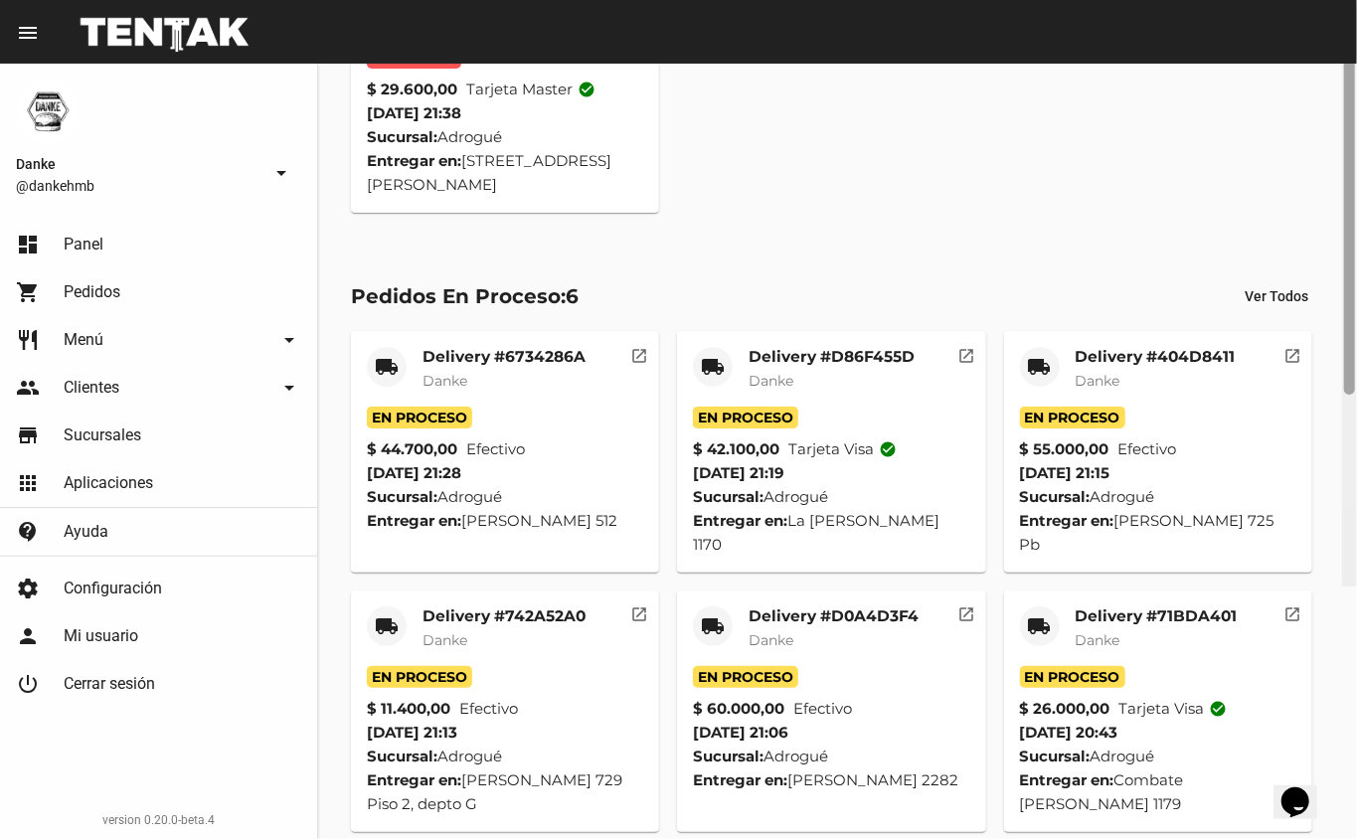
scroll to position [0, 0]
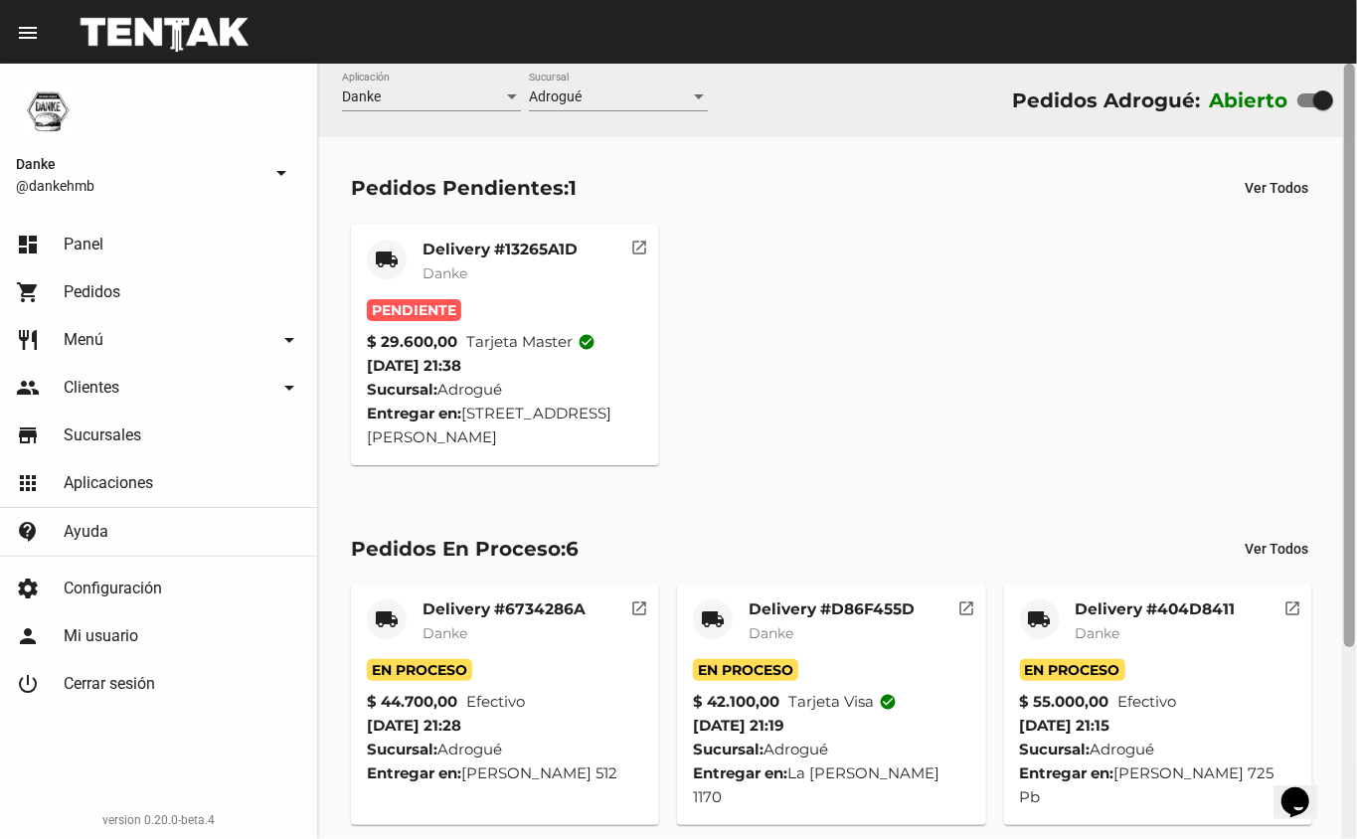
click at [1356, 116] on div at bounding box center [1349, 451] width 15 height 775
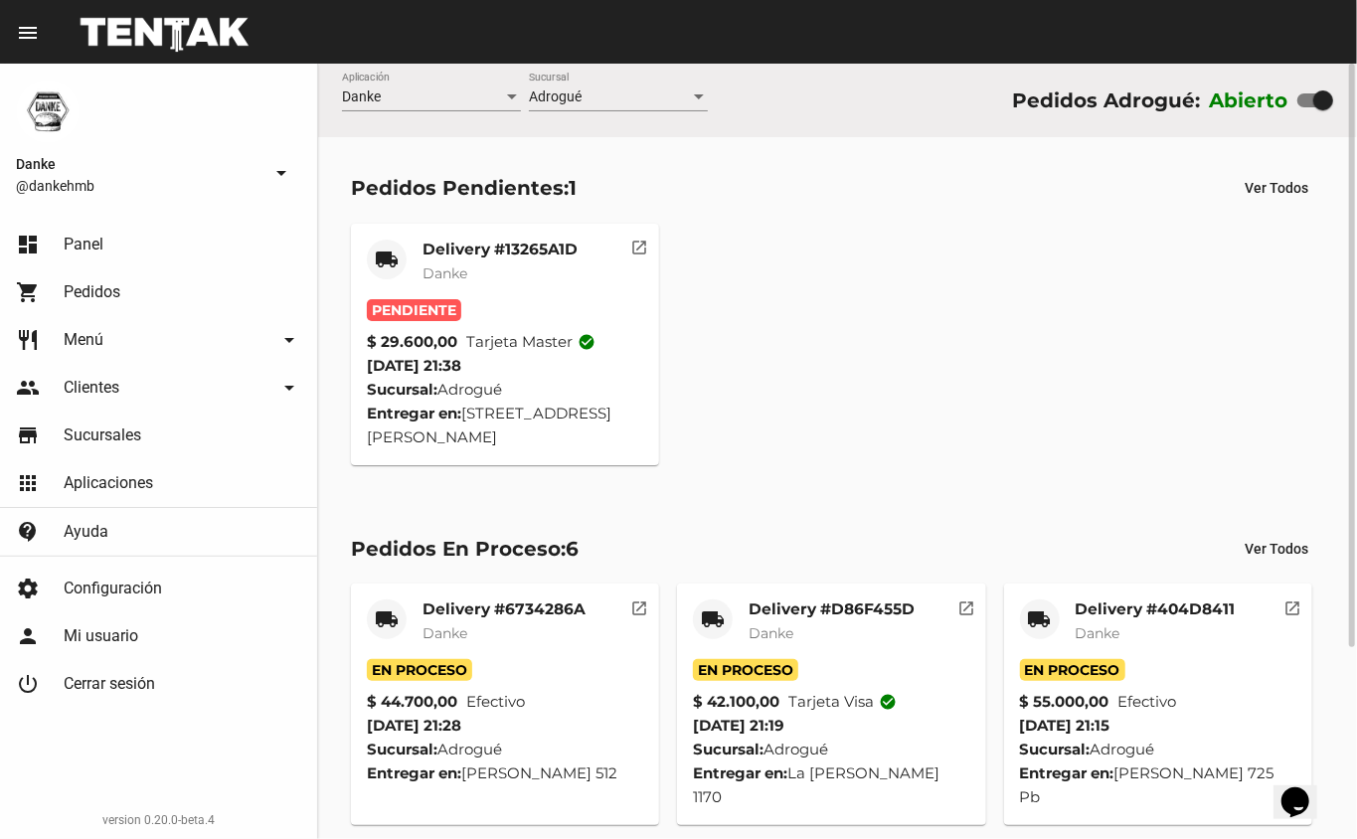
click at [505, 245] on mat-card-title "Delivery #13265A1D" at bounding box center [499, 250] width 155 height 20
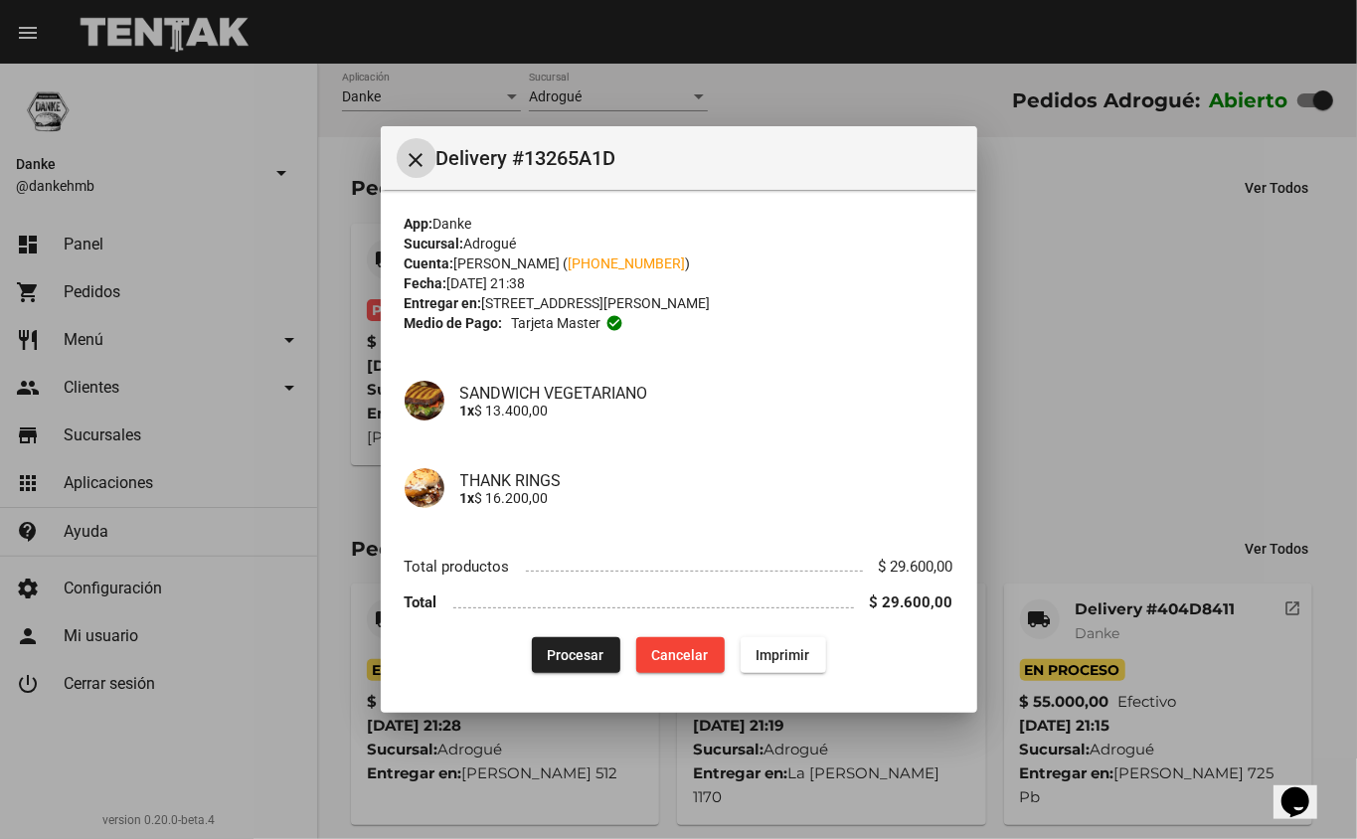
click at [397, 138] on button "close" at bounding box center [417, 158] width 40 height 40
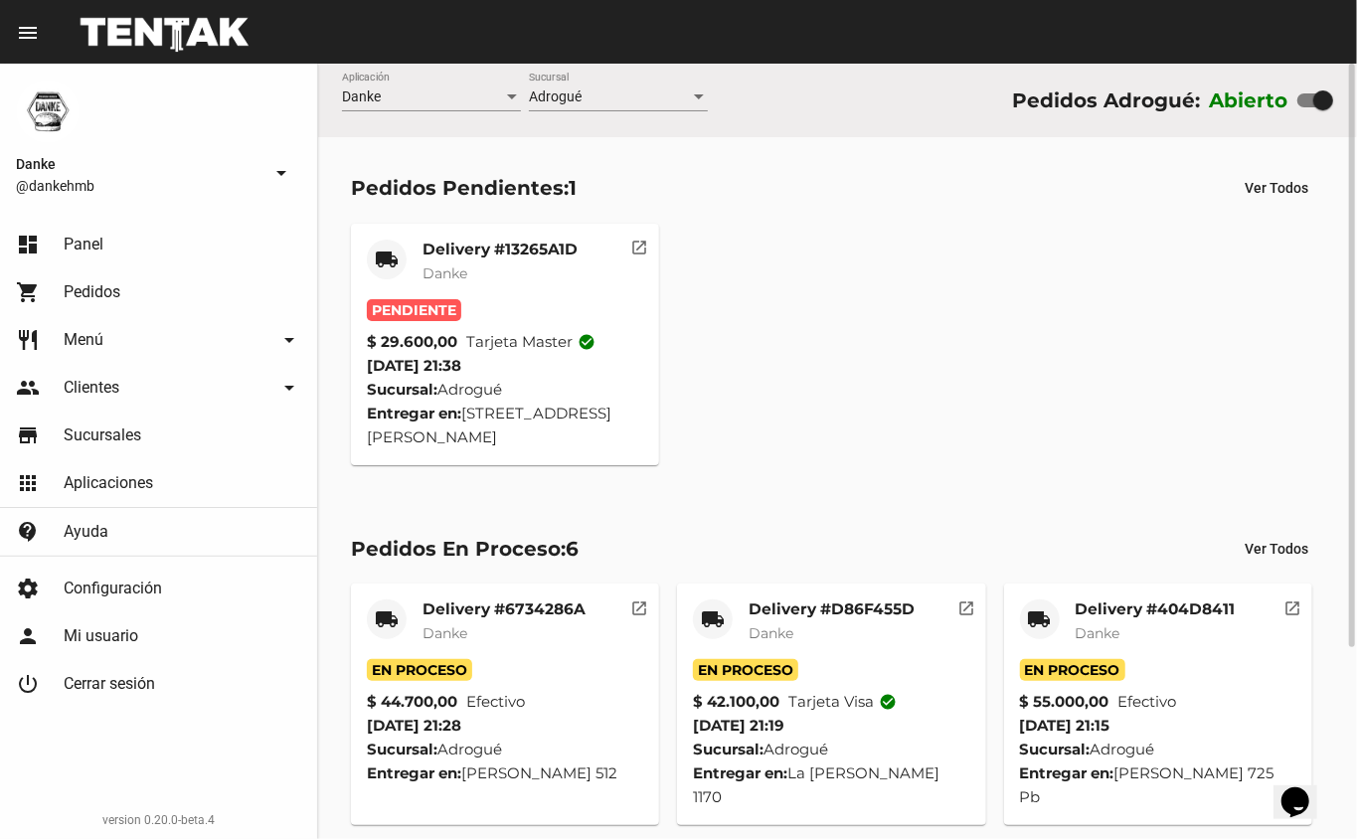
click at [499, 264] on mat-card-subtitle "Danke" at bounding box center [499, 273] width 155 height 20
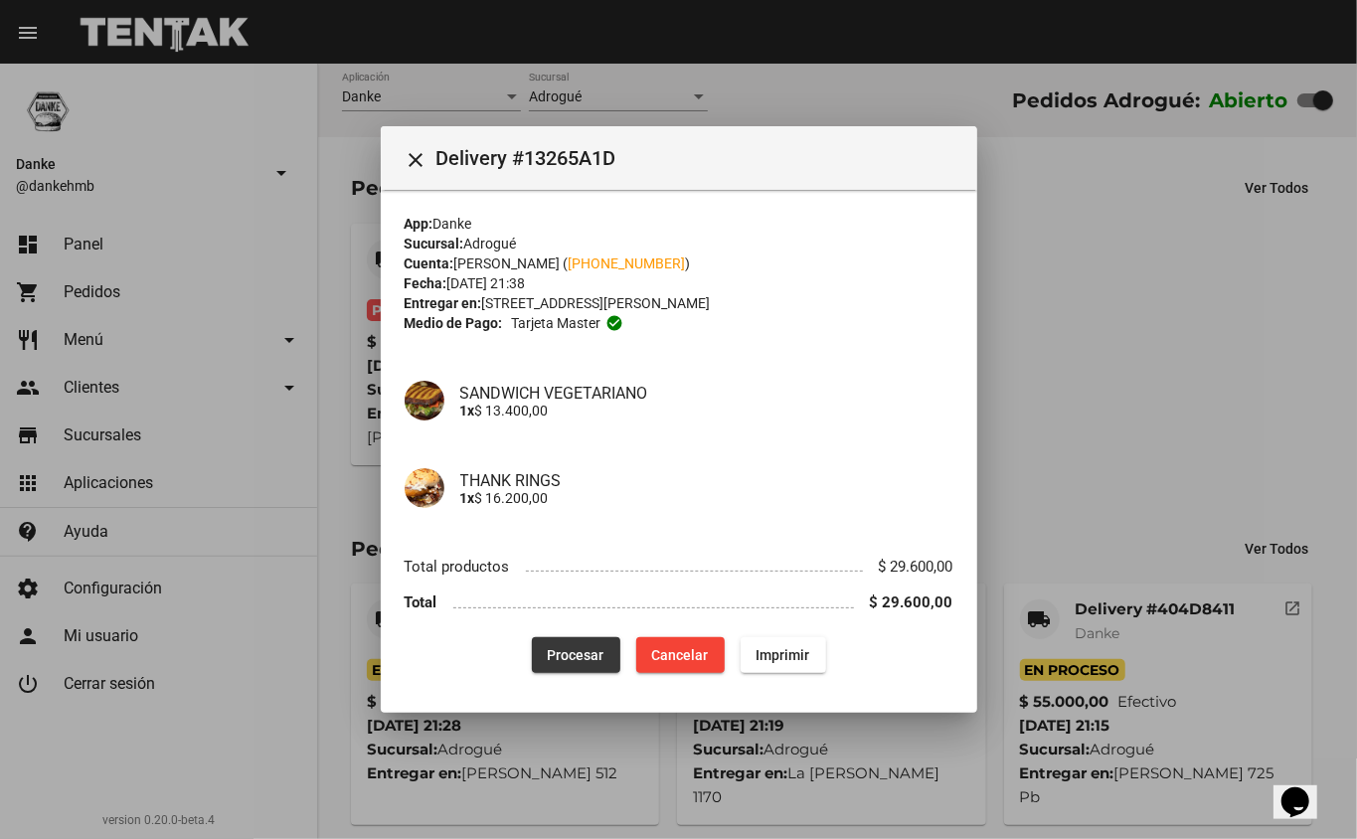
click at [583, 647] on span "Procesar" at bounding box center [576, 655] width 57 height 16
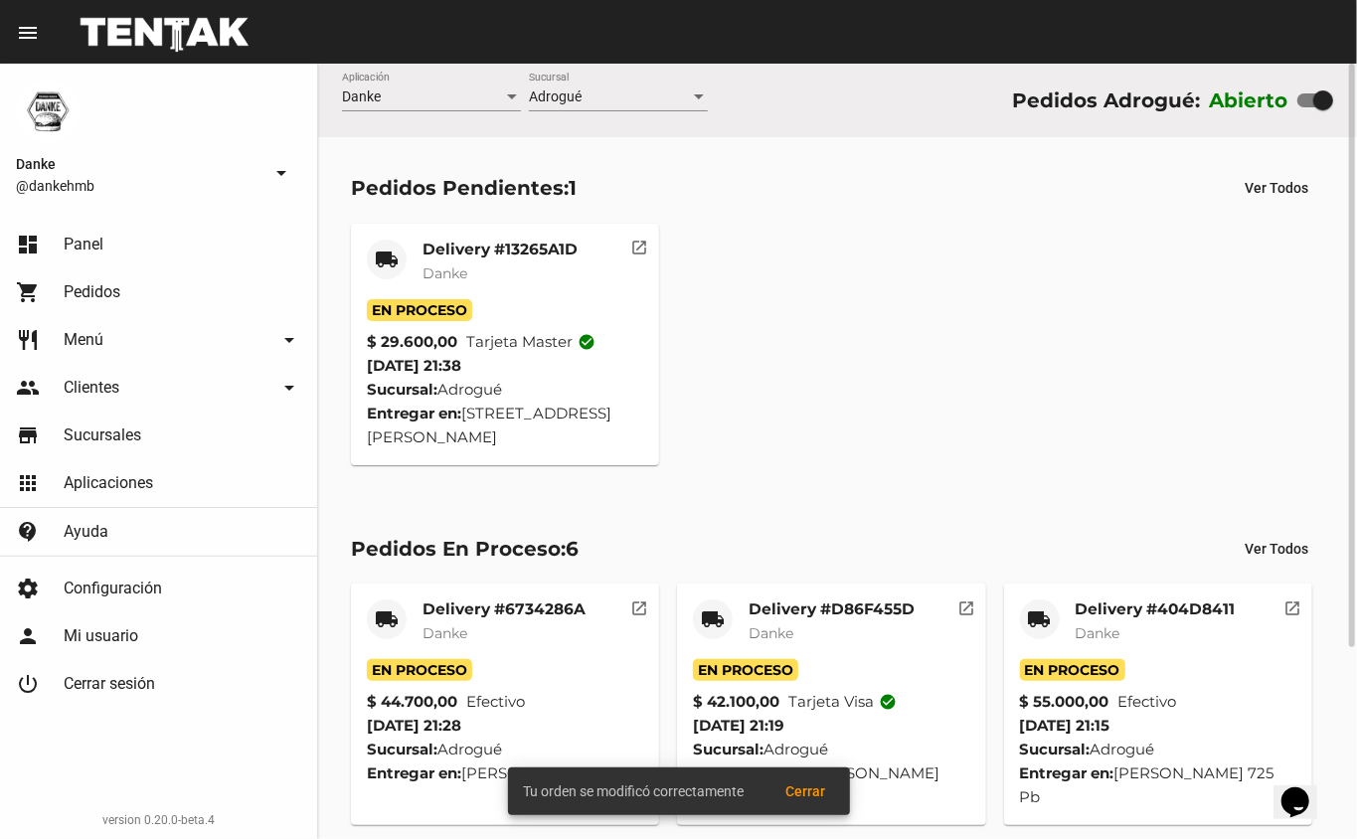
click at [533, 264] on mat-card-subtitle "Danke" at bounding box center [499, 273] width 155 height 20
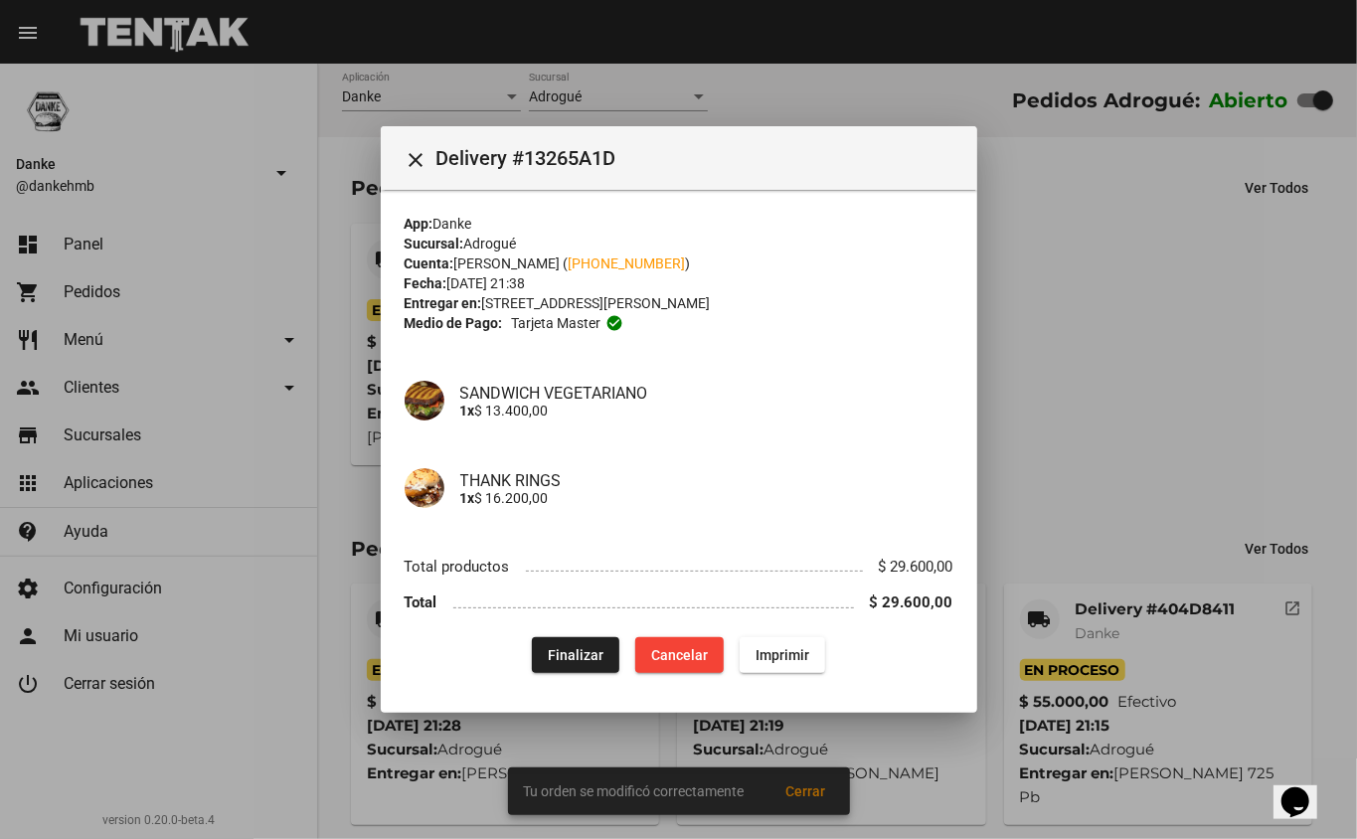
click at [1174, 334] on div at bounding box center [678, 419] width 1357 height 839
